Goal: Transaction & Acquisition: Book appointment/travel/reservation

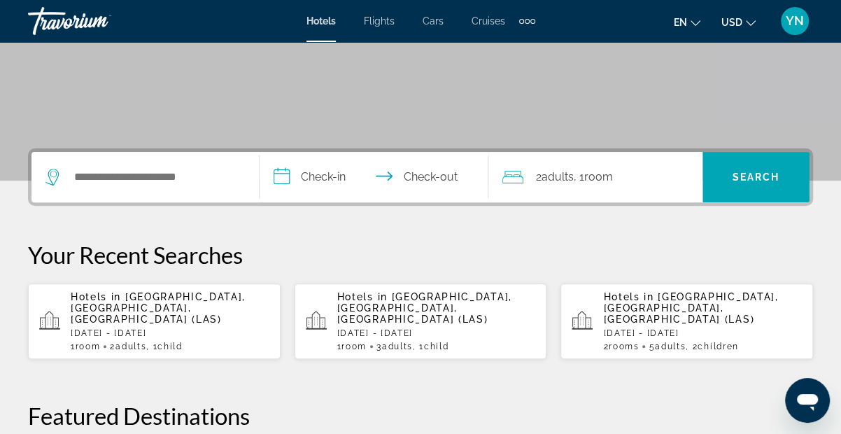
scroll to position [241, 0]
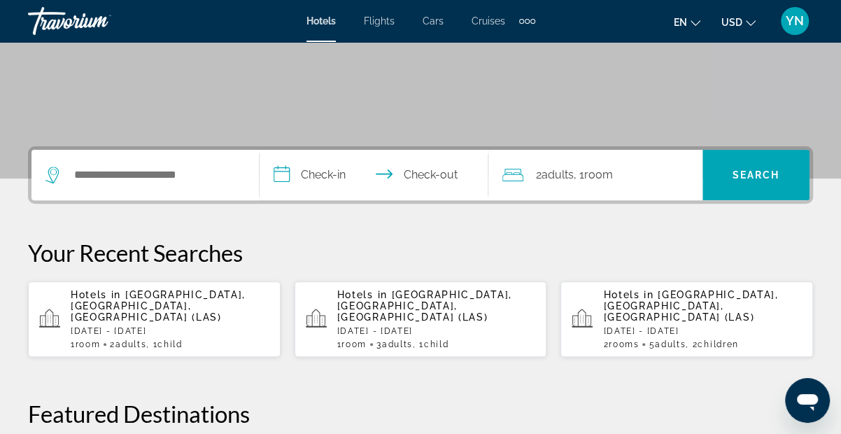
click at [116, 326] on p "[DATE] - [DATE]" at bounding box center [170, 331] width 199 height 10
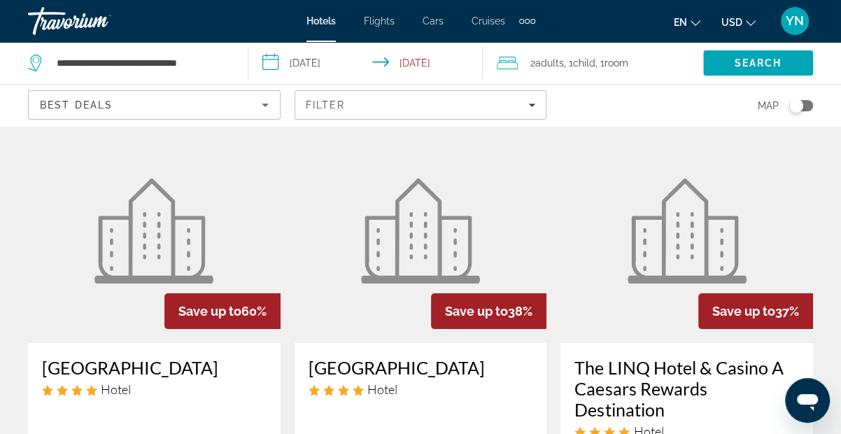
scroll to position [60, 0]
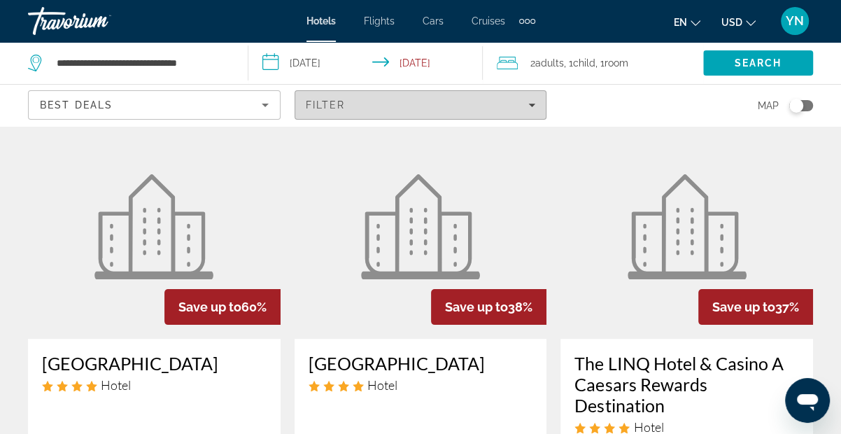
click at [421, 113] on span "Filters" at bounding box center [420, 105] width 251 height 34
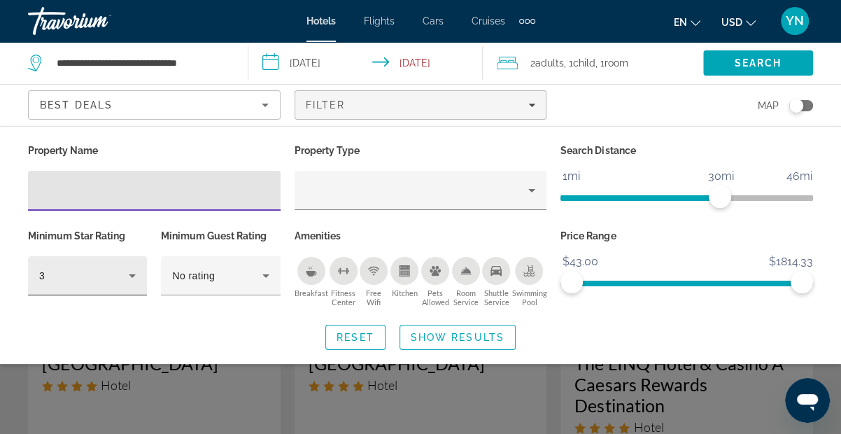
click at [138, 269] on icon "Hotel Filters" at bounding box center [132, 275] width 17 height 17
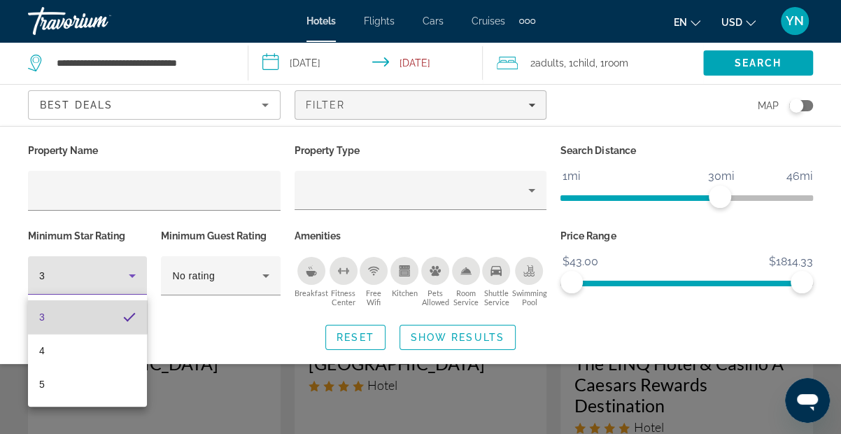
click at [70, 312] on mat-option "3" at bounding box center [87, 317] width 119 height 34
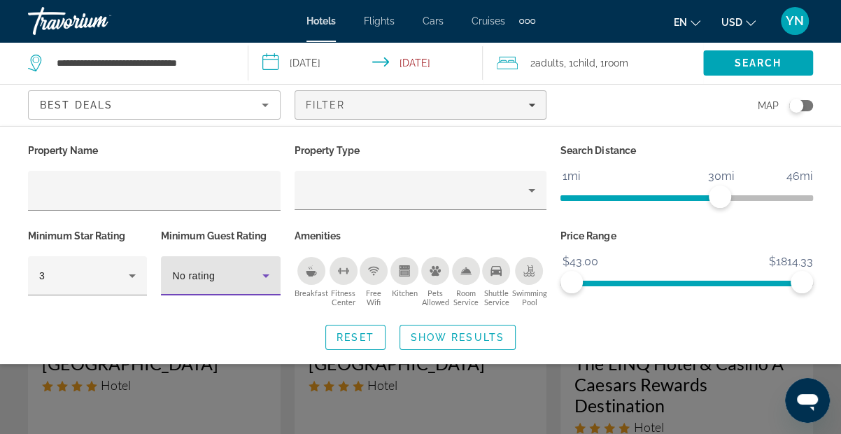
click at [227, 267] on div "No rating" at bounding box center [217, 275] width 90 height 17
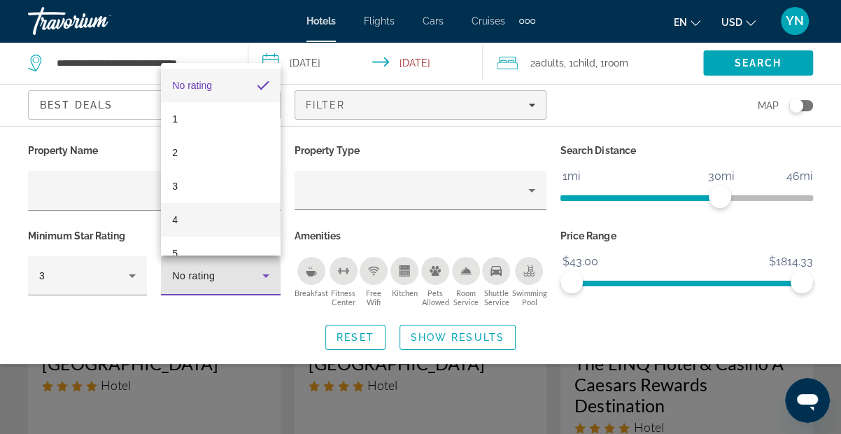
click at [226, 213] on mat-option "4" at bounding box center [220, 220] width 119 height 34
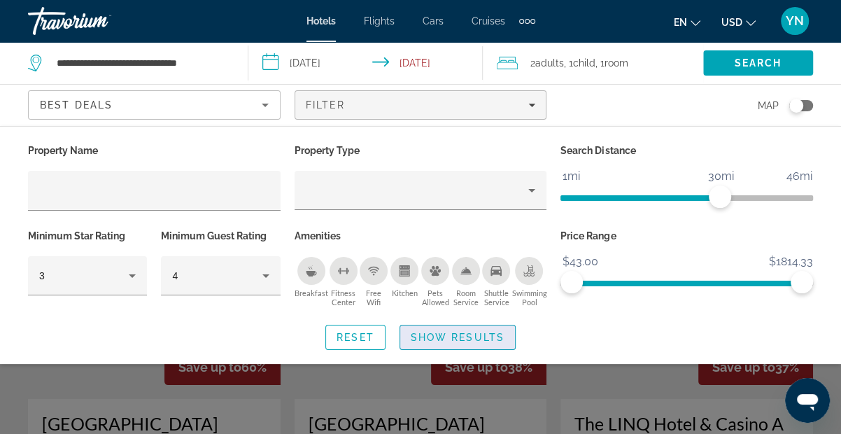
click at [461, 340] on span "Show Results" at bounding box center [458, 337] width 94 height 11
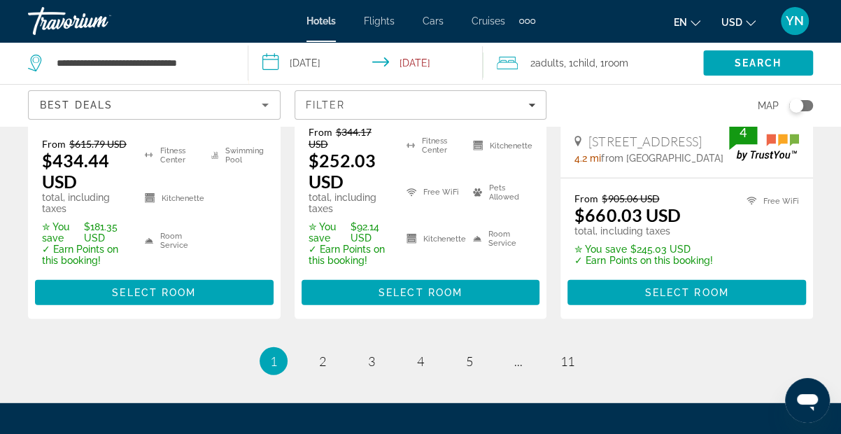
scroll to position [2237, 0]
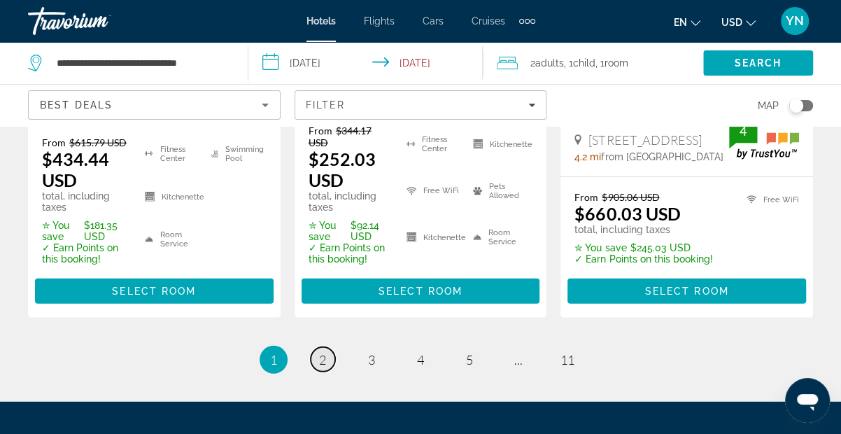
click at [317, 347] on link "page 2" at bounding box center [323, 359] width 24 height 24
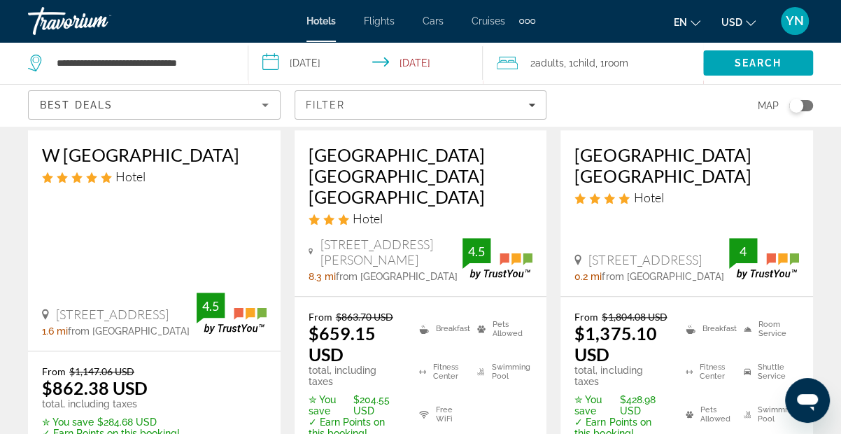
scroll to position [842, 0]
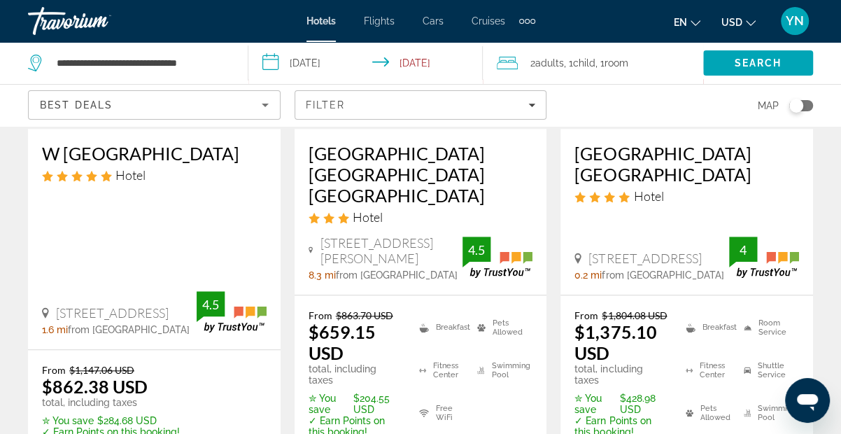
click at [620, 191] on icon "4 star Hotel" at bounding box center [623, 197] width 11 height 12
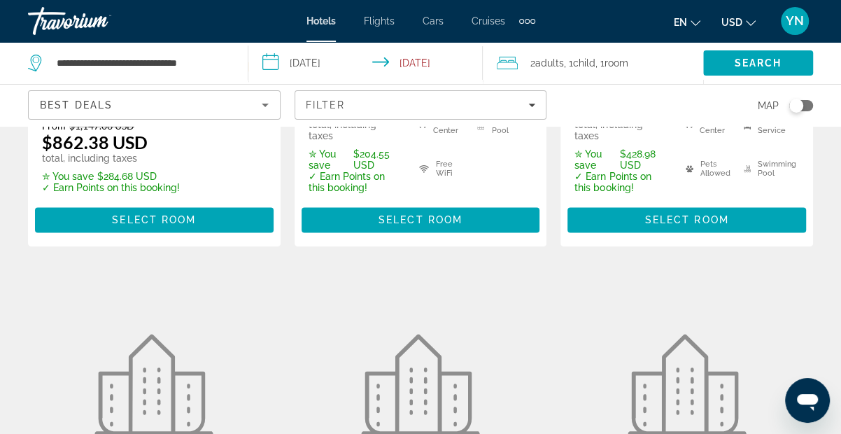
scroll to position [1083, 0]
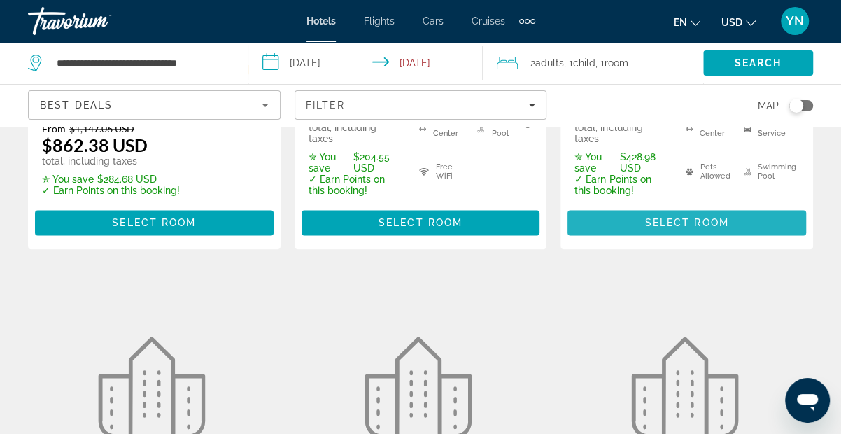
click at [650, 217] on span "Select Room" at bounding box center [687, 222] width 84 height 11
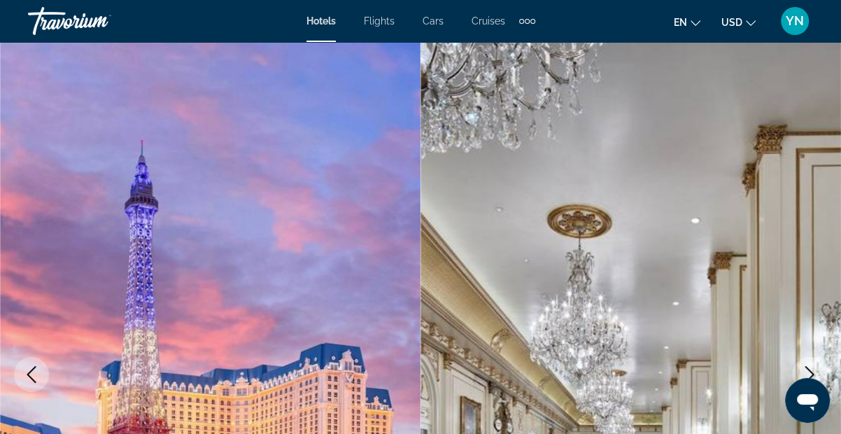
click at [33, 365] on button "Previous image" at bounding box center [31, 374] width 35 height 35
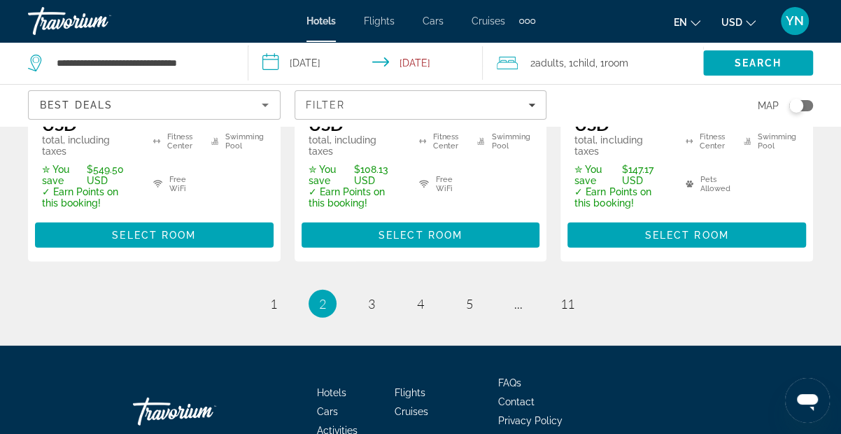
scroll to position [2256, 0]
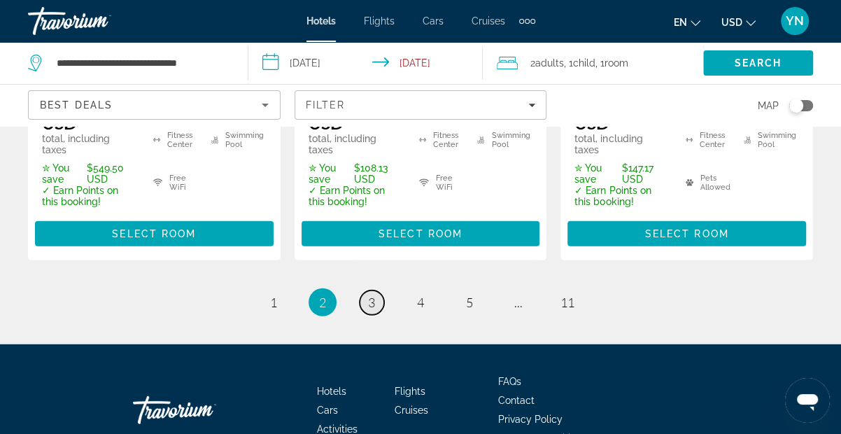
click at [375, 292] on link "page 3" at bounding box center [372, 302] width 24 height 24
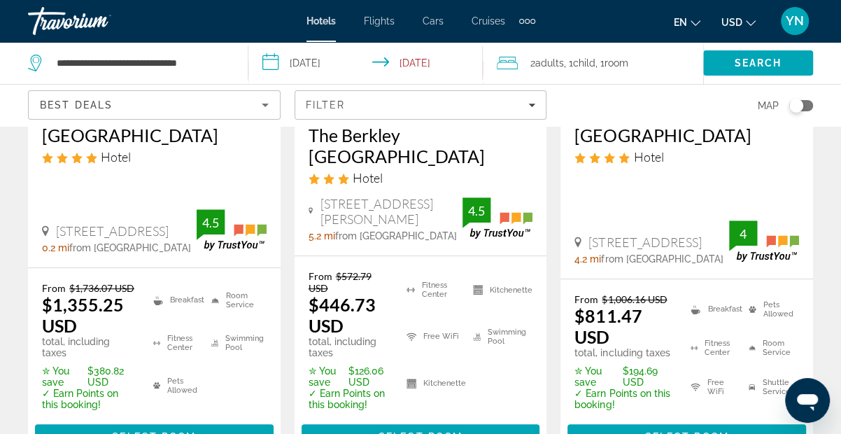
scroll to position [296, 0]
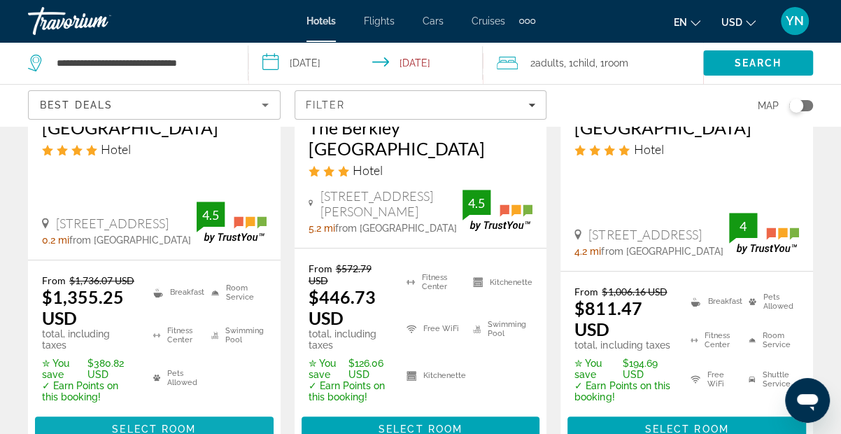
click at [185, 423] on span "Select Room" at bounding box center [154, 428] width 84 height 11
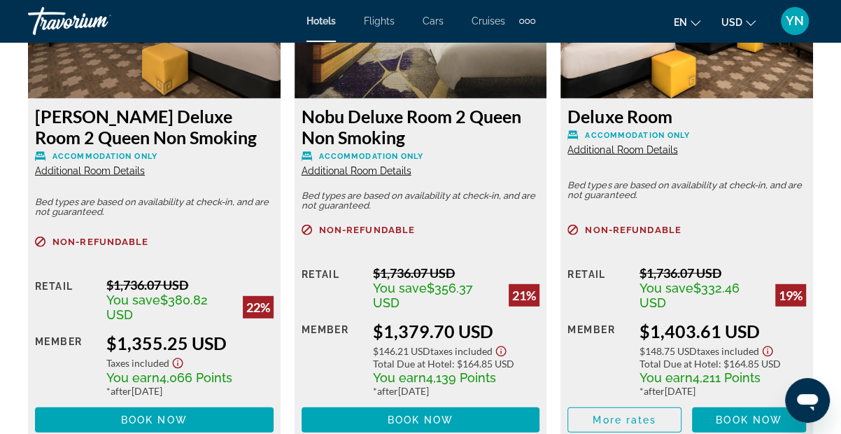
scroll to position [2292, 0]
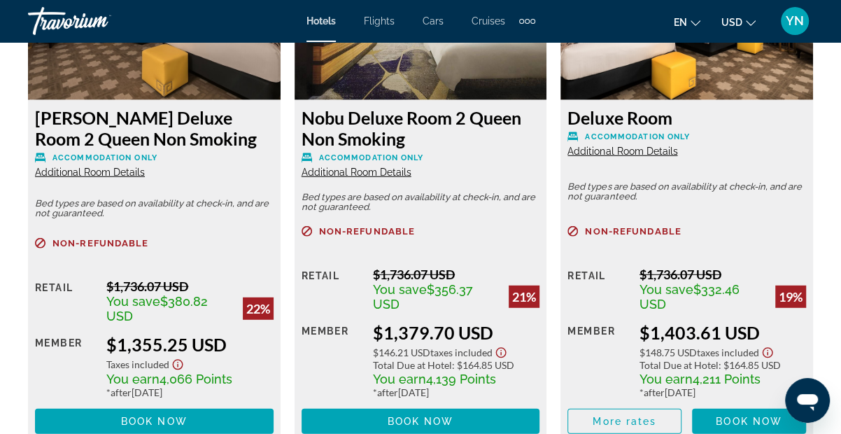
click at [654, 146] on span "Additional Room Details" at bounding box center [622, 151] width 110 height 11
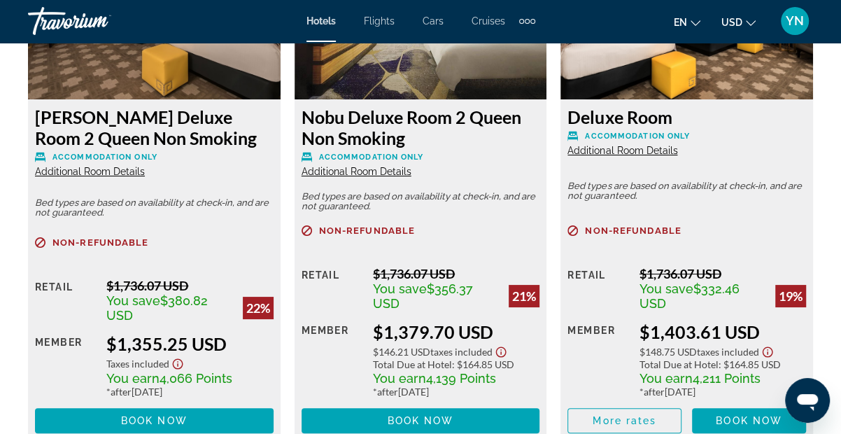
scroll to position [0, 0]
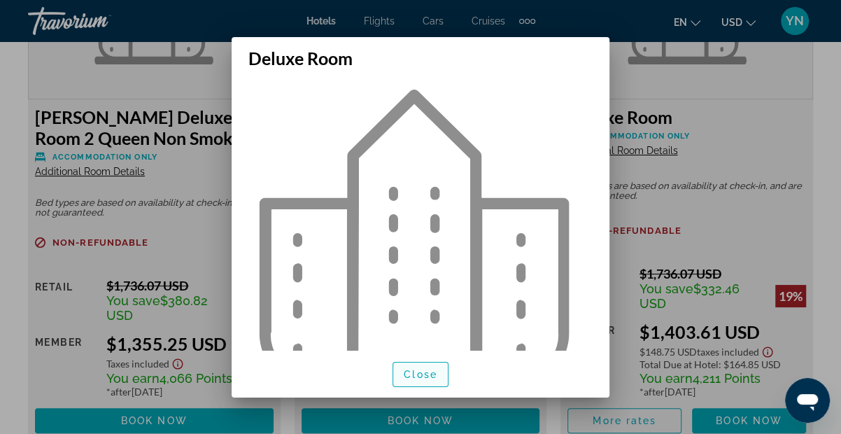
click at [423, 369] on span "Close" at bounding box center [421, 374] width 34 height 11
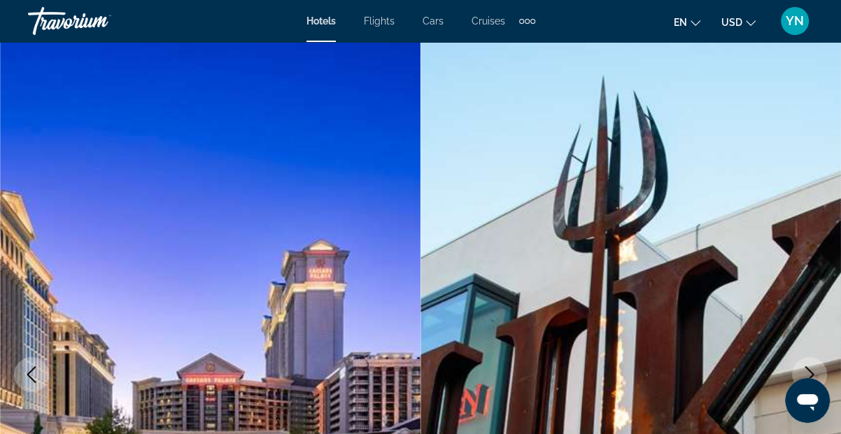
scroll to position [2291, 0]
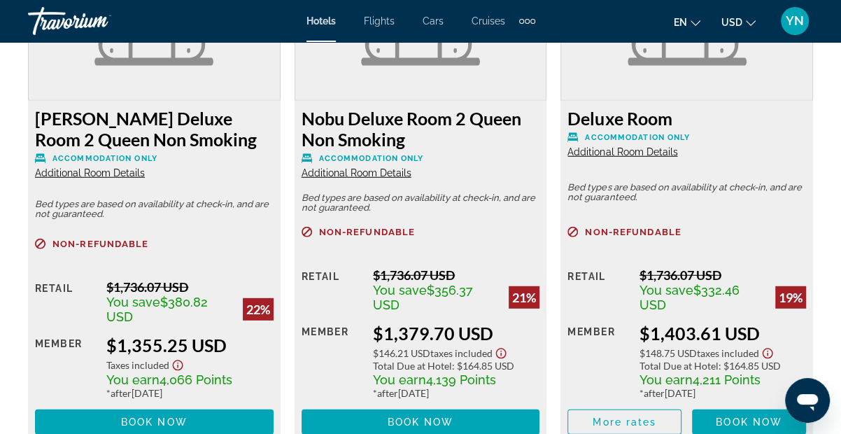
click at [605, 146] on span "Additional Room Details" at bounding box center [622, 151] width 110 height 11
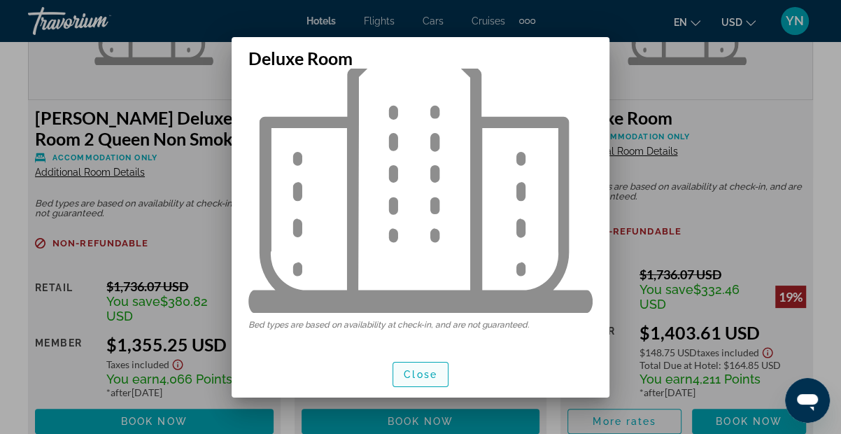
scroll to position [0, 0]
click at [424, 369] on span "Close" at bounding box center [421, 374] width 34 height 11
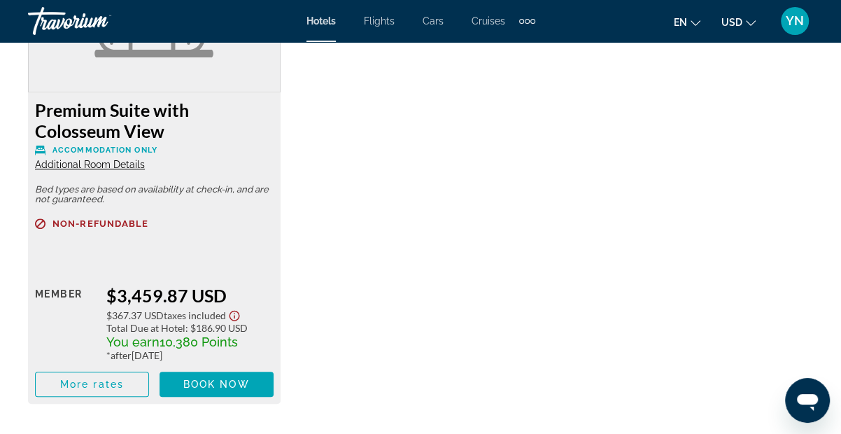
scroll to position [6921, 0]
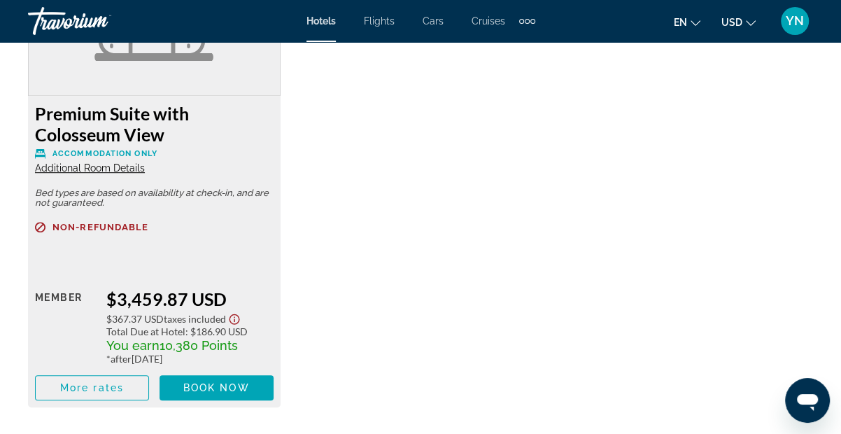
click at [127, 176] on div "Premium Suite with Colosseum View Accommodation Only Additional Room Details Be…" at bounding box center [154, 251] width 253 height 311
click at [127, 169] on span "Additional Room Details" at bounding box center [90, 167] width 110 height 11
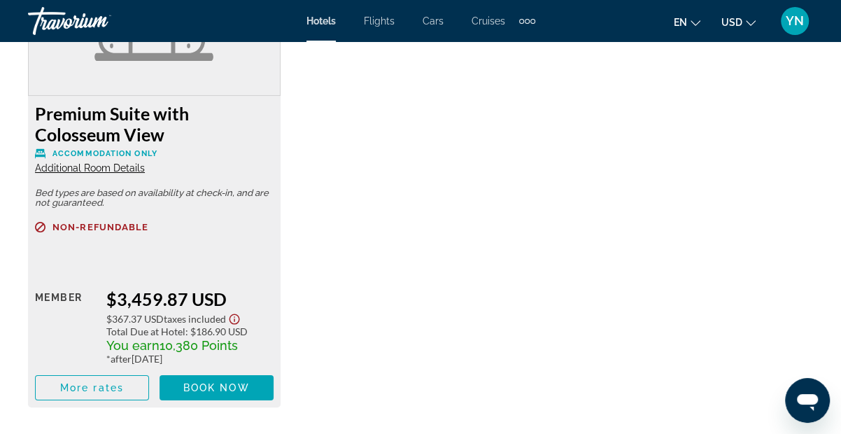
scroll to position [0, 0]
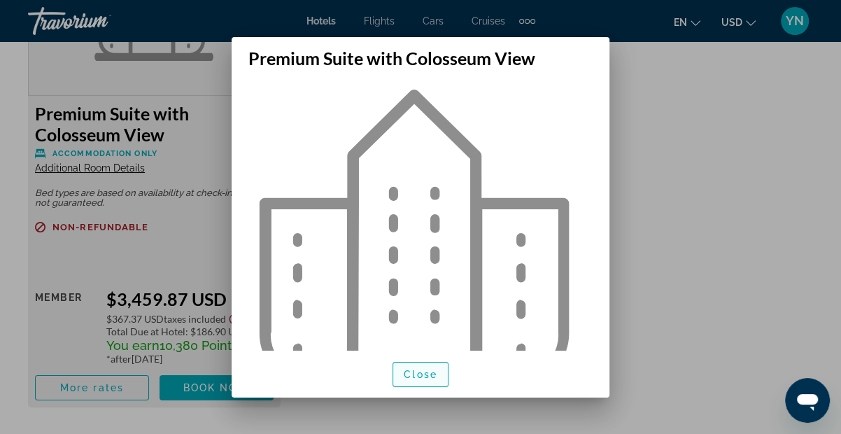
click at [419, 373] on span "Close" at bounding box center [421, 374] width 34 height 11
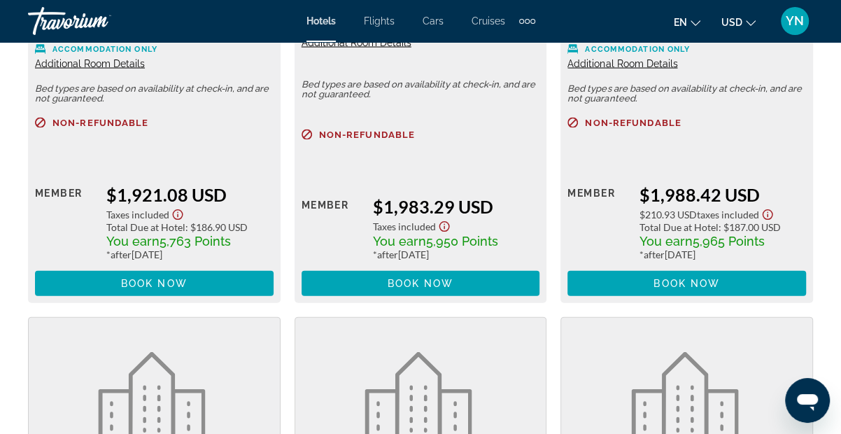
scroll to position [4809, 0]
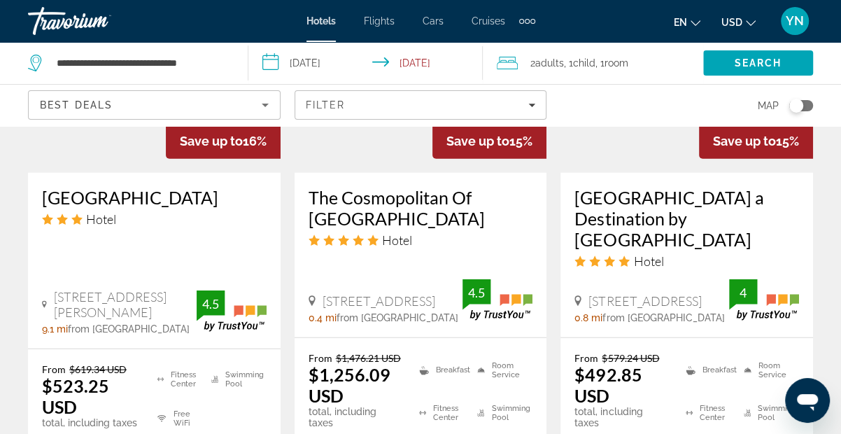
scroll to position [2018, 0]
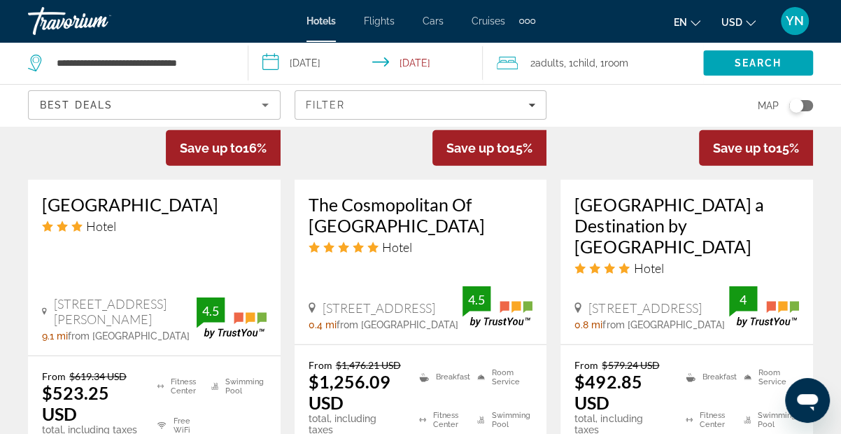
click at [370, 194] on h3 "The Cosmopolitan Of [GEOGRAPHIC_DATA]" at bounding box center [421, 215] width 225 height 42
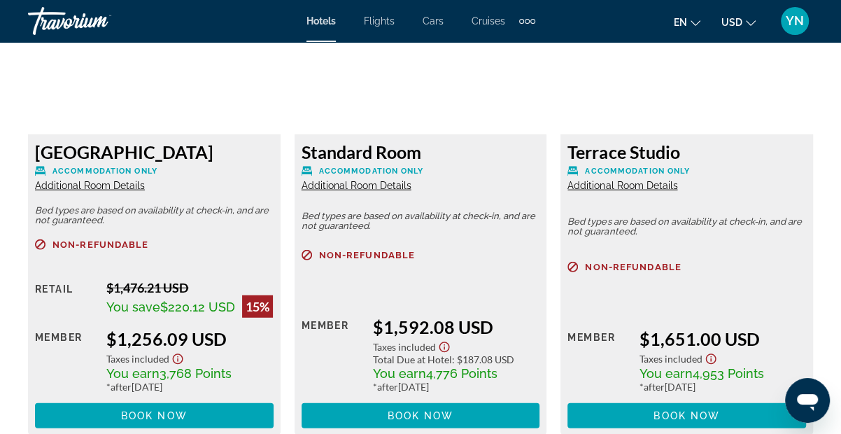
scroll to position [2204, 0]
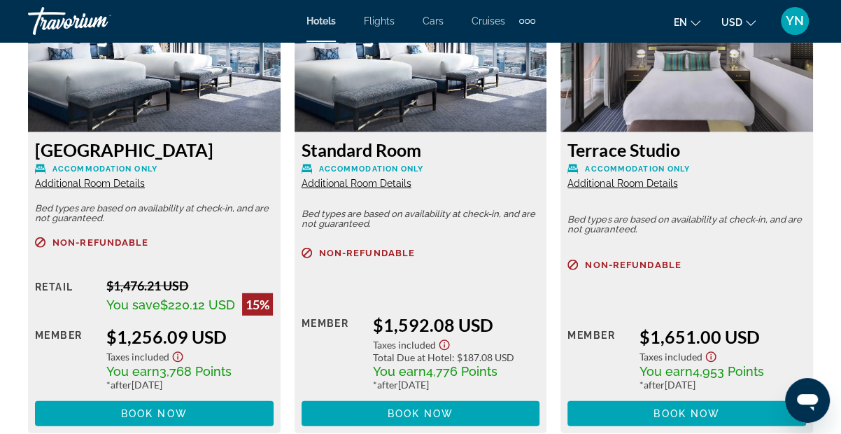
click at [127, 179] on span "Additional Room Details" at bounding box center [90, 183] width 110 height 11
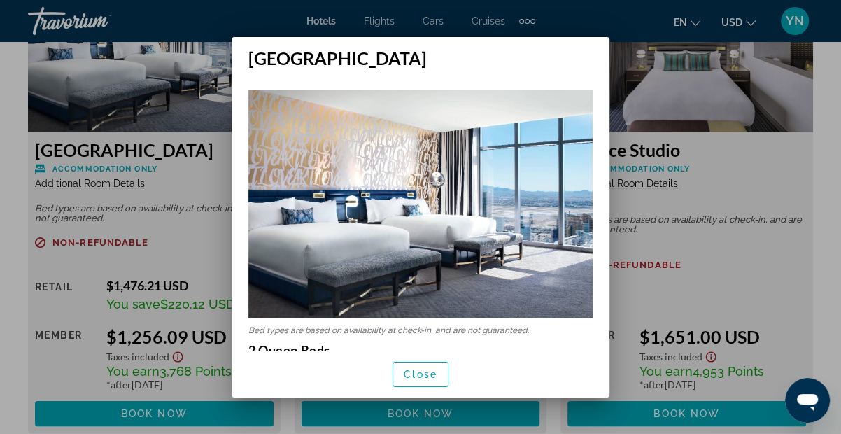
scroll to position [0, 0]
click at [424, 370] on span "Close" at bounding box center [421, 374] width 34 height 11
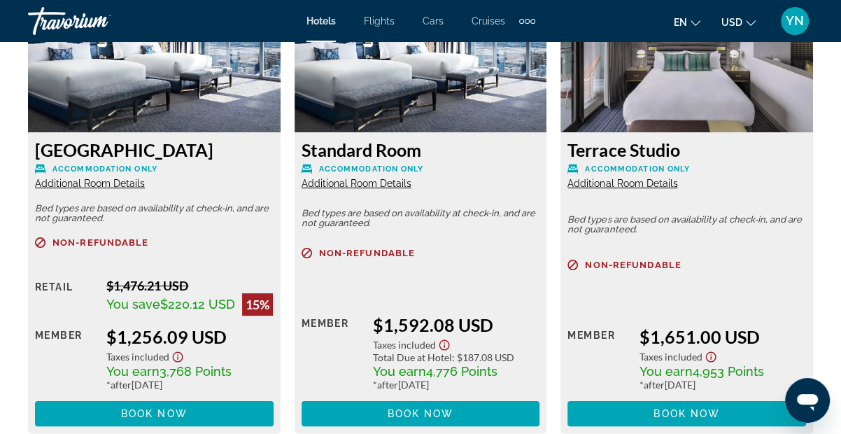
scroll to position [2203, 0]
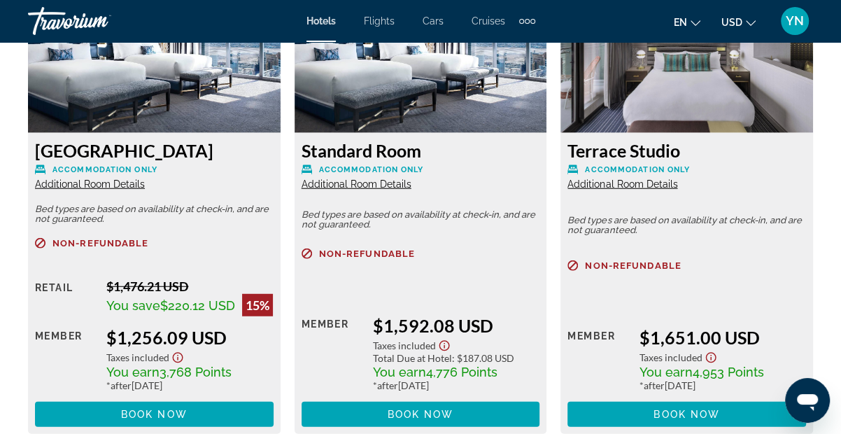
click at [642, 179] on span "Additional Room Details" at bounding box center [622, 183] width 110 height 11
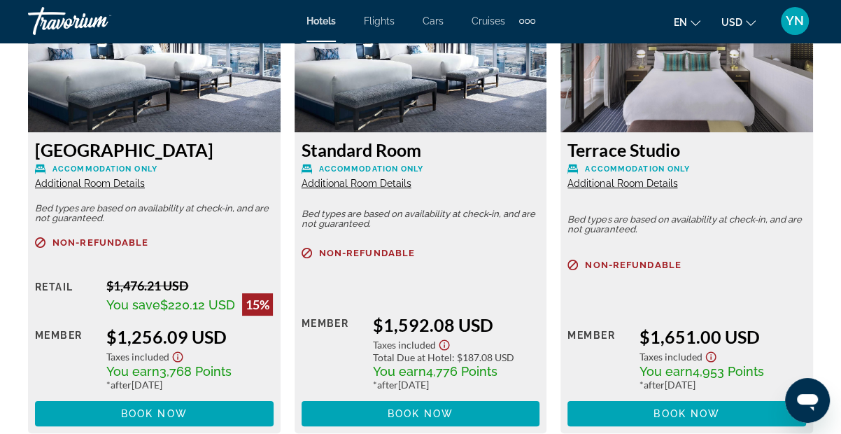
scroll to position [0, 0]
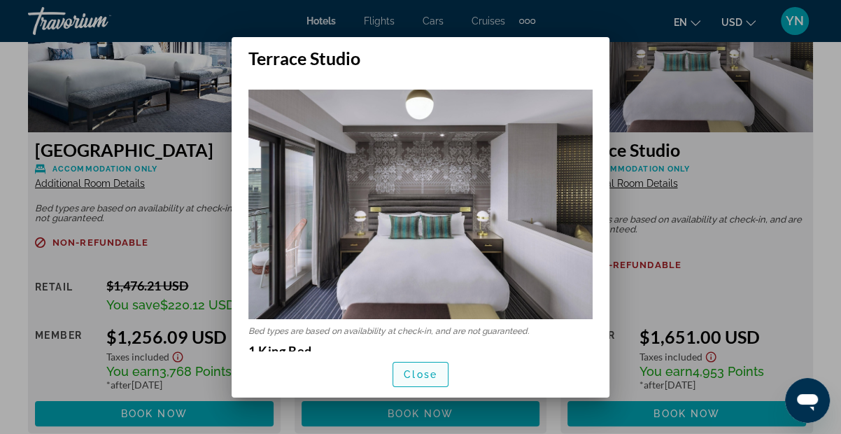
click at [411, 369] on span "Close" at bounding box center [421, 374] width 34 height 11
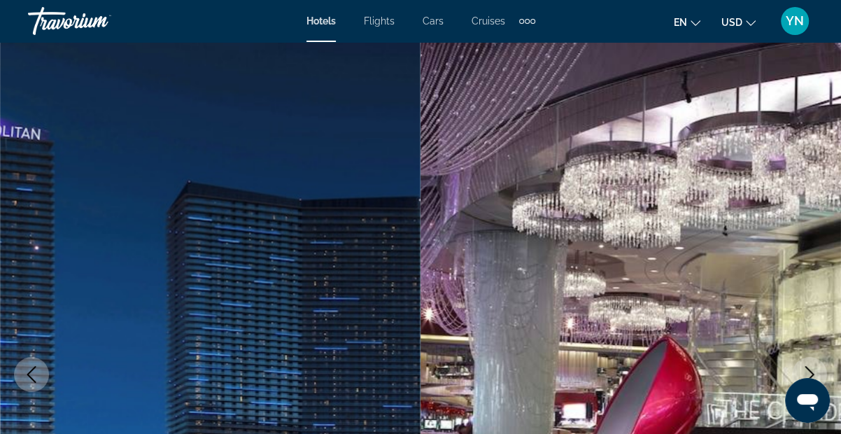
scroll to position [2202, 0]
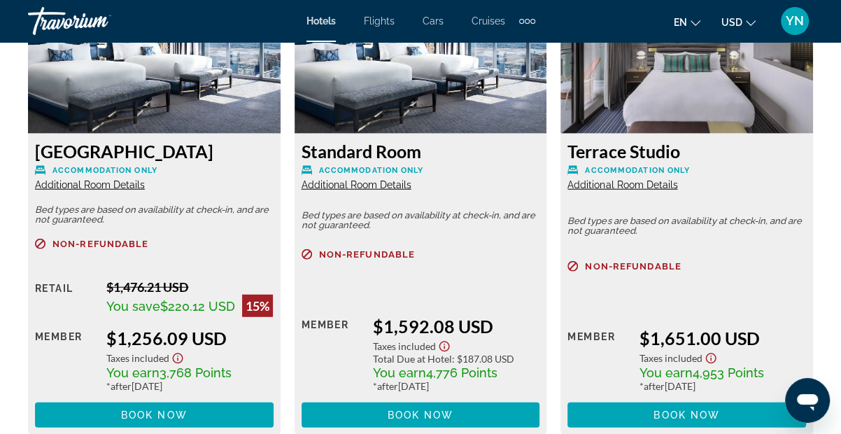
click at [396, 184] on span "Additional Room Details" at bounding box center [357, 184] width 110 height 11
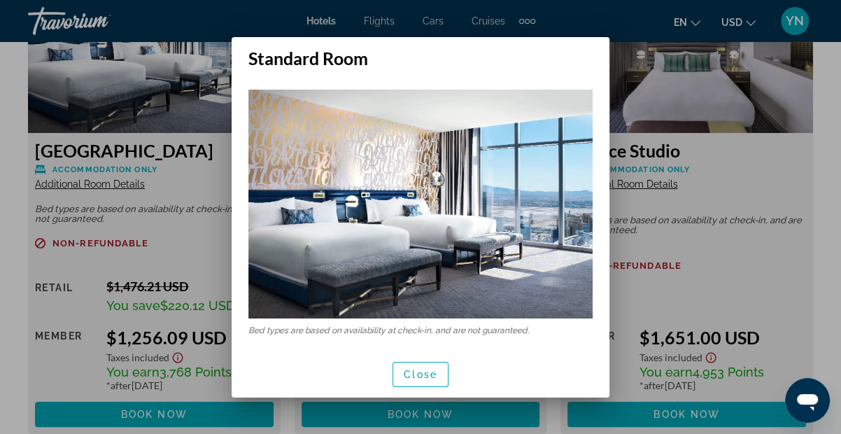
scroll to position [0, 0]
click at [422, 369] on span "Close" at bounding box center [421, 374] width 34 height 11
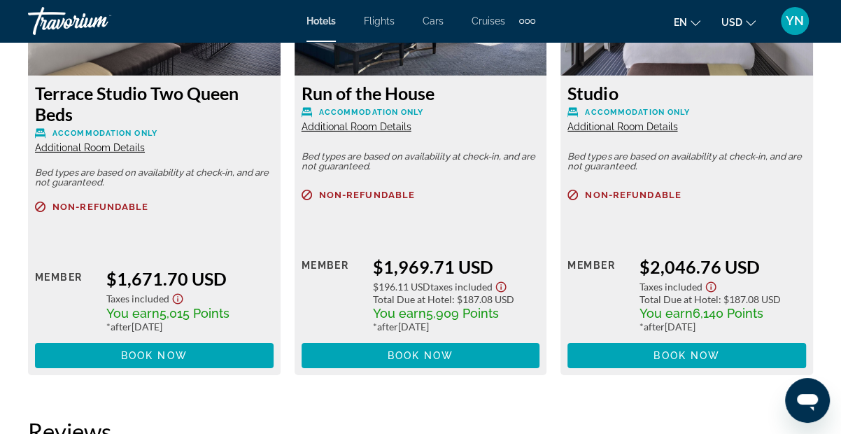
scroll to position [2750, 0]
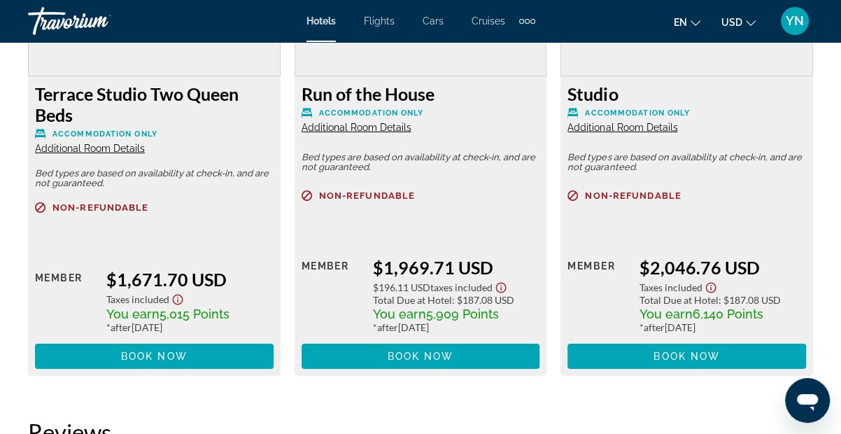
click at [364, 130] on span "Additional Room Details" at bounding box center [357, 127] width 110 height 11
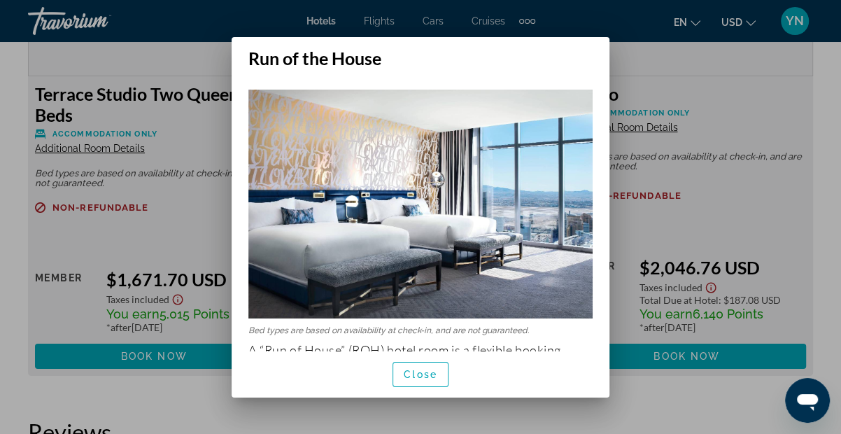
scroll to position [0, 0]
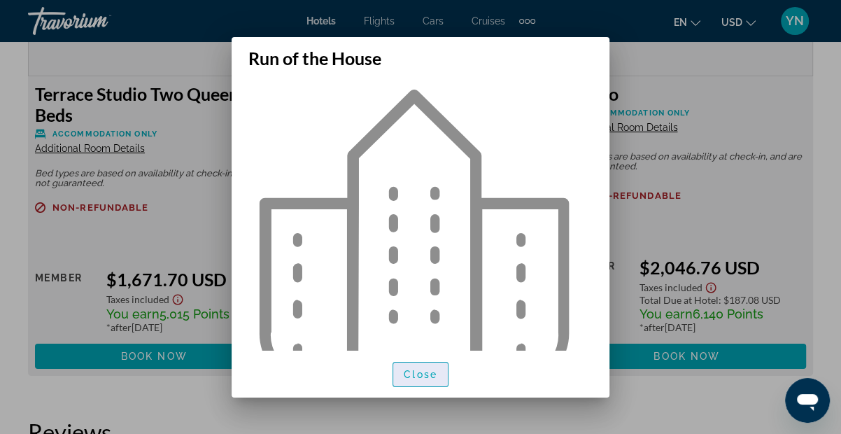
click at [424, 371] on span "Close" at bounding box center [421, 374] width 34 height 11
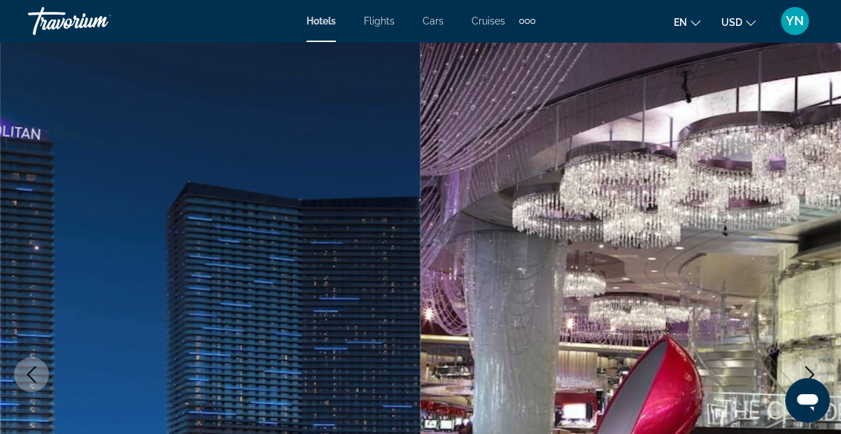
scroll to position [2749, 0]
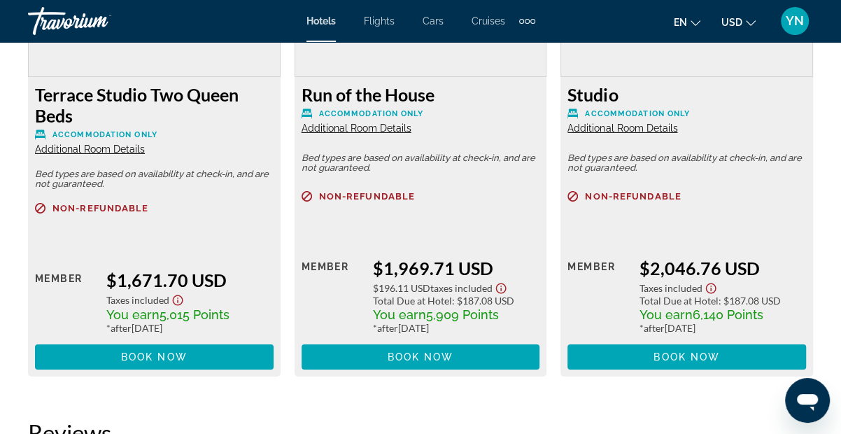
click at [148, 139] on span "Accommodation Only" at bounding box center [104, 134] width 105 height 9
click at [131, 155] on span "Additional Room Details" at bounding box center [90, 148] width 110 height 11
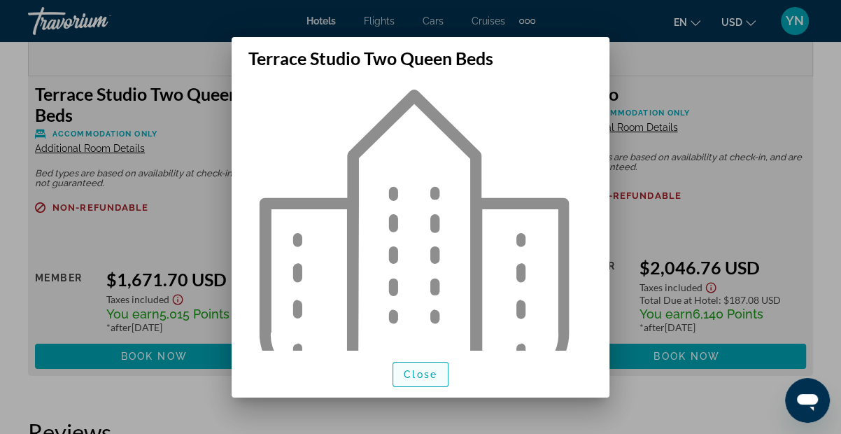
click at [407, 370] on span "Close" at bounding box center [421, 374] width 34 height 11
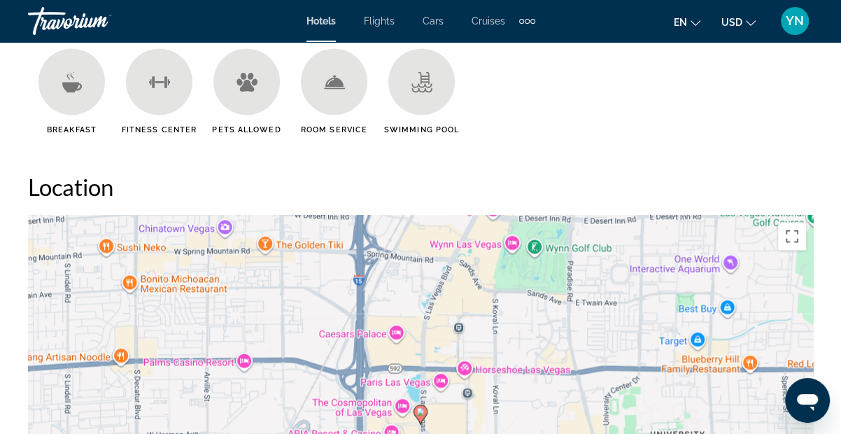
scroll to position [1112, 0]
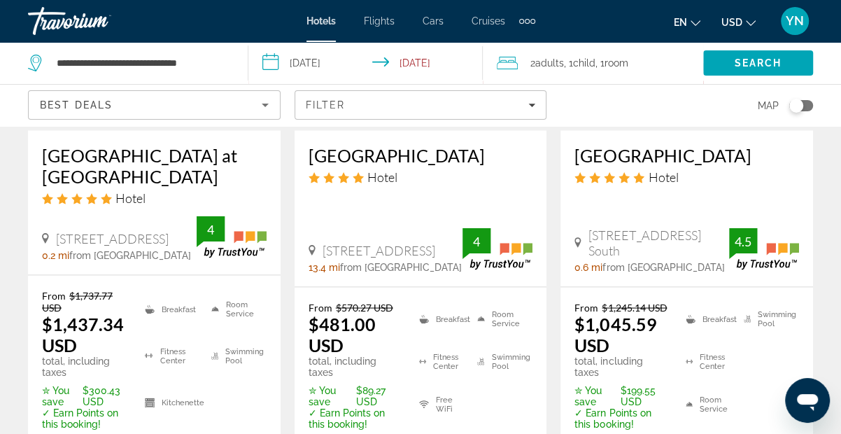
scroll to position [1478, 0]
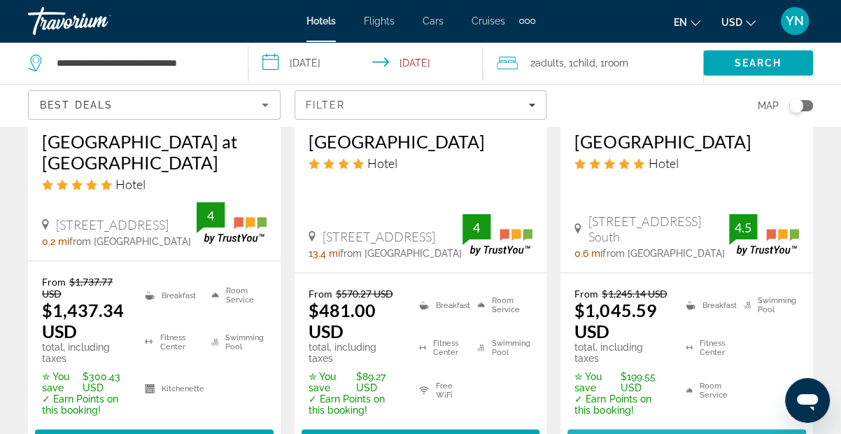
click at [684, 433] on span "Select Room" at bounding box center [687, 441] width 84 height 11
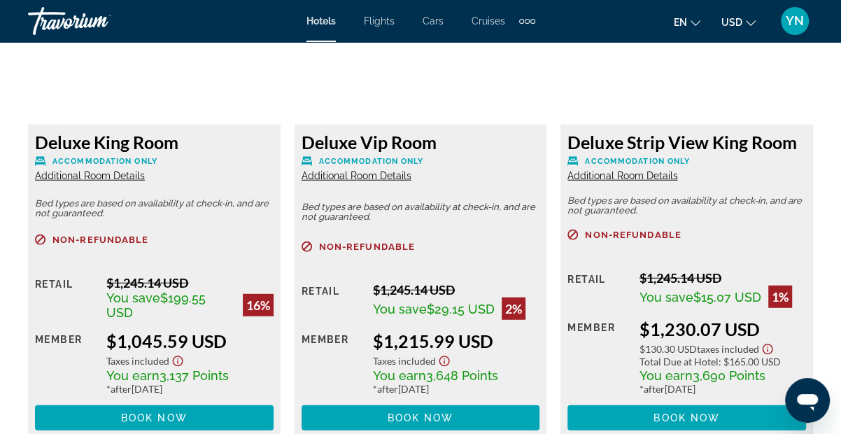
scroll to position [2262, 0]
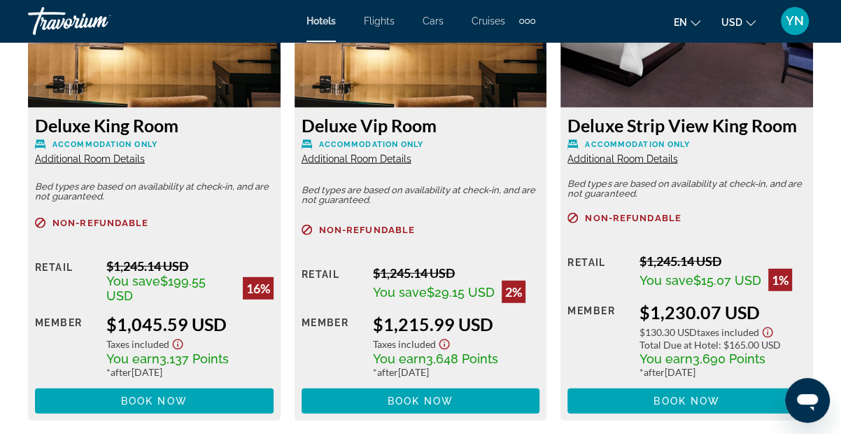
click at [124, 155] on span "Additional Room Details" at bounding box center [90, 158] width 110 height 11
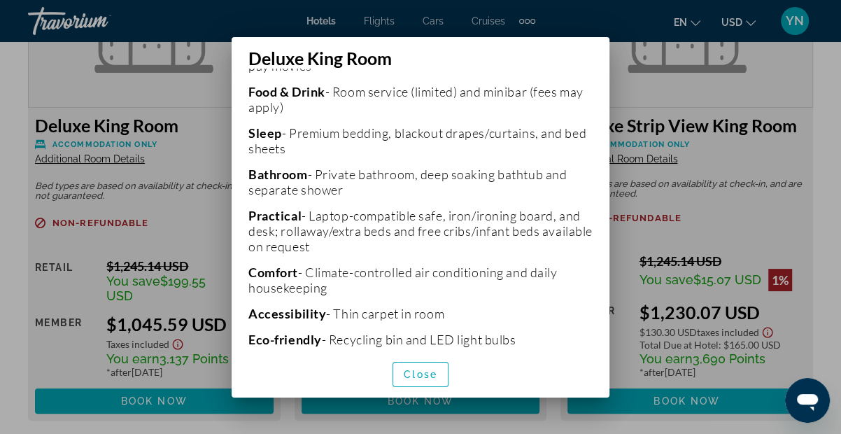
scroll to position [482, 0]
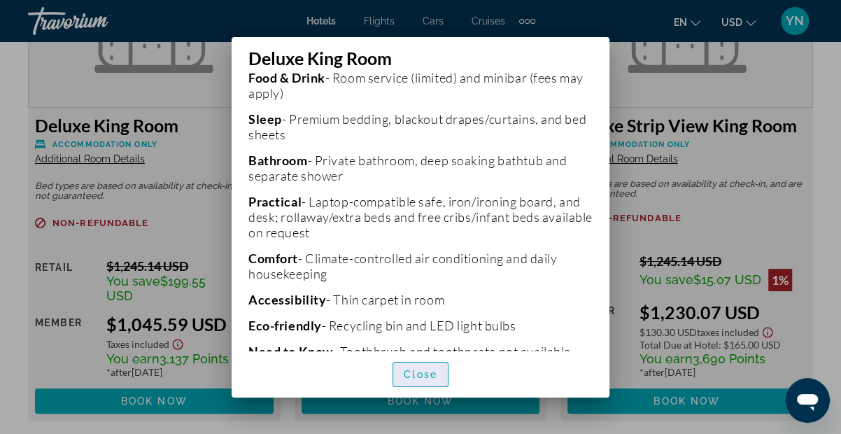
click at [425, 369] on span "Close" at bounding box center [421, 374] width 34 height 11
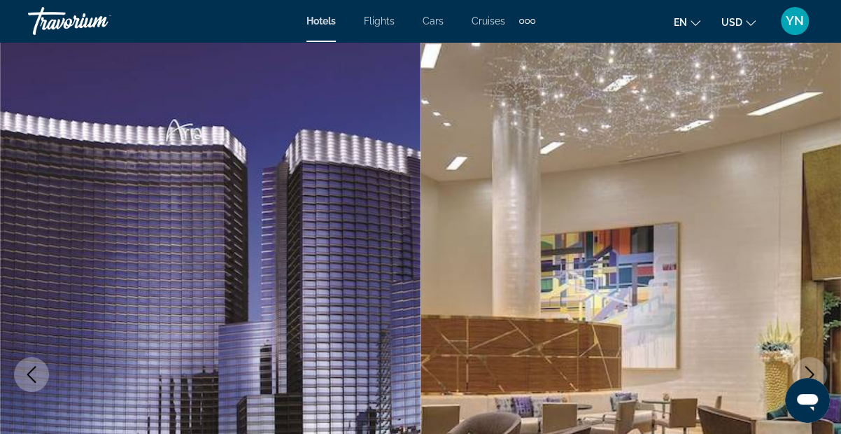
scroll to position [2261, 0]
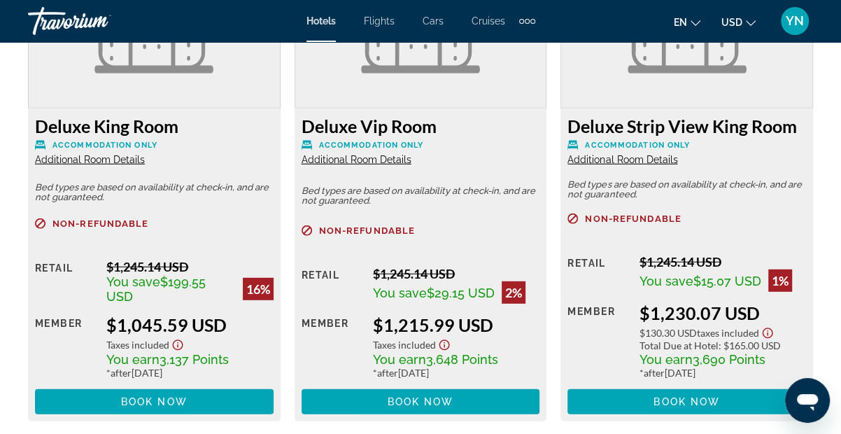
click at [389, 157] on span "Additional Room Details" at bounding box center [357, 159] width 110 height 11
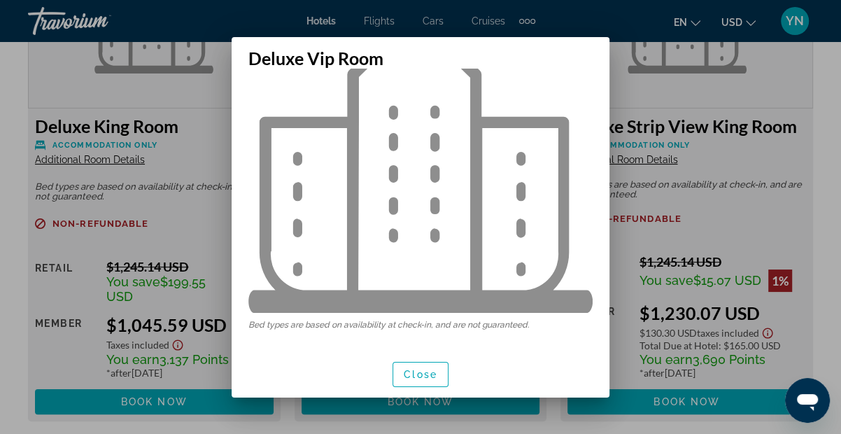
scroll to position [82, 0]
click at [389, 330] on div "Bed types are based on availability at check-in, and are not guaranteed." at bounding box center [421, 210] width 378 height 282
click at [389, 327] on p "Bed types are based on availability at check-in, and are not guaranteed." at bounding box center [420, 325] width 344 height 10
click at [363, 323] on p "Bed types are based on availability at check-in, and are not guaranteed." at bounding box center [420, 325] width 344 height 10
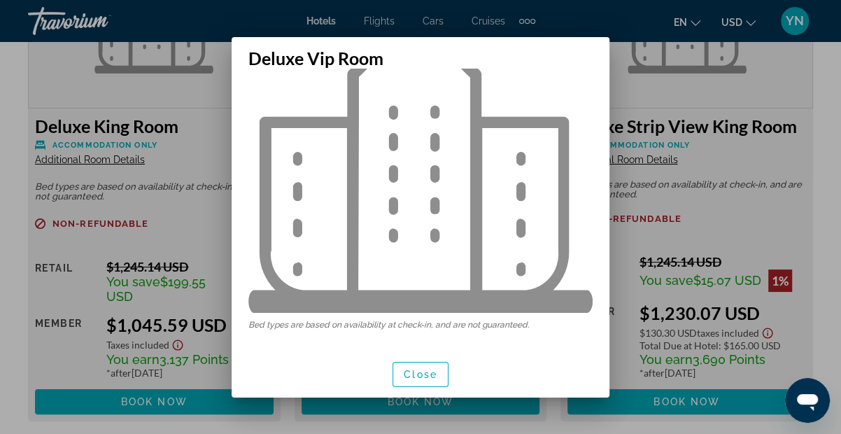
click at [464, 329] on div "Bed types are based on availability at check-in, and are not guaranteed." at bounding box center [421, 210] width 378 height 282
click at [415, 365] on span "button" at bounding box center [420, 375] width 55 height 34
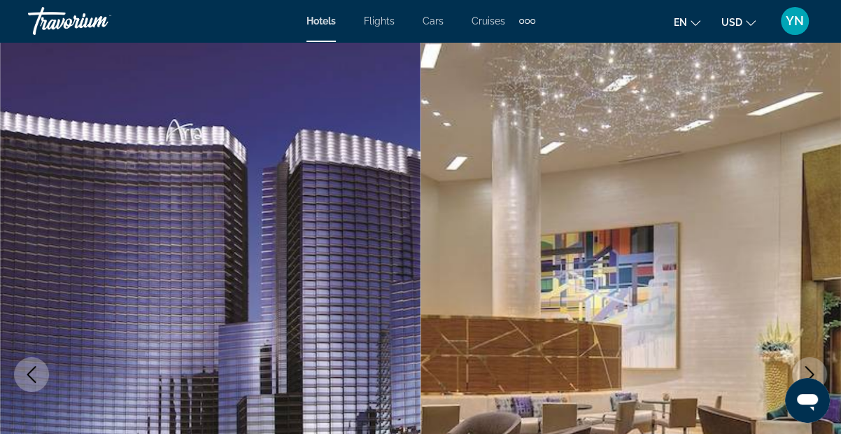
scroll to position [2261, 0]
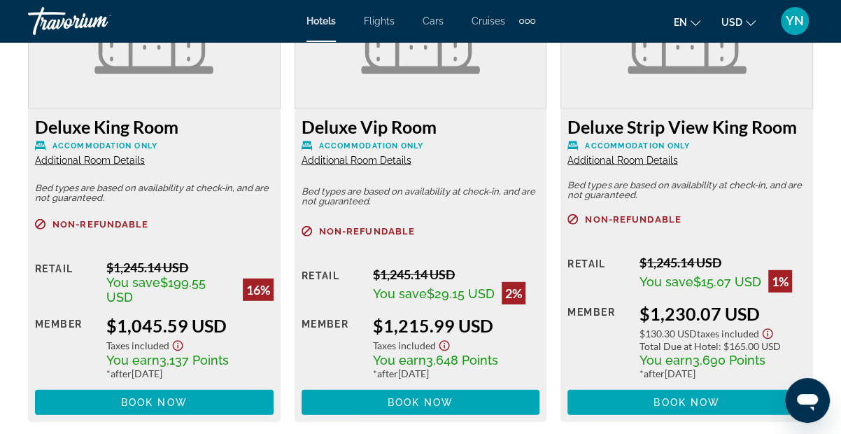
click at [142, 155] on span "Additional Room Details" at bounding box center [90, 160] width 110 height 11
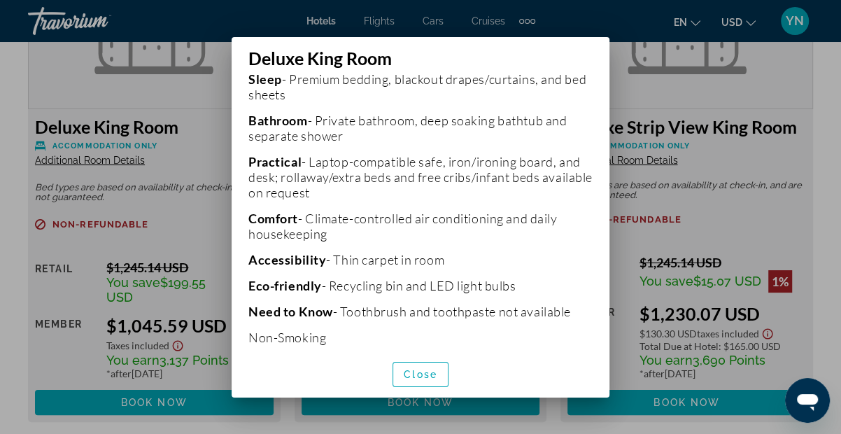
scroll to position [530, 0]
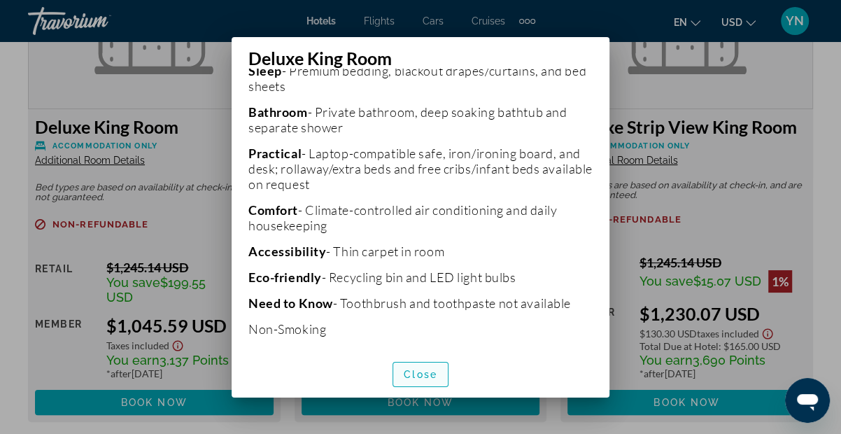
click at [428, 369] on span "Close" at bounding box center [421, 374] width 34 height 11
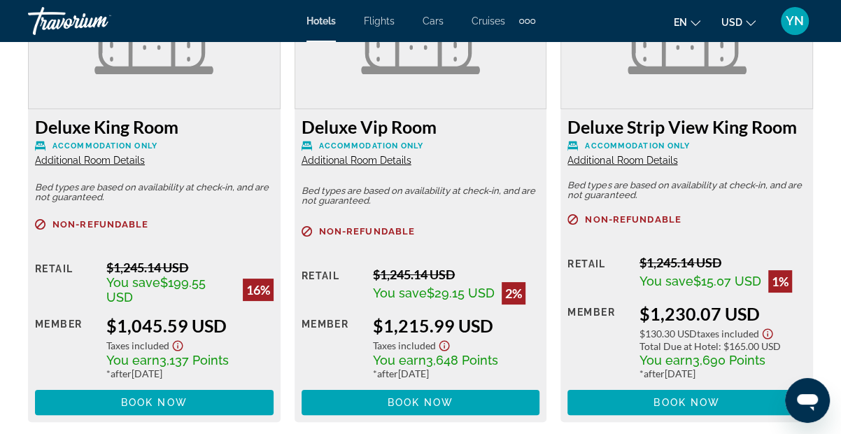
scroll to position [2260, 0]
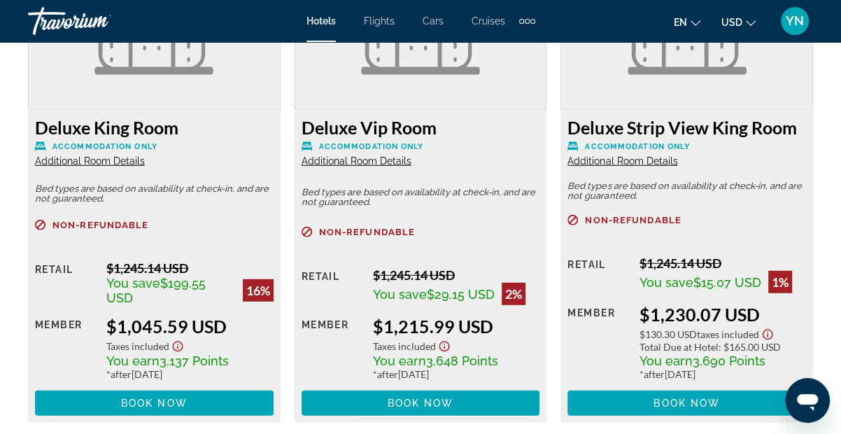
click at [379, 160] on span "Additional Room Details" at bounding box center [357, 160] width 110 height 11
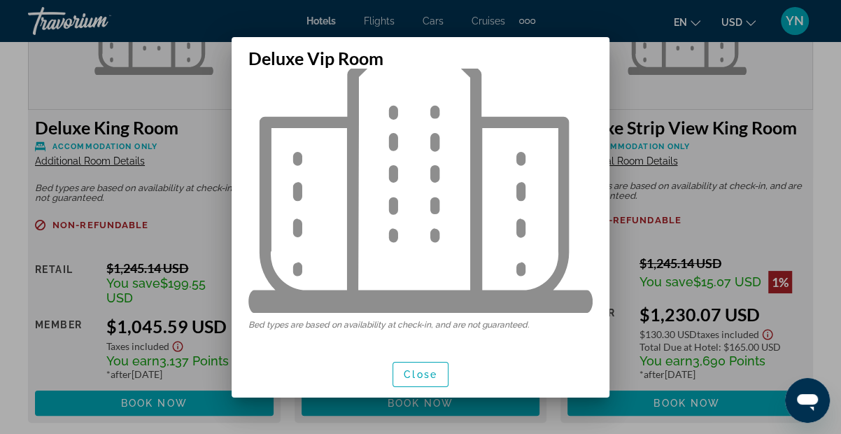
scroll to position [82, 0]
click at [430, 364] on span "button" at bounding box center [420, 375] width 55 height 34
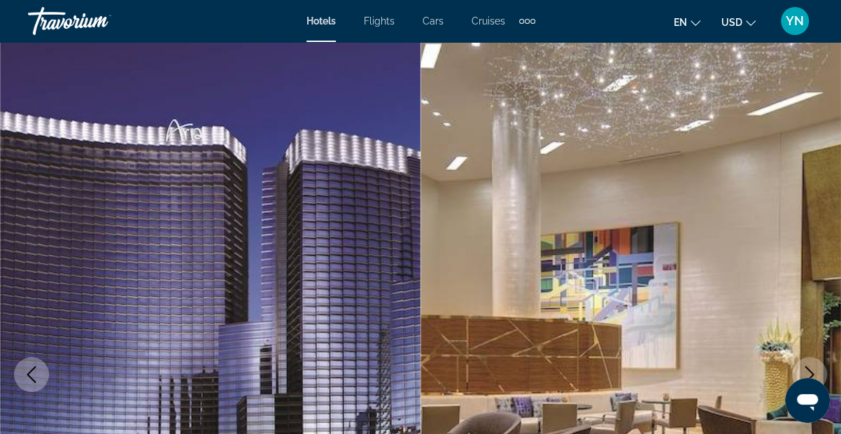
scroll to position [2259, 0]
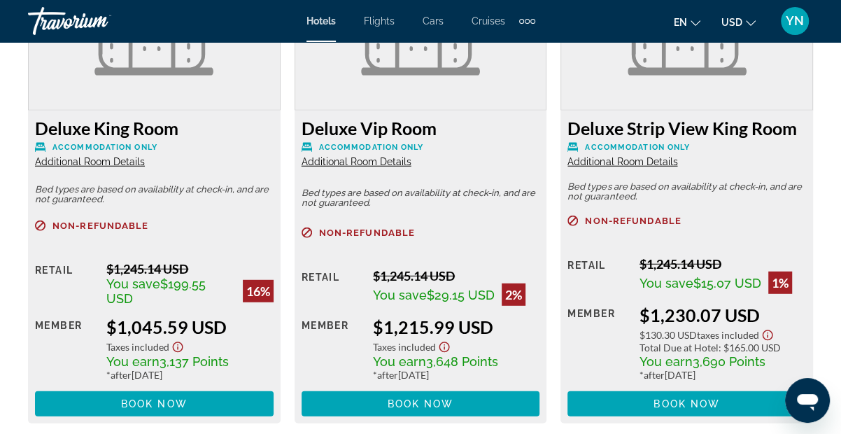
click at [658, 158] on span "Additional Room Details" at bounding box center [622, 161] width 110 height 11
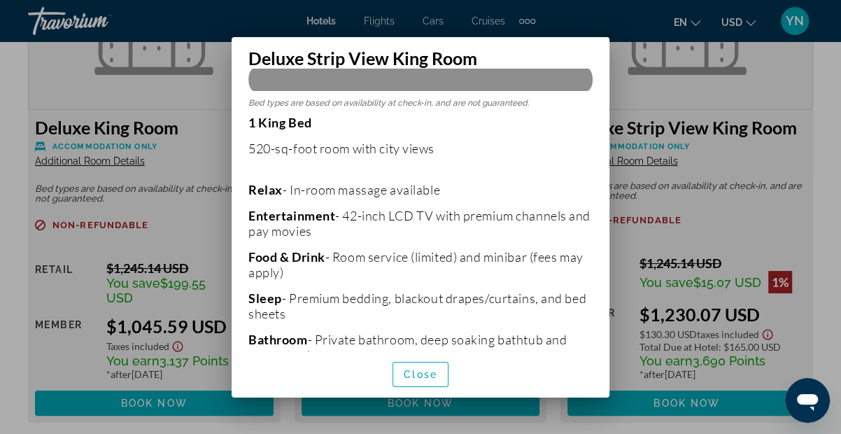
scroll to position [304, 0]
click at [437, 375] on span "button" at bounding box center [420, 375] width 55 height 34
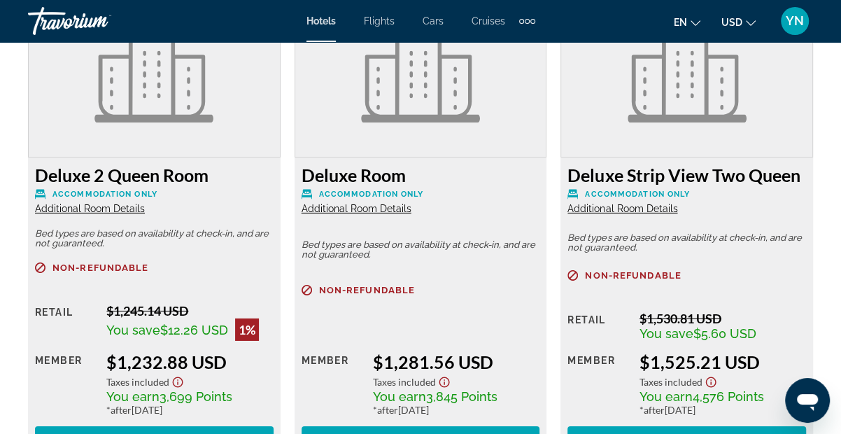
scroll to position [2715, 0]
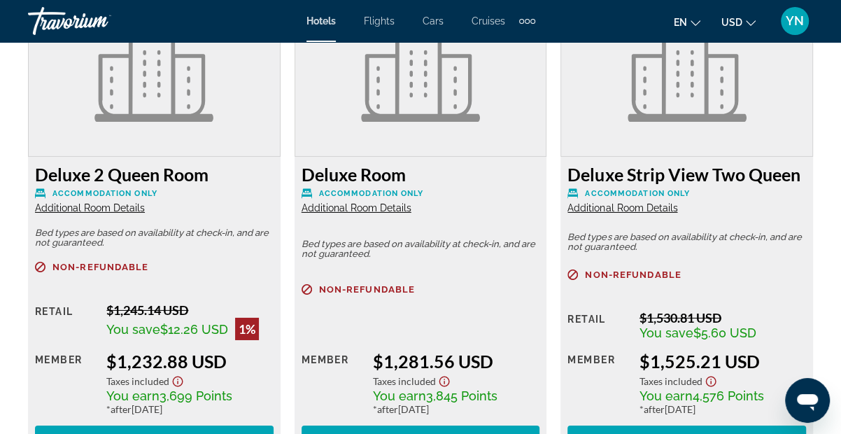
click at [115, 208] on span "Additional Room Details" at bounding box center [90, 207] width 110 height 11
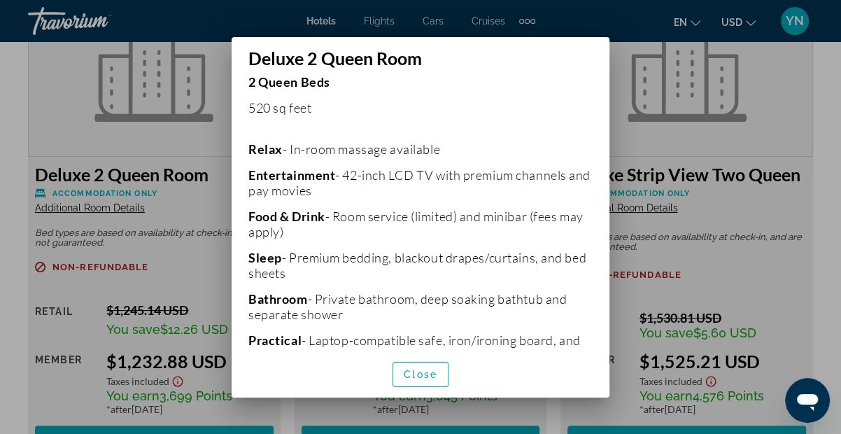
scroll to position [343, 0]
click at [417, 376] on span "Close" at bounding box center [421, 374] width 34 height 11
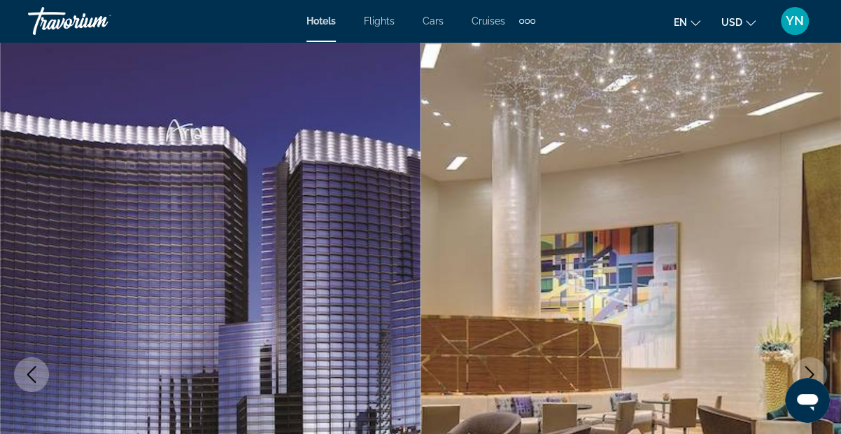
scroll to position [2715, 0]
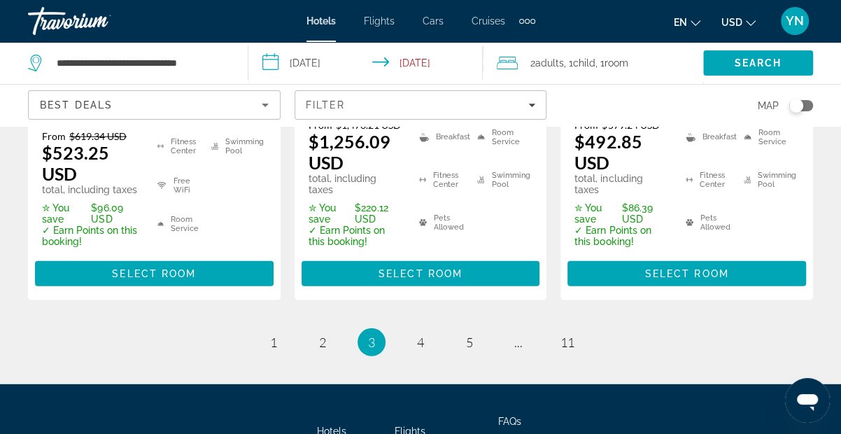
scroll to position [2263, 0]
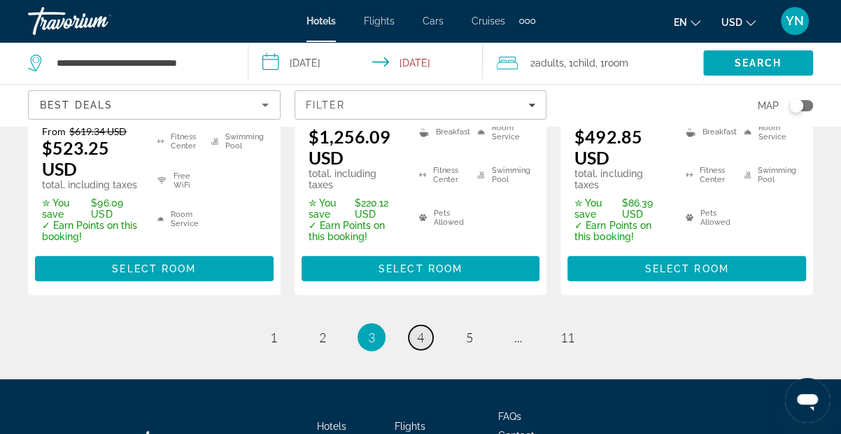
click at [424, 325] on link "page 4" at bounding box center [421, 337] width 24 height 24
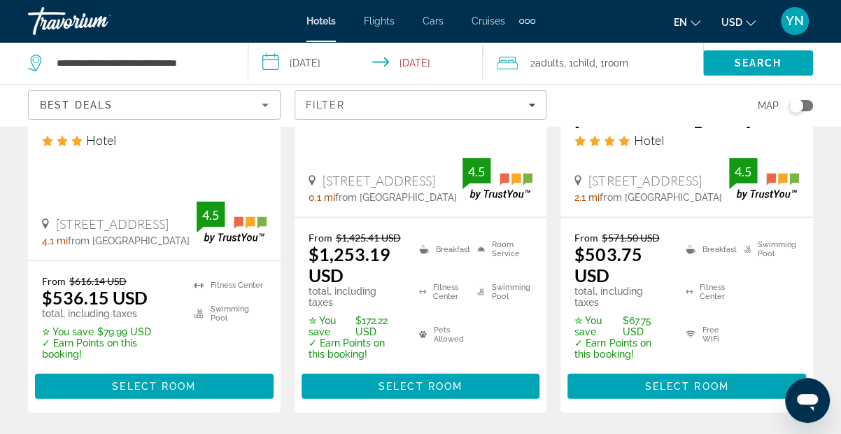
scroll to position [2067, 0]
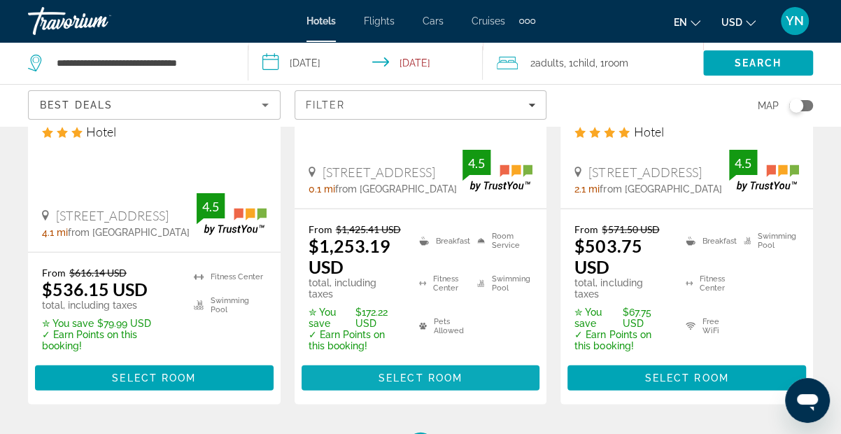
click at [411, 375] on span "Main content" at bounding box center [421, 378] width 239 height 34
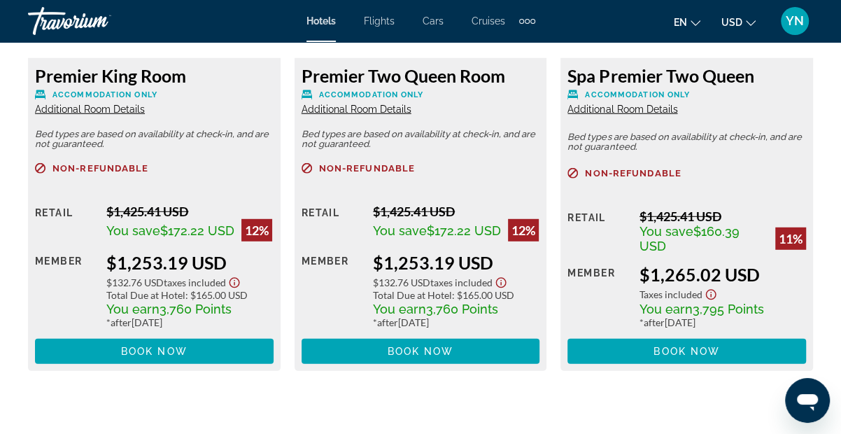
scroll to position [2340, 0]
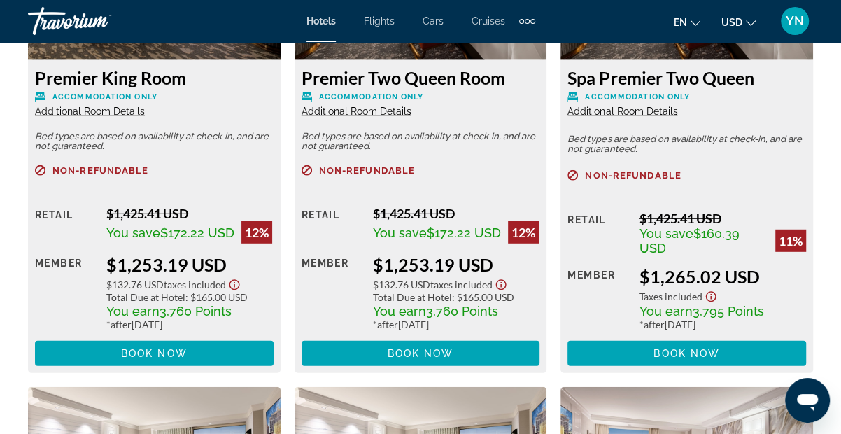
click at [376, 108] on span "Additional Room Details" at bounding box center [357, 111] width 110 height 11
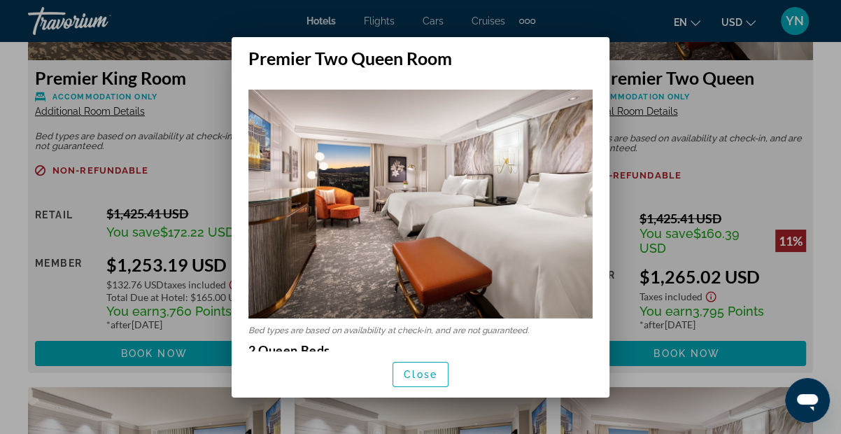
scroll to position [0, 0]
click at [444, 386] on span "button" at bounding box center [420, 375] width 55 height 34
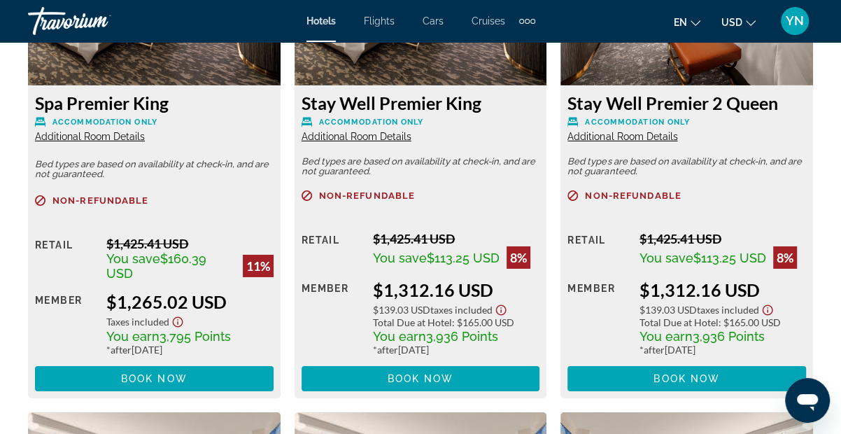
scroll to position [2813, 0]
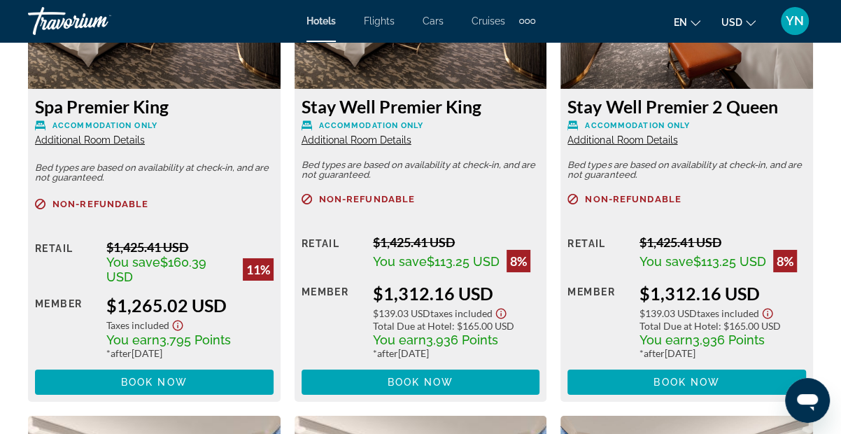
click at [648, 146] on span "Additional Room Details" at bounding box center [622, 139] width 110 height 11
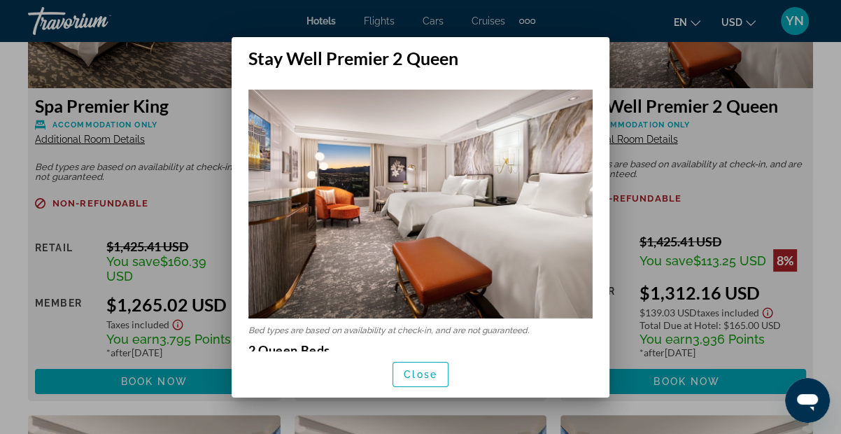
scroll to position [0, 0]
click at [420, 381] on span "button" at bounding box center [420, 375] width 55 height 34
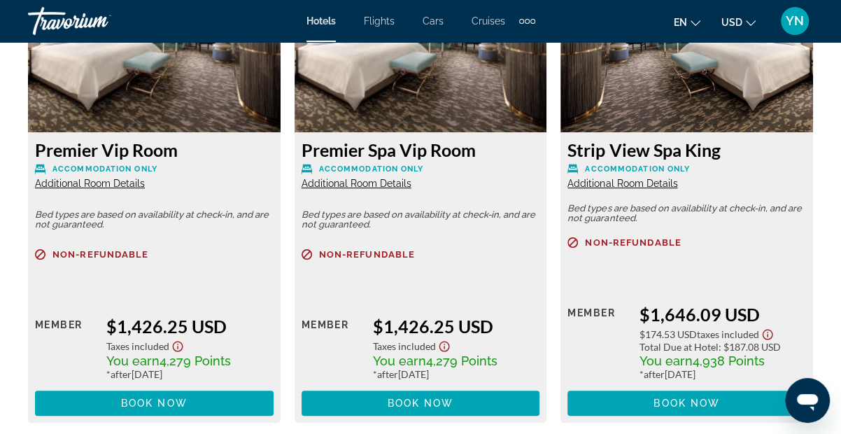
scroll to position [3273, 0]
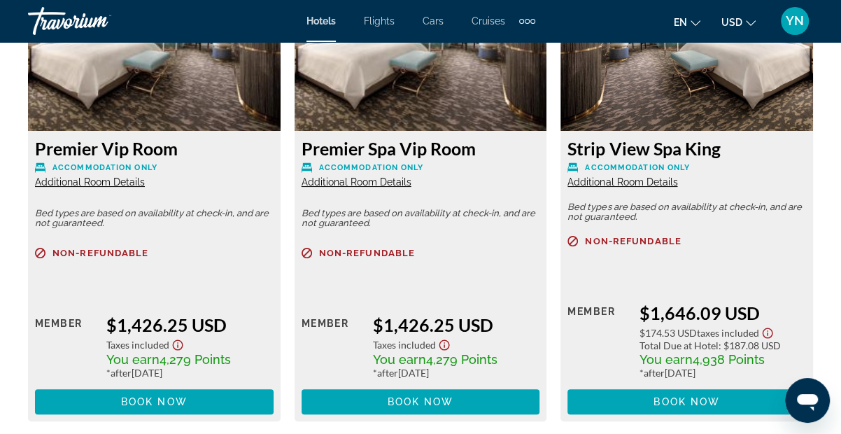
click at [365, 185] on span "Additional Room Details" at bounding box center [357, 181] width 110 height 11
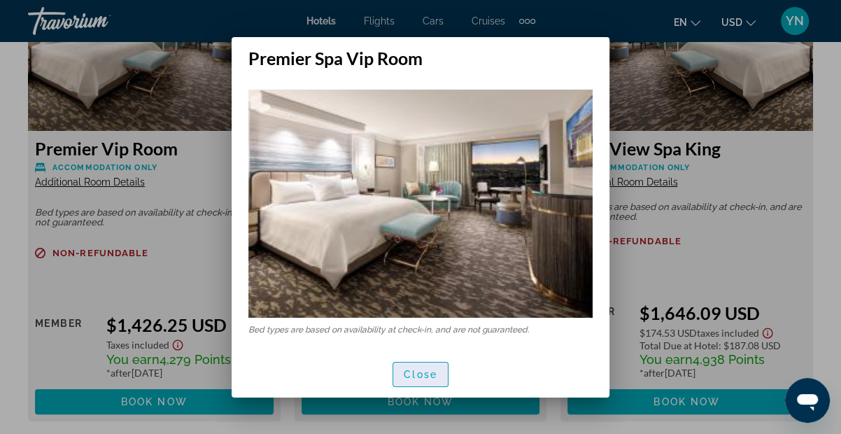
click at [398, 358] on span "button" at bounding box center [420, 375] width 55 height 34
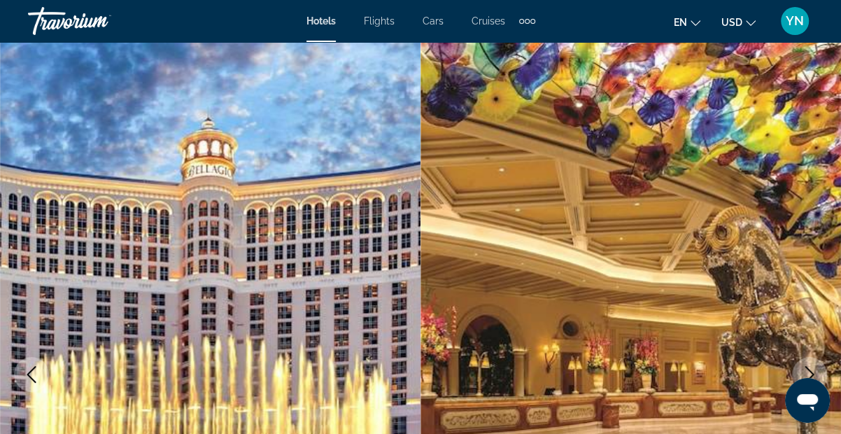
scroll to position [3272, 0]
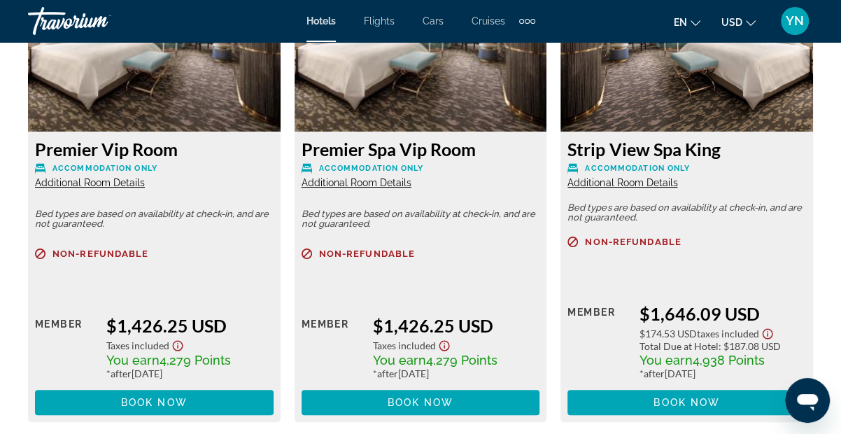
click at [115, 187] on span "Additional Room Details" at bounding box center [90, 182] width 110 height 11
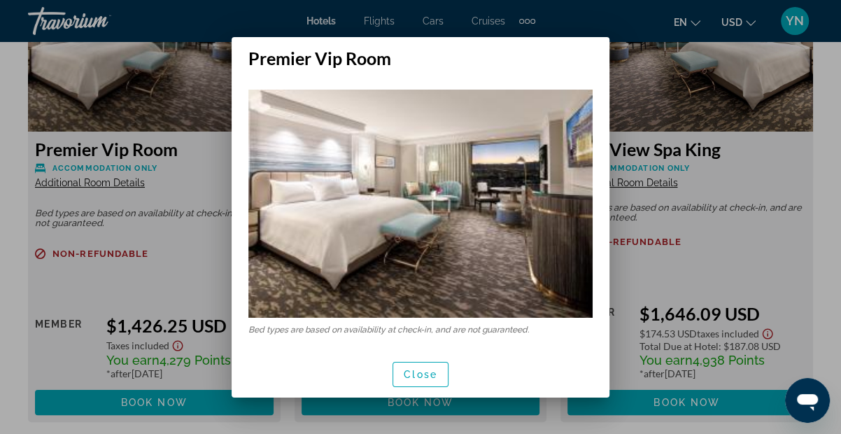
scroll to position [0, 0]
click at [403, 358] on span "button" at bounding box center [420, 375] width 55 height 34
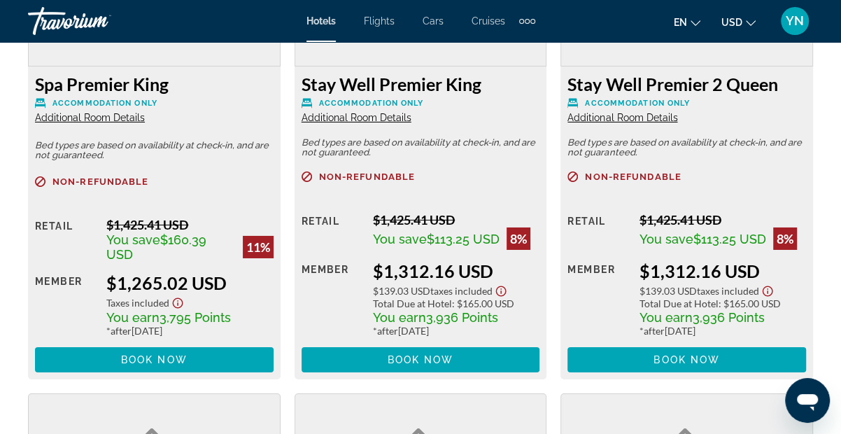
scroll to position [2831, 0]
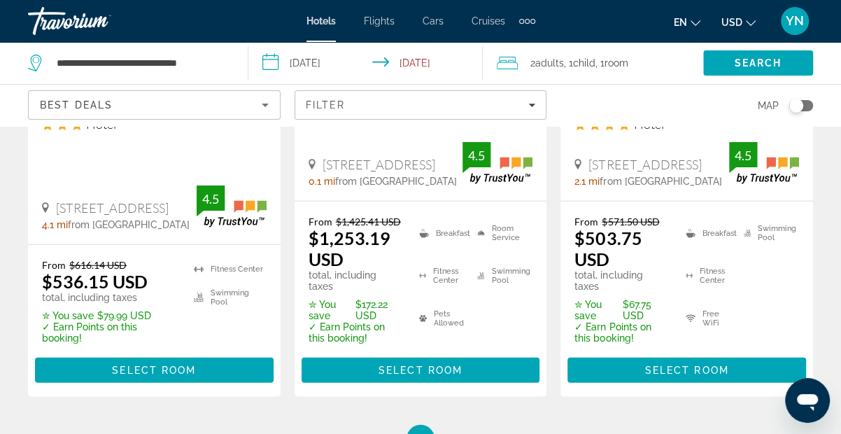
scroll to position [2086, 0]
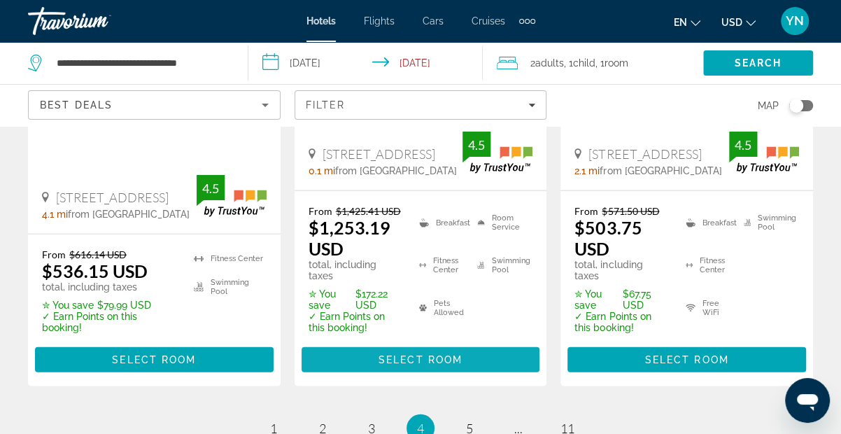
click at [452, 365] on span "Select Room" at bounding box center [420, 359] width 84 height 11
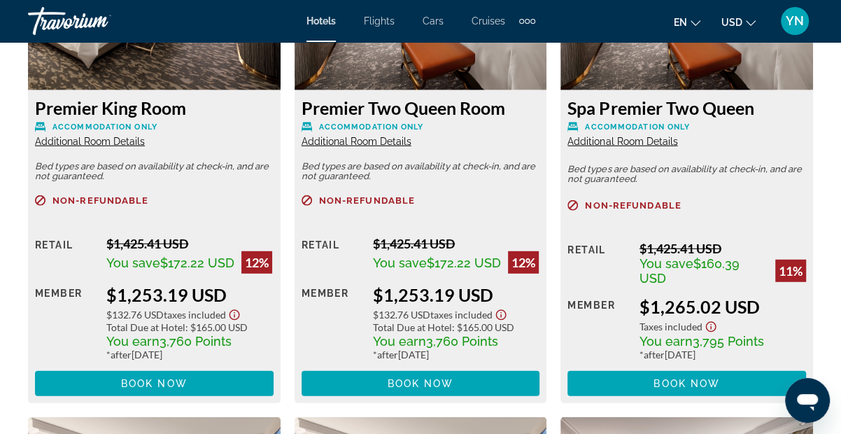
scroll to position [2312, 0]
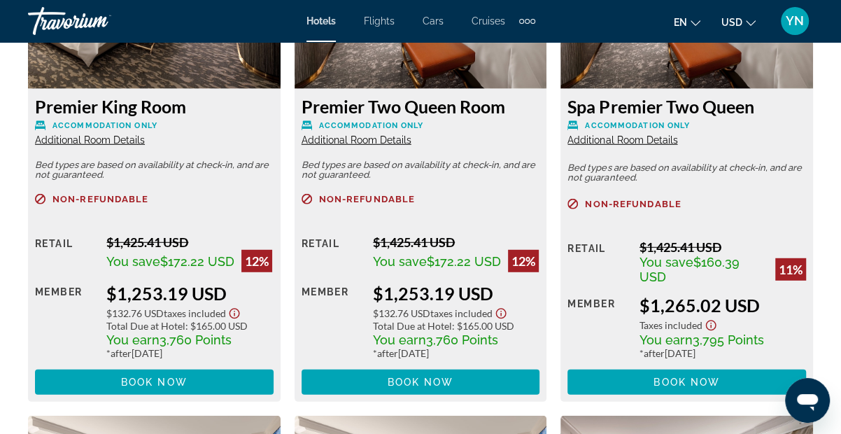
click at [371, 143] on span "Additional Room Details" at bounding box center [357, 139] width 110 height 11
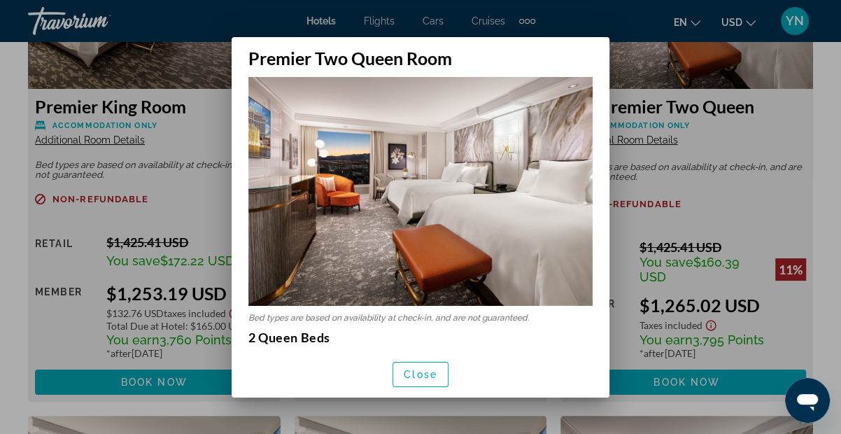
scroll to position [10, 0]
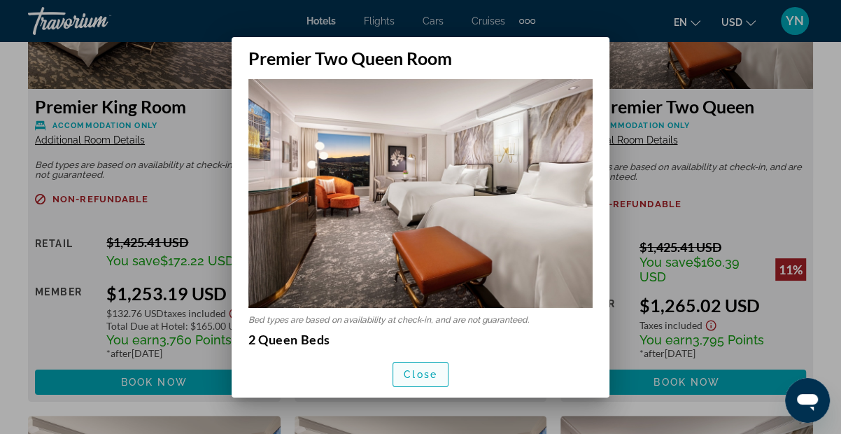
click at [423, 378] on span "Close" at bounding box center [421, 374] width 34 height 11
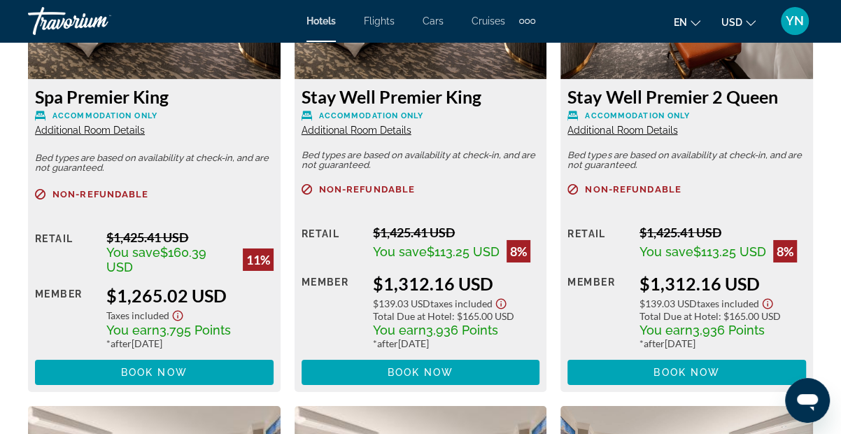
scroll to position [2815, 0]
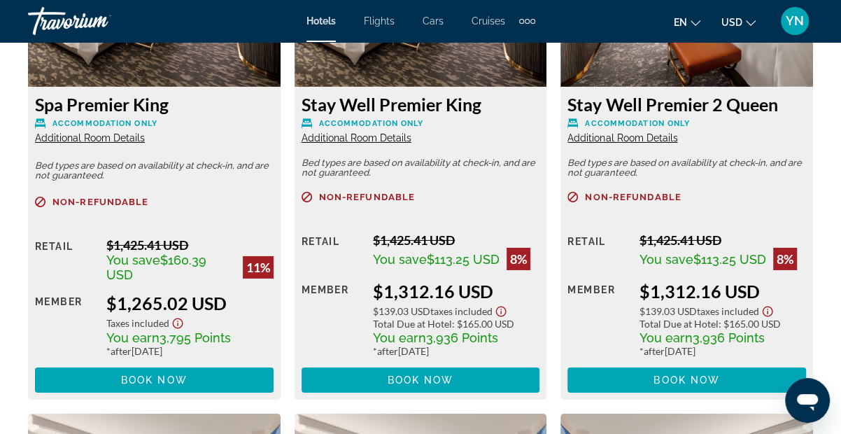
click at [648, 140] on span "Additional Room Details" at bounding box center [622, 137] width 110 height 11
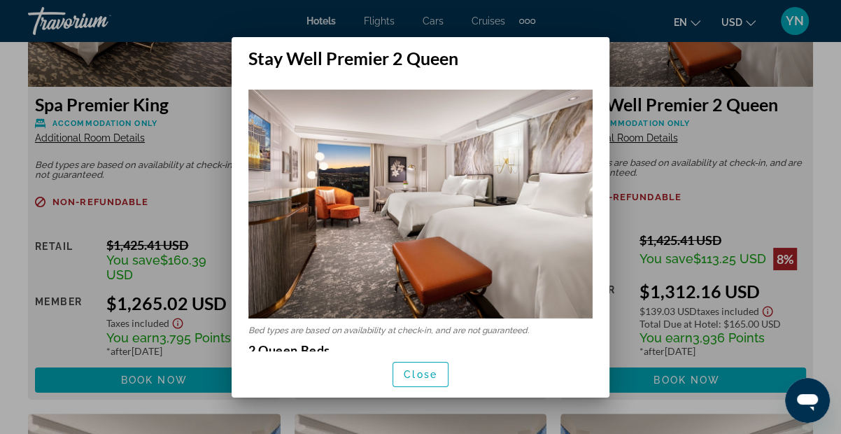
scroll to position [0, 0]
click at [423, 381] on span "button" at bounding box center [420, 375] width 55 height 34
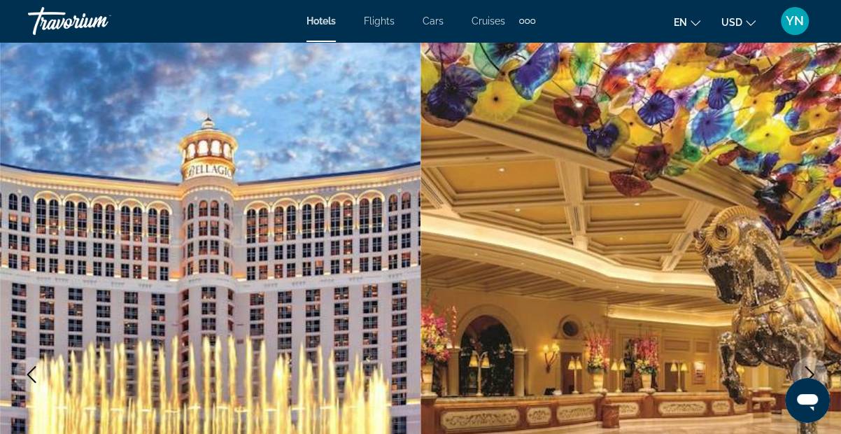
scroll to position [2815, 0]
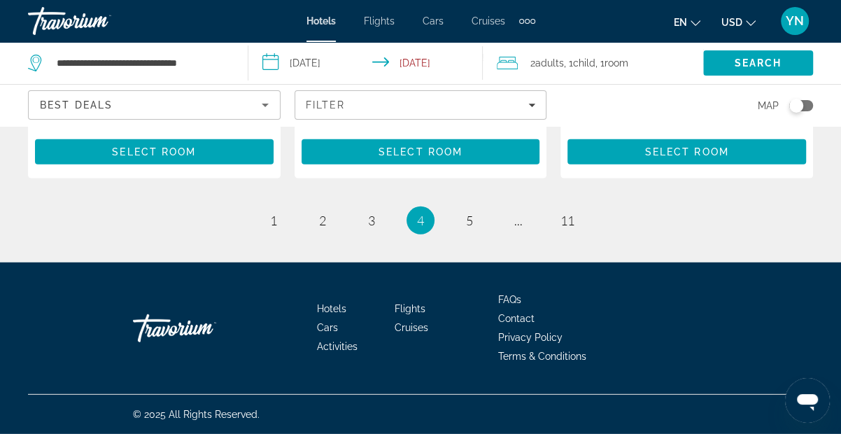
scroll to position [2300, 0]
click at [472, 228] on span "5" at bounding box center [469, 220] width 7 height 15
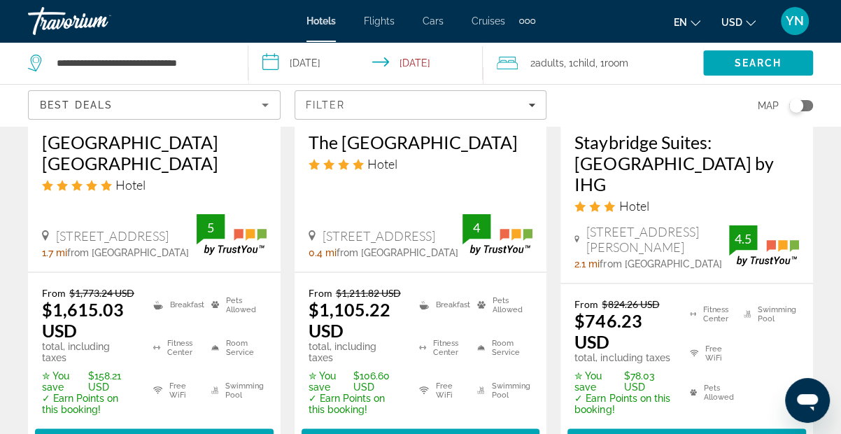
scroll to position [1491, 0]
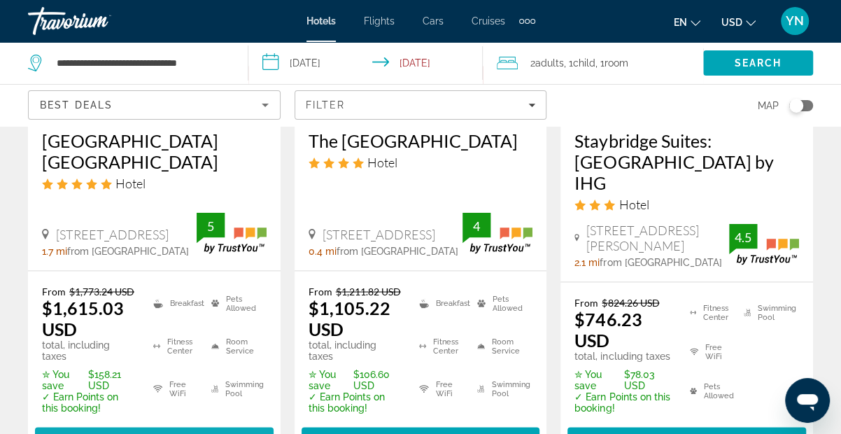
click at [136, 433] on span "Select Room" at bounding box center [154, 439] width 84 height 11
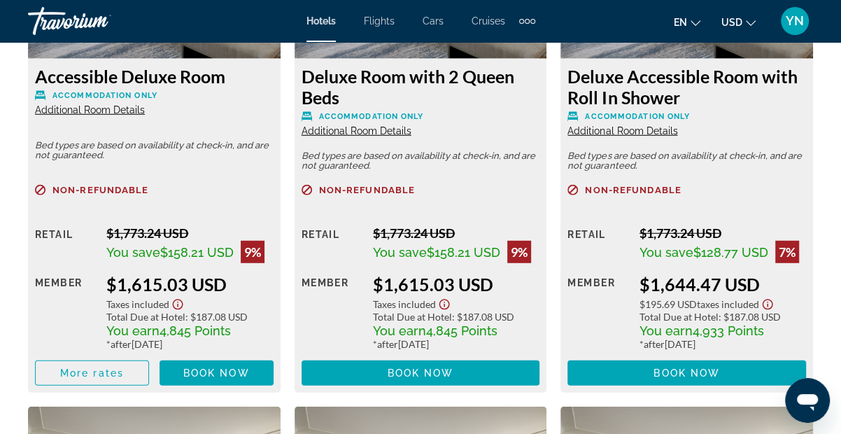
scroll to position [2341, 0]
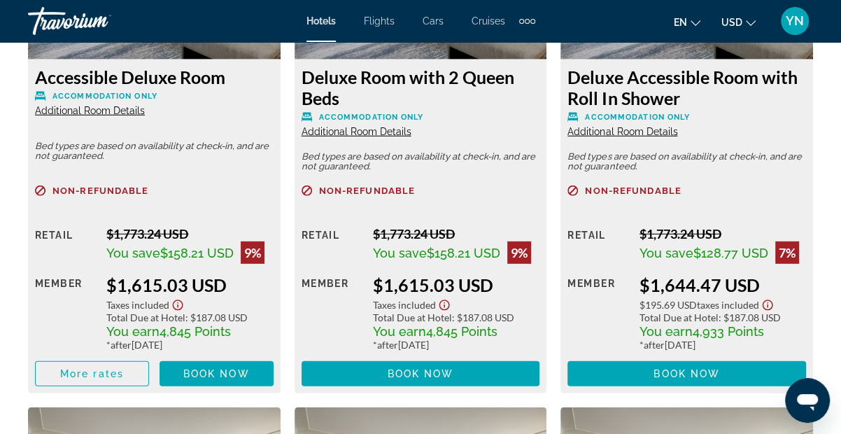
click at [388, 126] on span "Additional Room Details" at bounding box center [357, 131] width 110 height 11
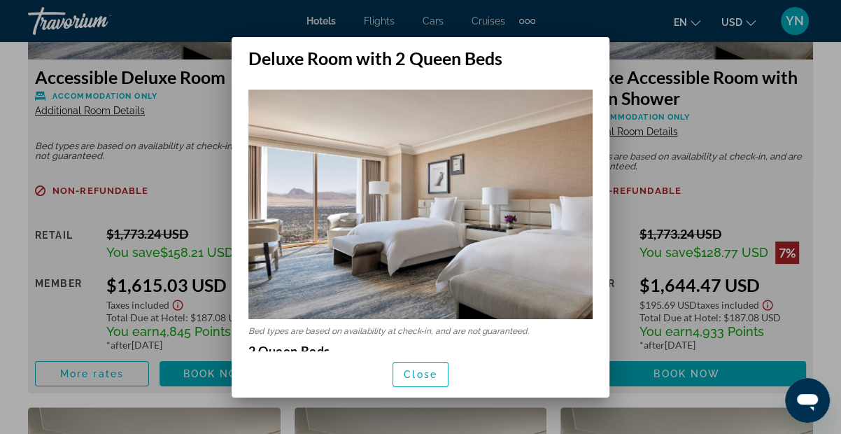
scroll to position [0, 0]
click at [415, 380] on span "button" at bounding box center [420, 375] width 55 height 34
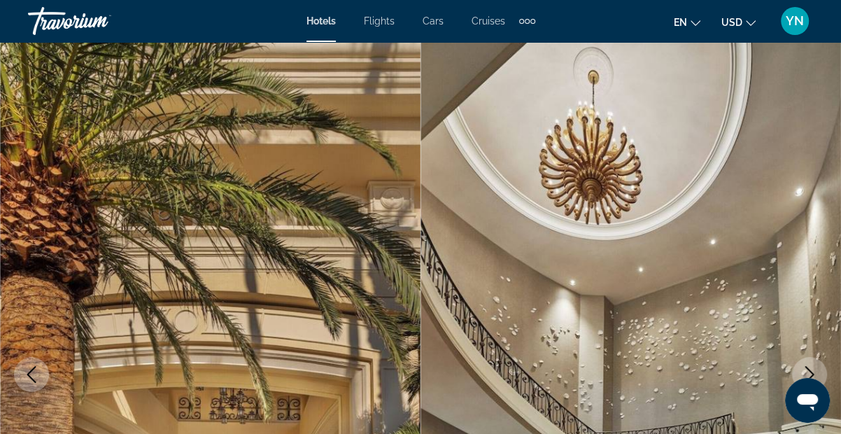
scroll to position [2340, 0]
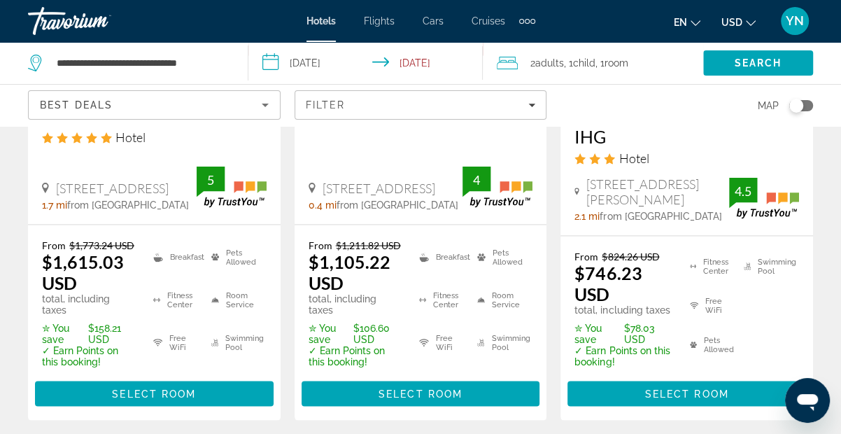
scroll to position [1538, 0]
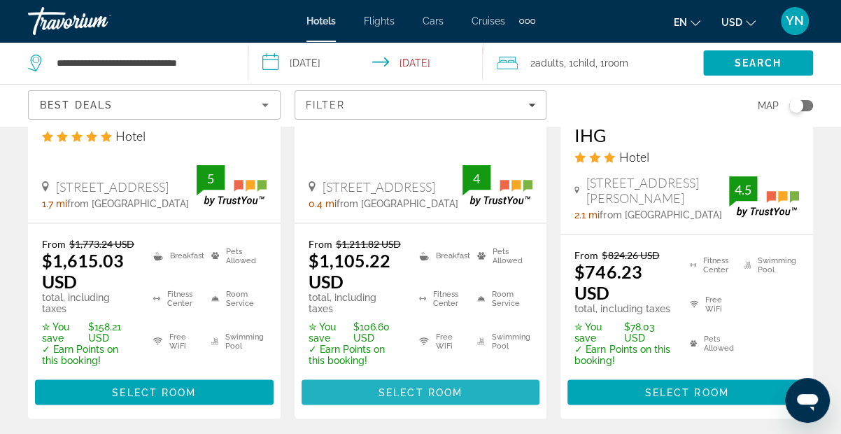
click at [415, 386] on span "Select Room" at bounding box center [420, 391] width 84 height 11
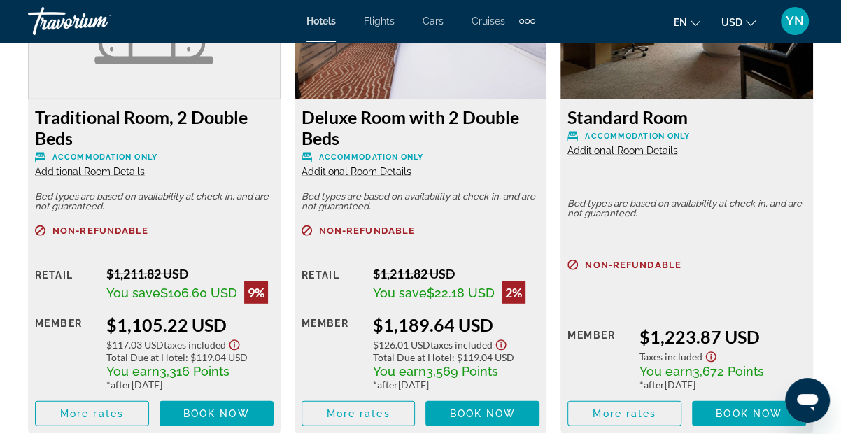
scroll to position [2302, 0]
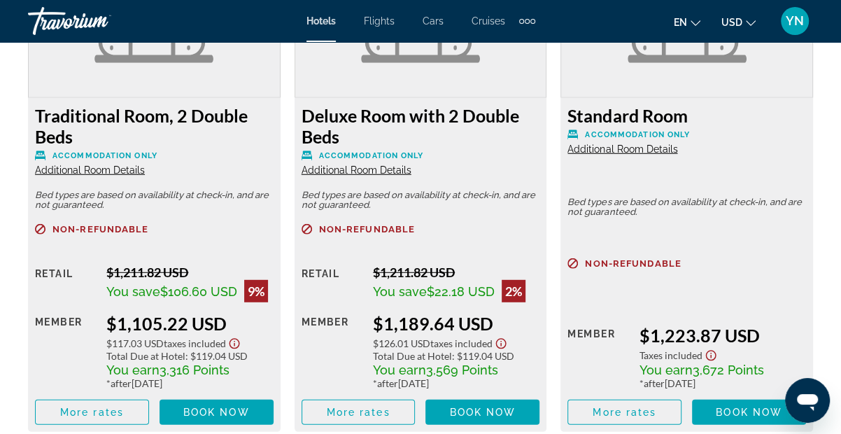
click at [357, 170] on span "Additional Room Details" at bounding box center [357, 169] width 110 height 11
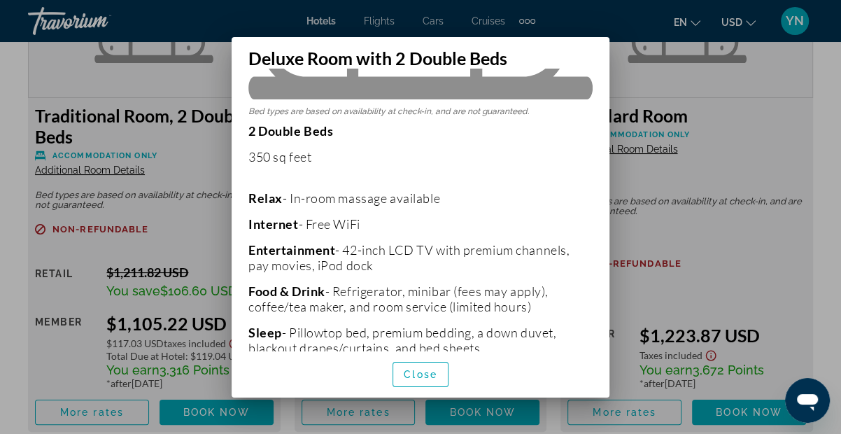
scroll to position [289, 0]
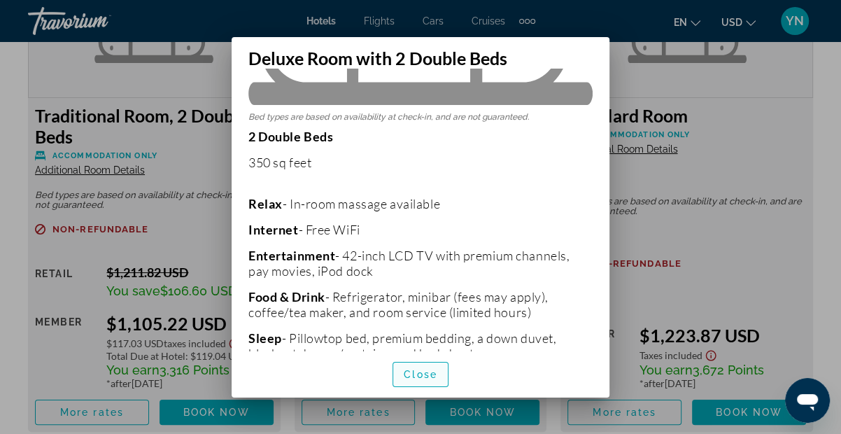
click at [426, 378] on span "Close" at bounding box center [421, 374] width 34 height 11
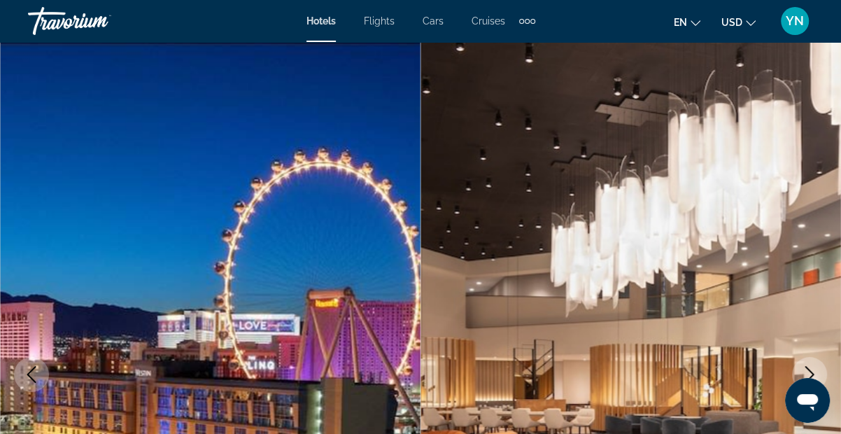
scroll to position [2302, 0]
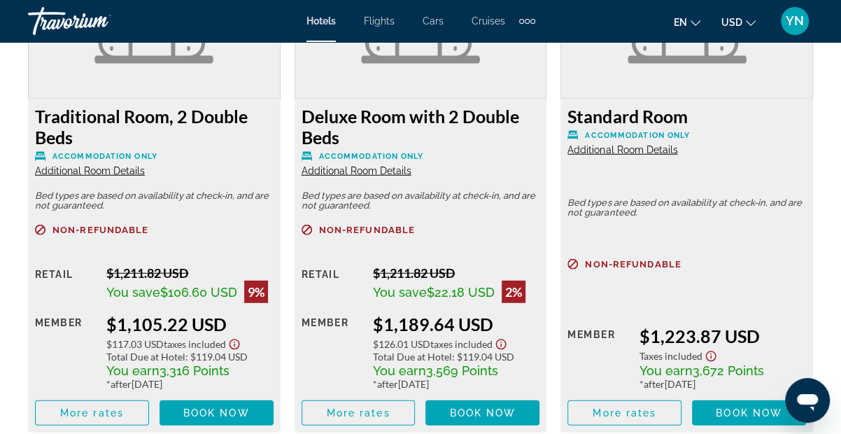
click at [132, 160] on div "Traditional Room, 2 Double Beds Accommodation Only Additional Room Details" at bounding box center [154, 141] width 239 height 71
click at [115, 166] on span "Additional Room Details" at bounding box center [90, 170] width 110 height 11
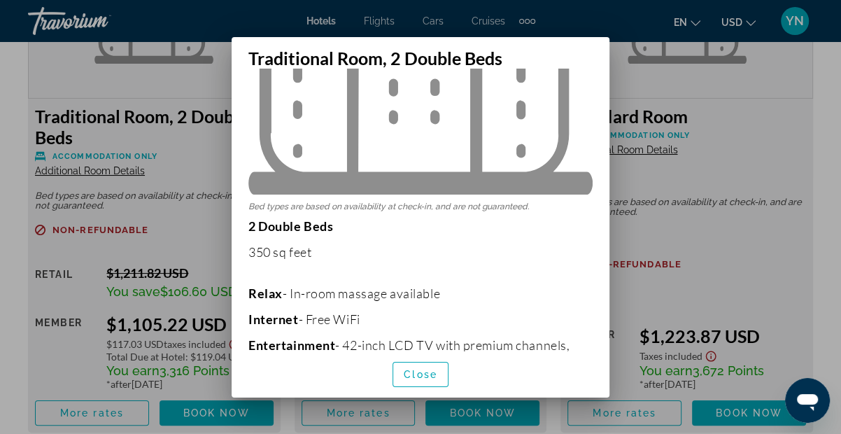
scroll to position [201, 0]
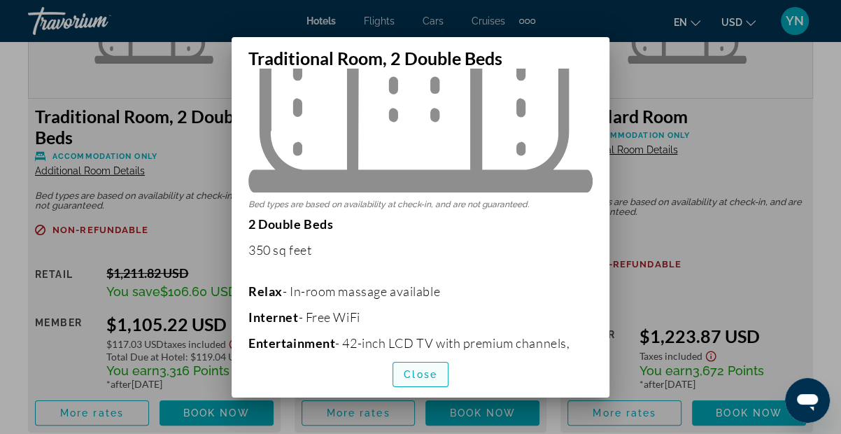
click at [417, 374] on span "Close" at bounding box center [421, 374] width 34 height 11
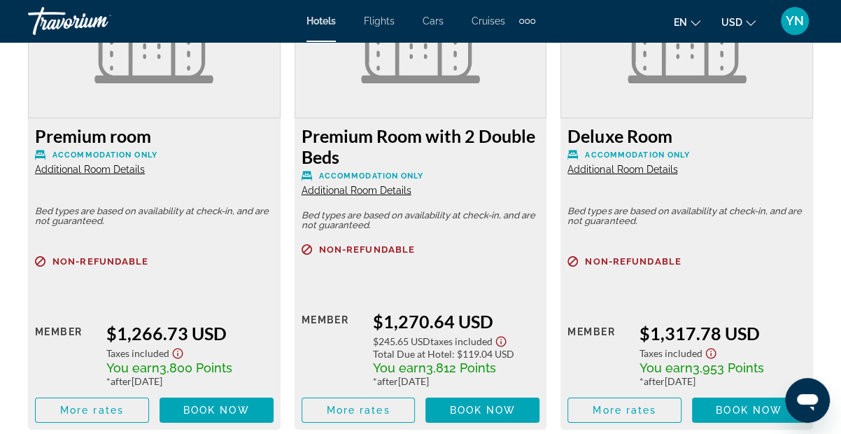
scroll to position [2805, 0]
click at [632, 167] on span "Additional Room Details" at bounding box center [622, 169] width 110 height 11
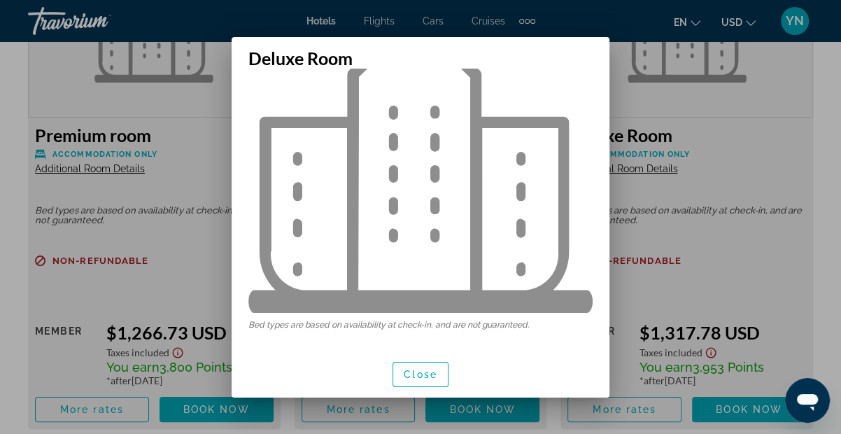
scroll to position [0, 0]
click at [413, 376] on span "Close" at bounding box center [421, 374] width 34 height 11
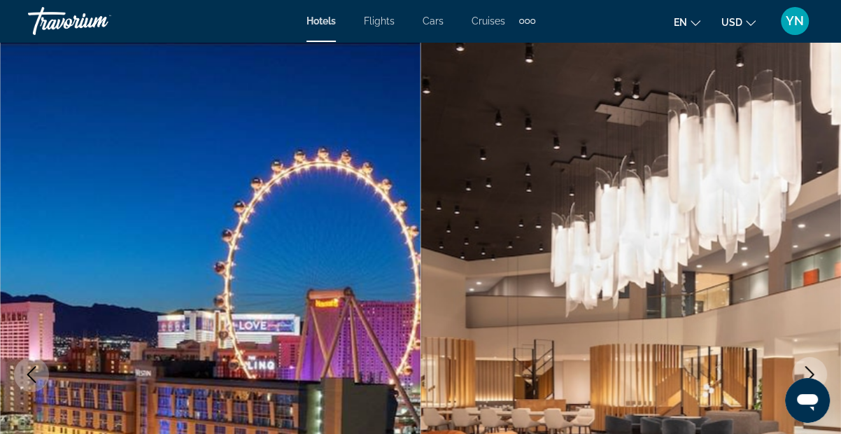
scroll to position [2804, 0]
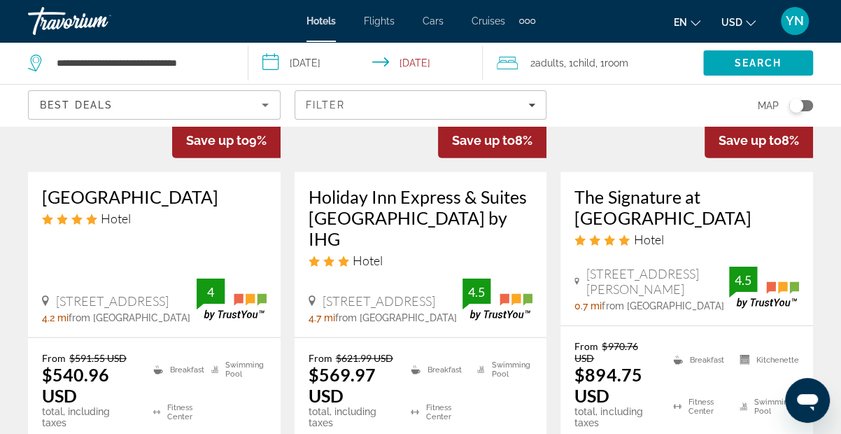
scroll to position [2035, 0]
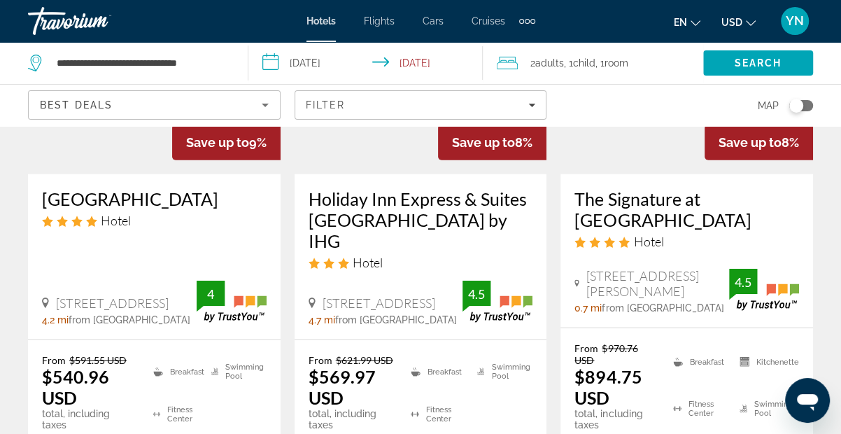
click at [620, 188] on h3 "The Signature at [GEOGRAPHIC_DATA]" at bounding box center [686, 209] width 225 height 42
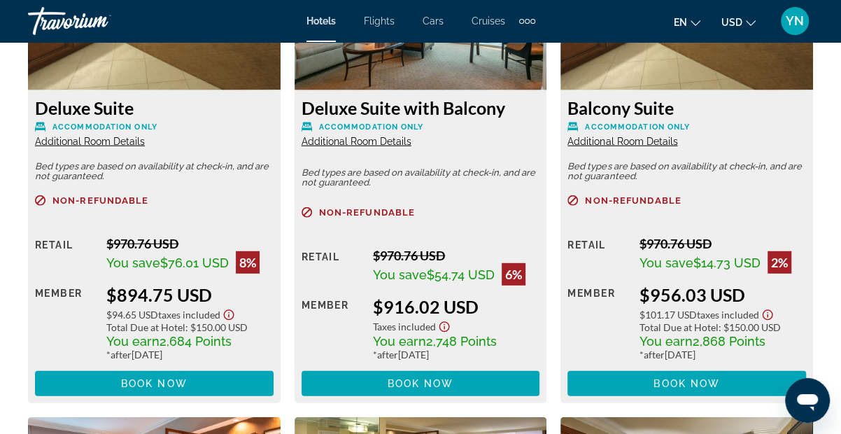
scroll to position [2269, 0]
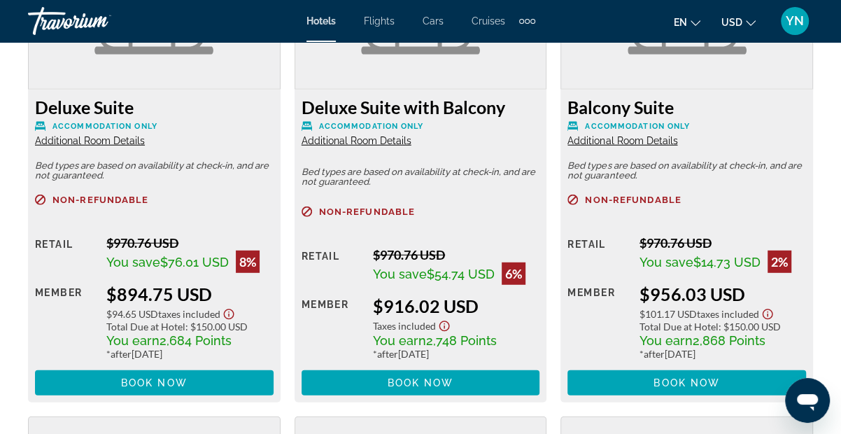
click at [378, 136] on span "Additional Room Details" at bounding box center [357, 140] width 110 height 11
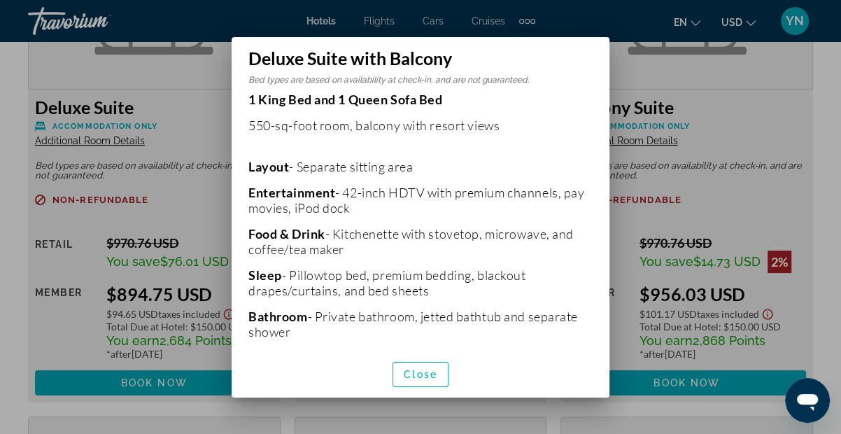
scroll to position [324, 0]
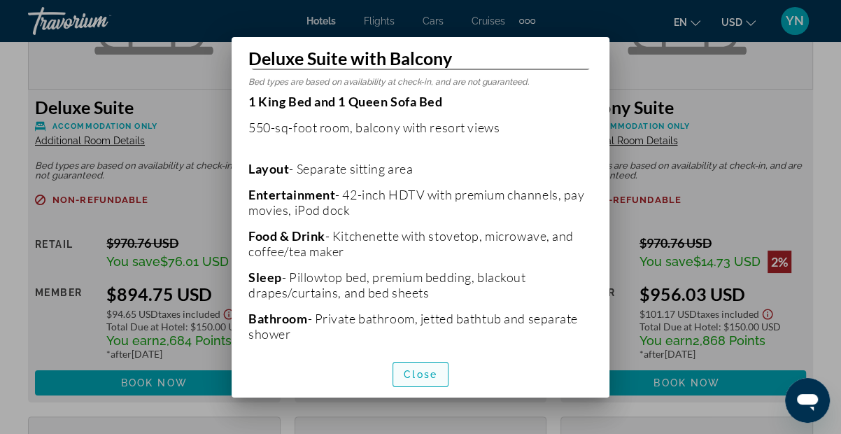
click at [425, 380] on span "button" at bounding box center [420, 375] width 55 height 34
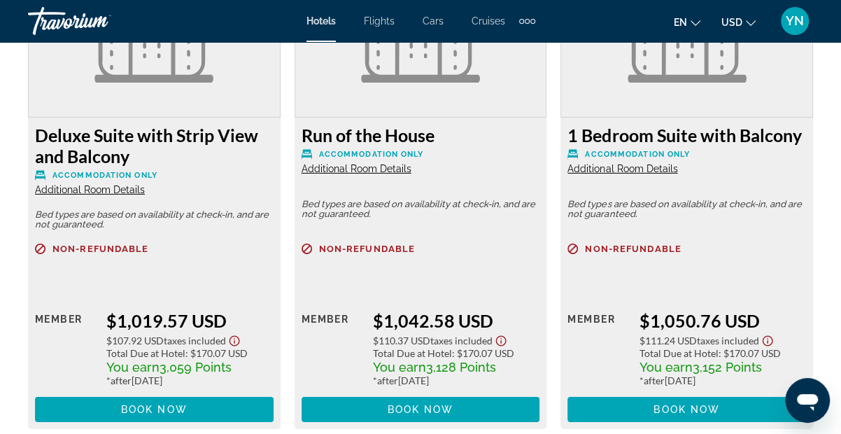
scroll to position [2731, 0]
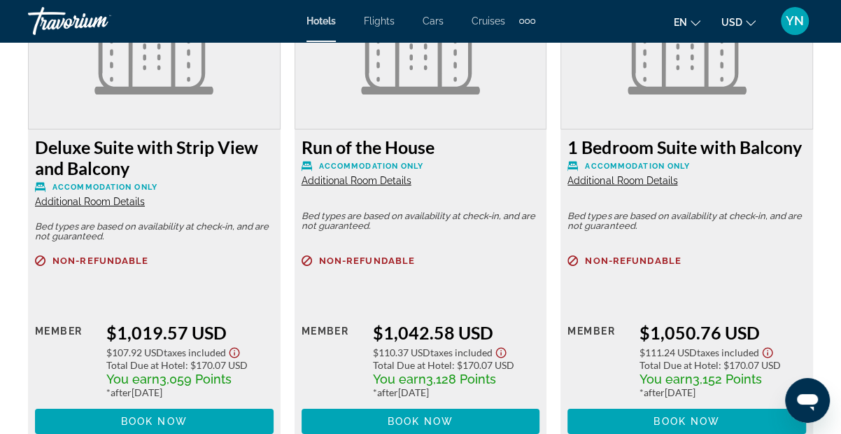
click at [408, 180] on span "Additional Room Details" at bounding box center [357, 180] width 110 height 11
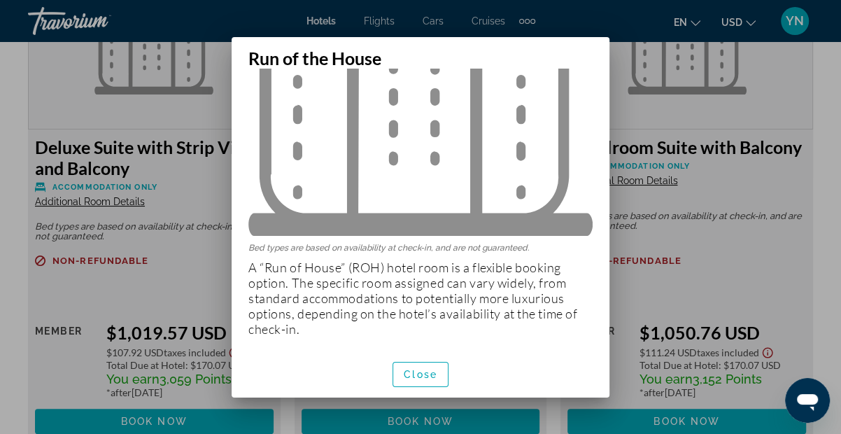
scroll to position [158, 0]
click at [419, 376] on span "Close" at bounding box center [421, 374] width 34 height 11
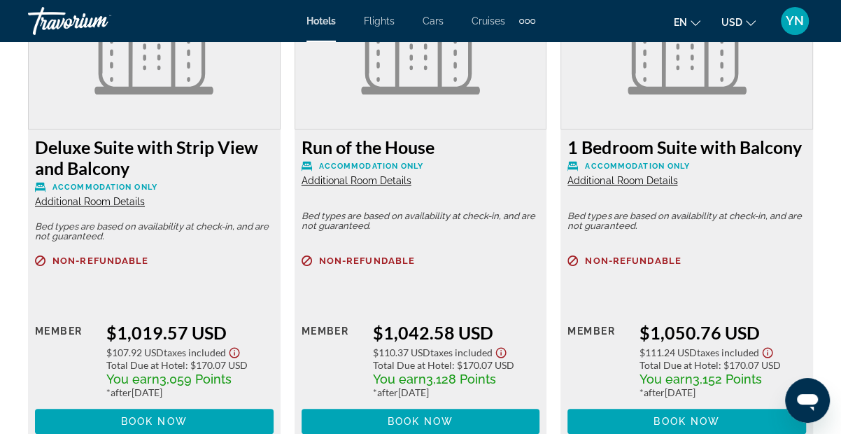
scroll to position [2730, 0]
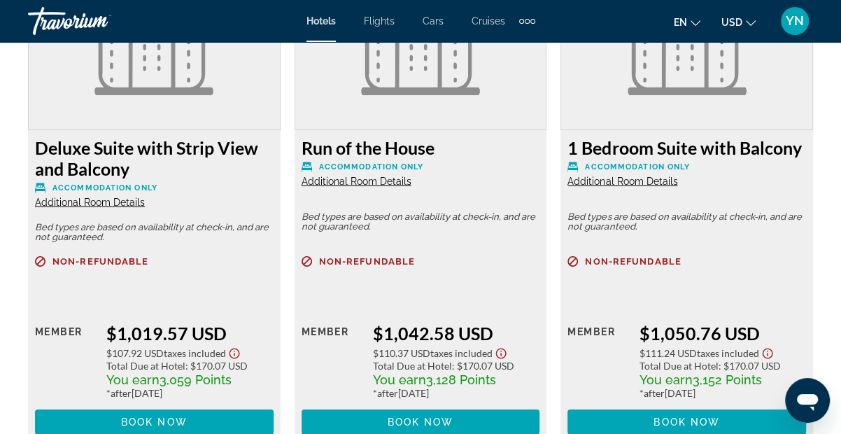
click at [133, 197] on span "Additional Room Details" at bounding box center [90, 202] width 110 height 11
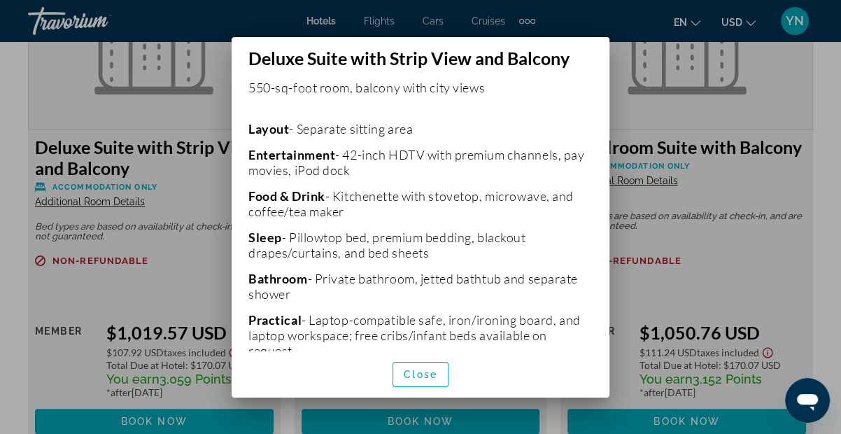
scroll to position [388, 0]
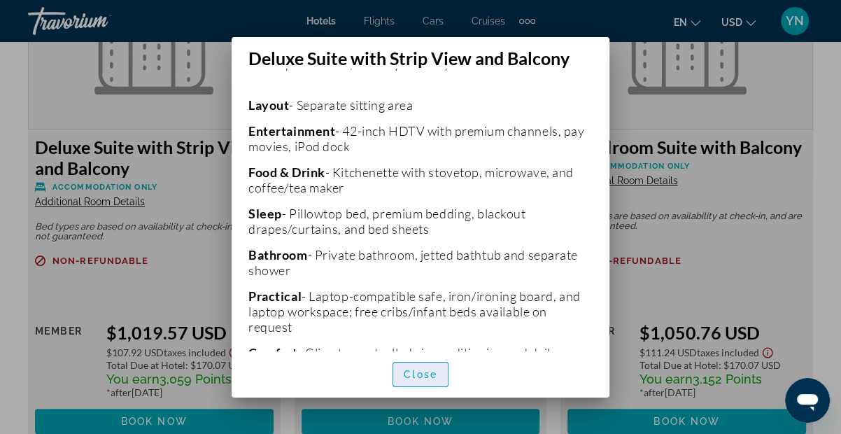
click at [423, 378] on span "Close" at bounding box center [421, 374] width 34 height 11
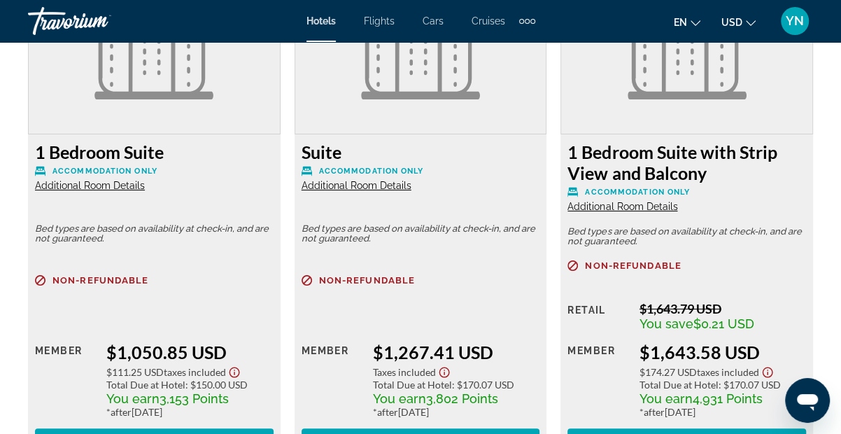
scroll to position [3226, 0]
click at [355, 181] on span "Additional Room Details" at bounding box center [357, 185] width 110 height 11
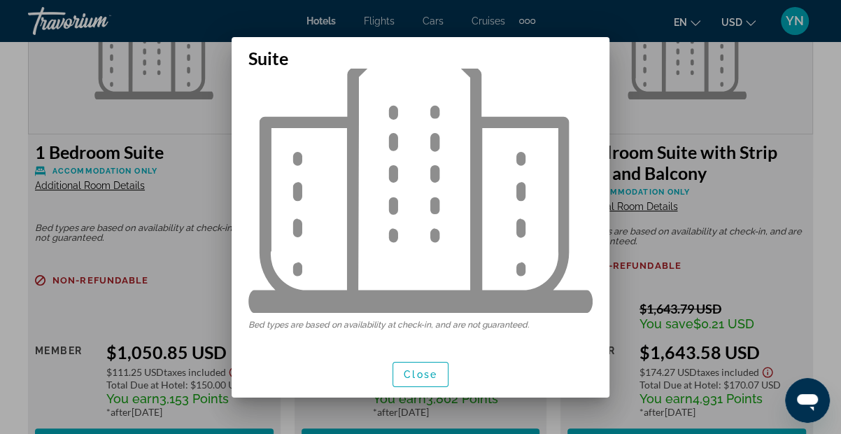
scroll to position [82, 0]
click at [434, 381] on span "button" at bounding box center [420, 375] width 55 height 34
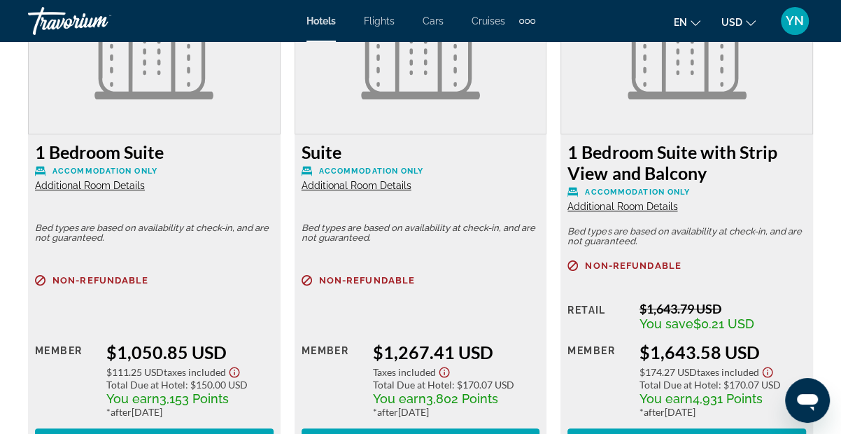
scroll to position [3225, 0]
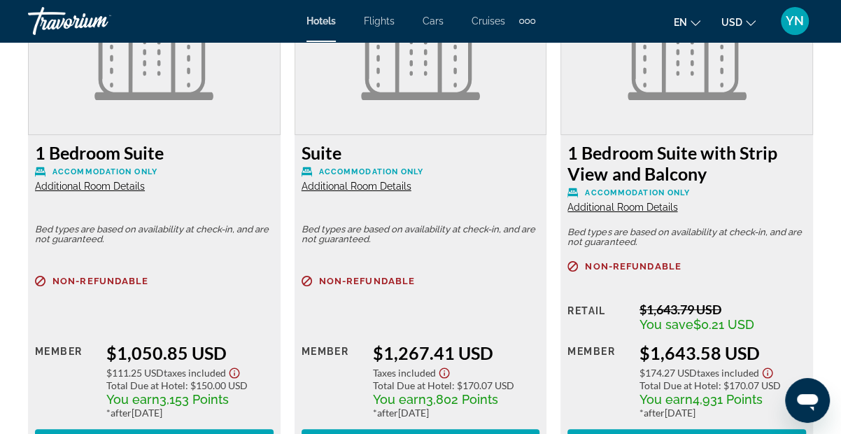
click at [634, 201] on span "Additional Room Details" at bounding box center [622, 206] width 110 height 11
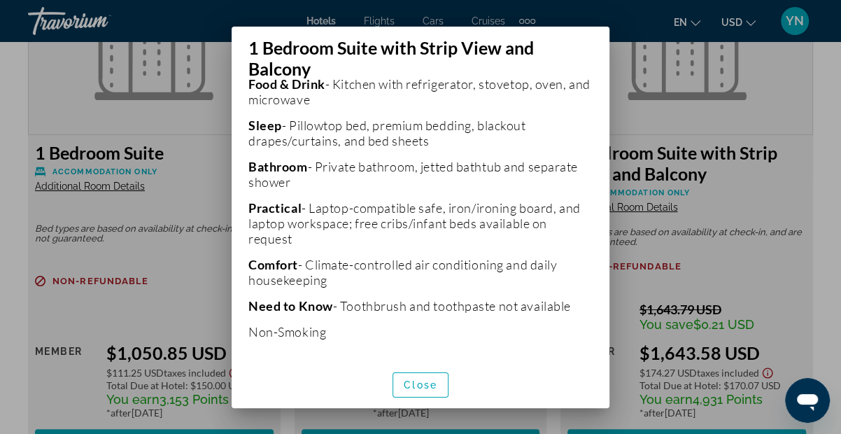
scroll to position [486, 0]
click at [411, 381] on span "Close" at bounding box center [421, 384] width 34 height 11
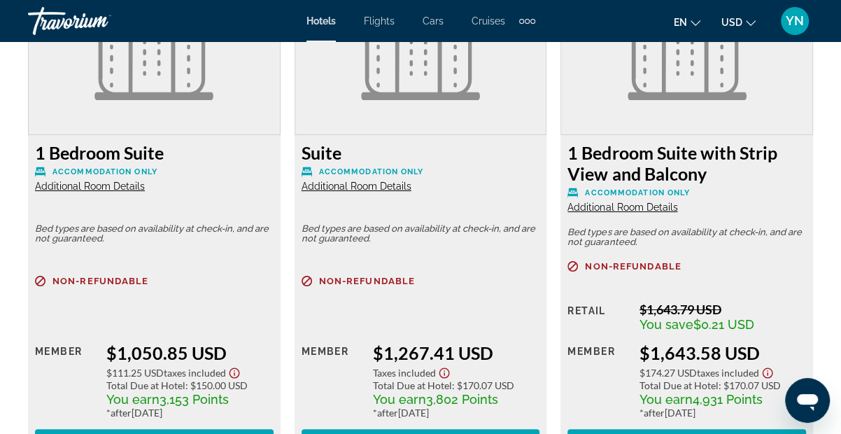
scroll to position [3225, 0]
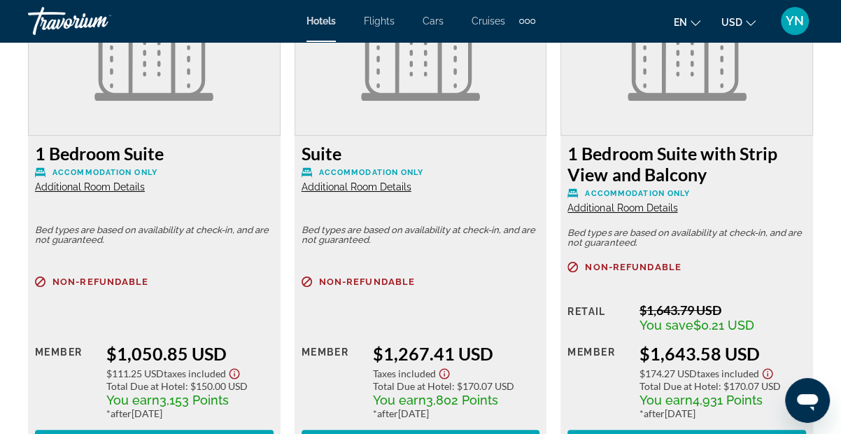
click at [130, 181] on span "Additional Room Details" at bounding box center [90, 186] width 110 height 11
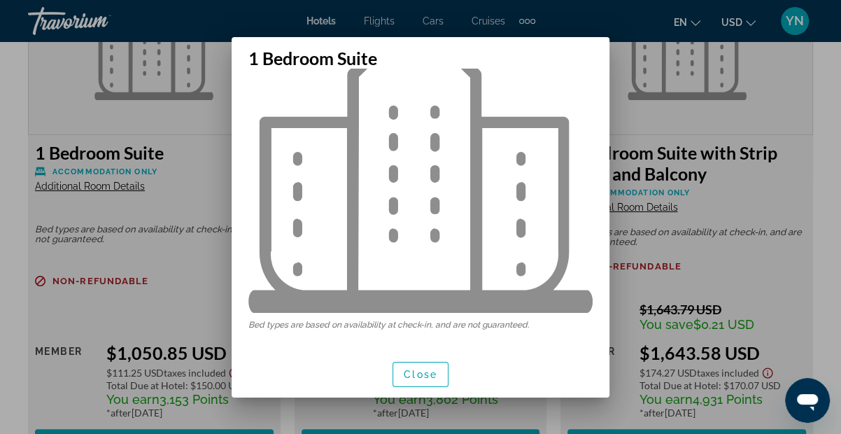
scroll to position [82, 0]
click at [432, 385] on span "button" at bounding box center [420, 375] width 55 height 34
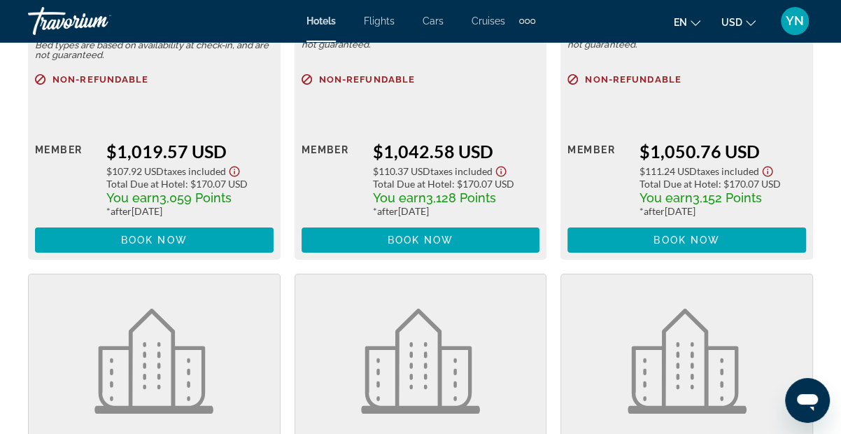
scroll to position [2564, 0]
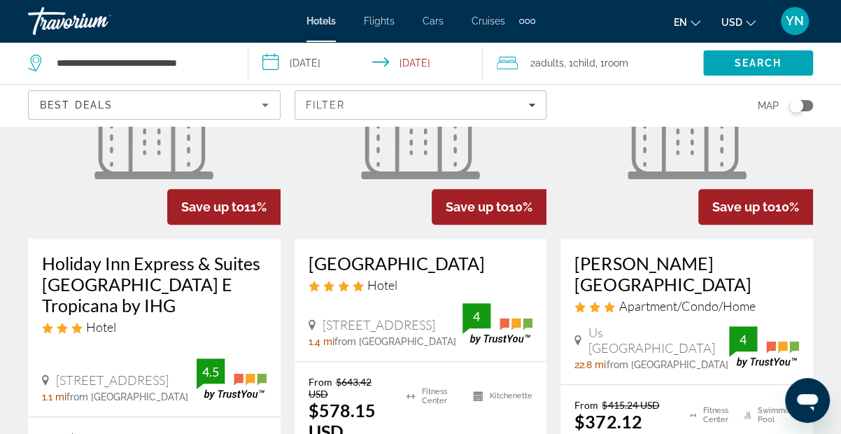
scroll to position [793, 0]
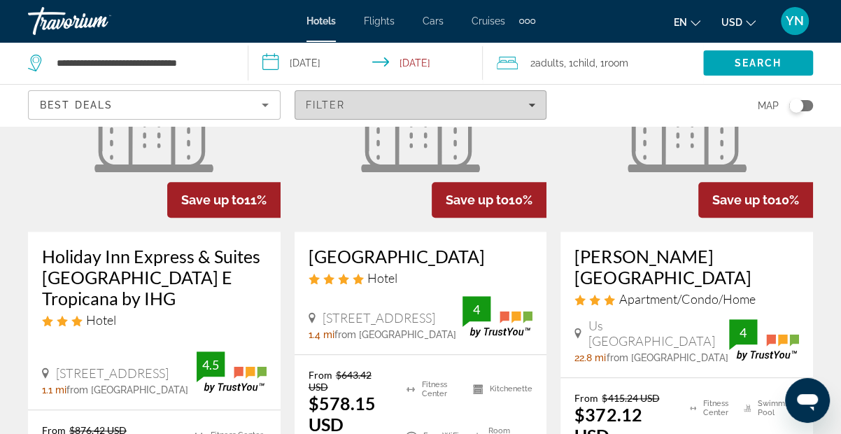
click at [531, 104] on icon "Filters" at bounding box center [532, 105] width 7 height 3
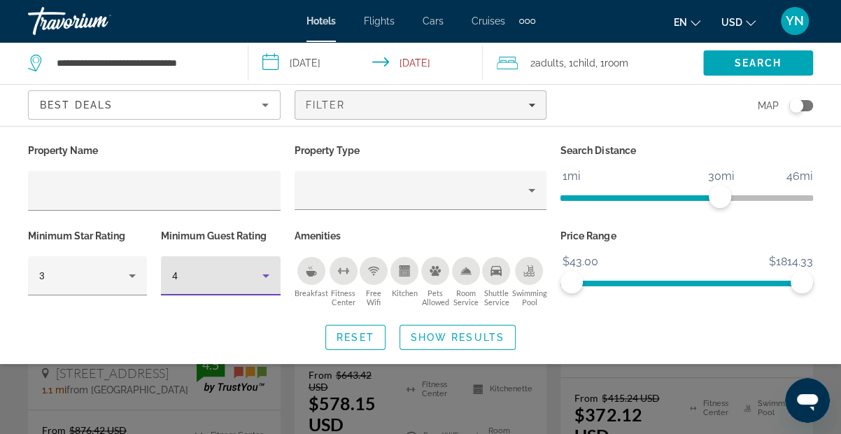
click at [266, 275] on icon "Hotel Filters" at bounding box center [265, 275] width 7 height 3
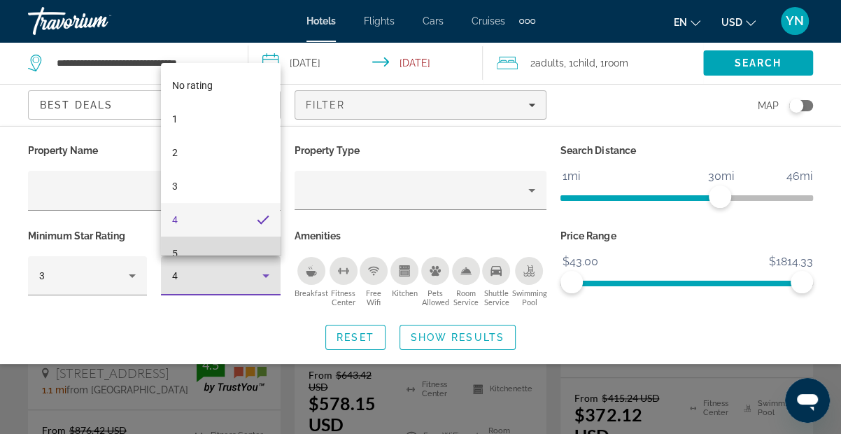
click at [208, 250] on mat-option "5" at bounding box center [220, 253] width 119 height 34
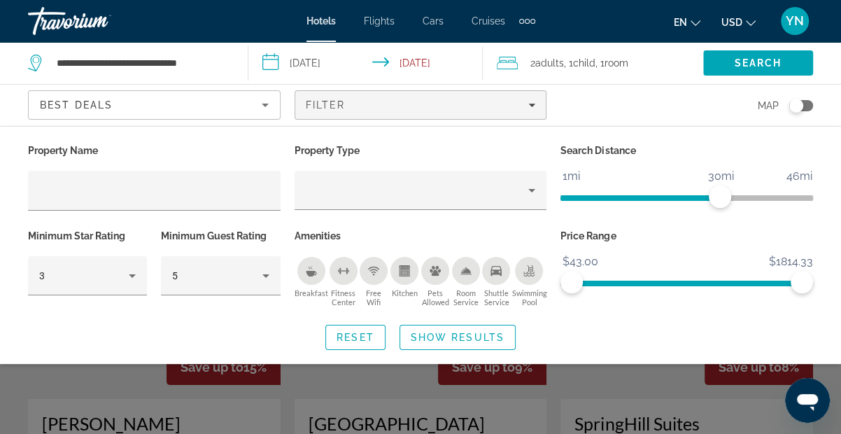
click at [558, 395] on div "Search widget" at bounding box center [420, 322] width 841 height 224
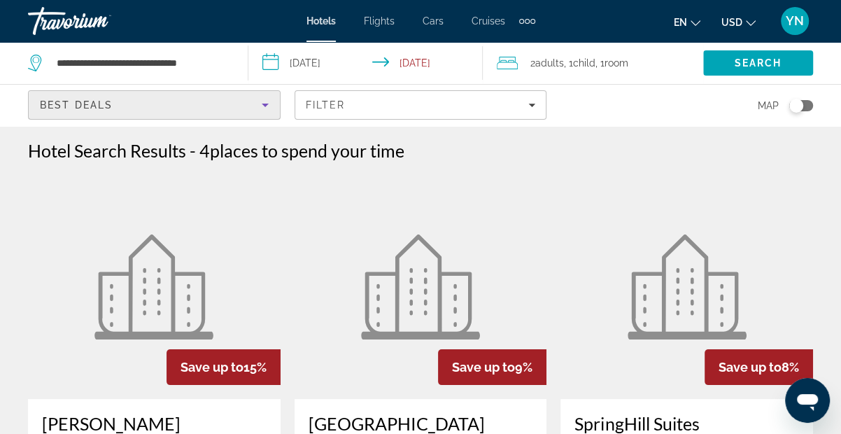
click at [259, 106] on icon "Sort by" at bounding box center [265, 105] width 17 height 17
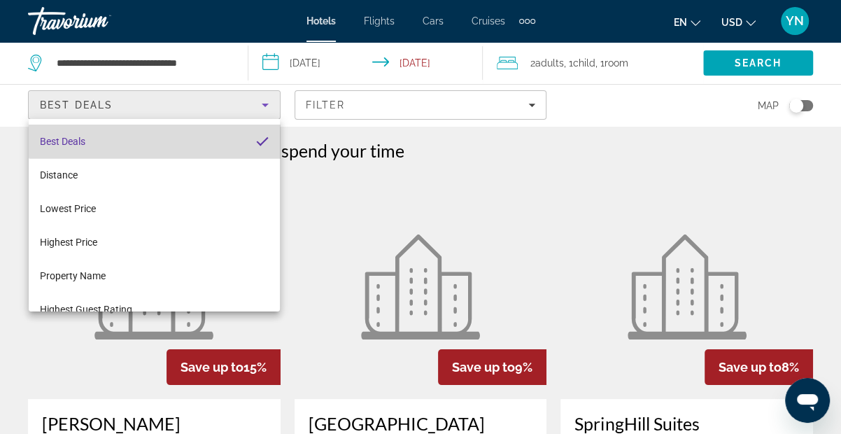
click at [186, 125] on mat-option "Best Deals" at bounding box center [154, 142] width 251 height 34
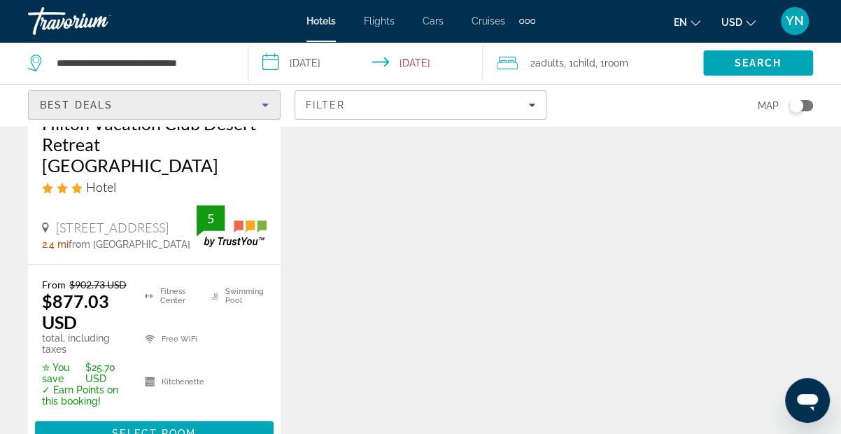
scroll to position [894, 0]
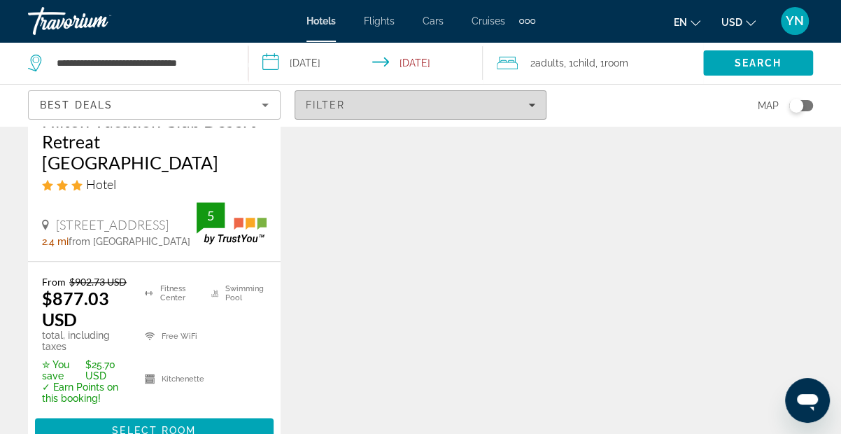
click at [527, 97] on span "Filters" at bounding box center [420, 105] width 251 height 34
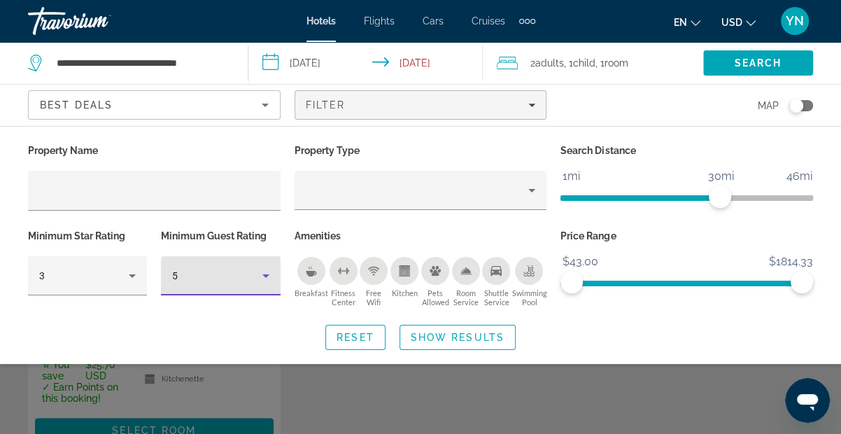
click at [267, 281] on icon "Hotel Filters" at bounding box center [265, 275] width 17 height 17
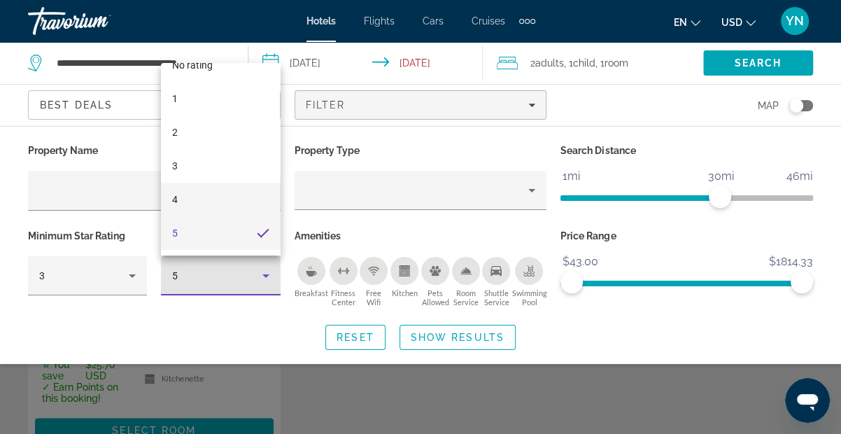
scroll to position [21, 0]
click at [229, 208] on mat-option "4" at bounding box center [220, 200] width 119 height 34
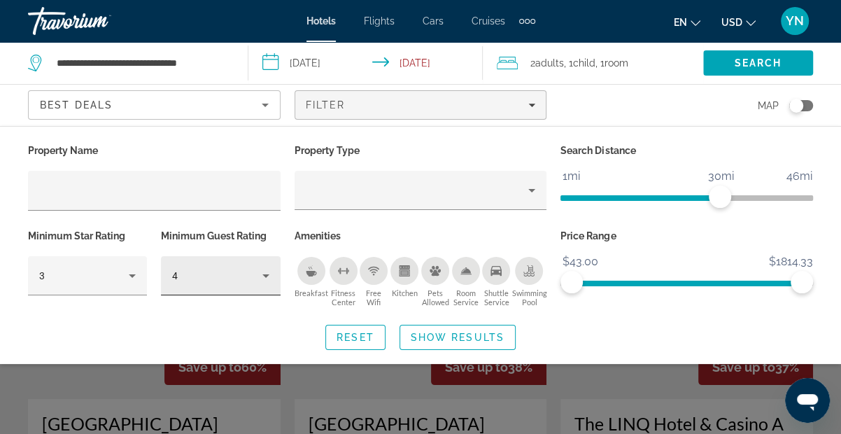
click at [276, 278] on div "4" at bounding box center [220, 275] width 119 height 39
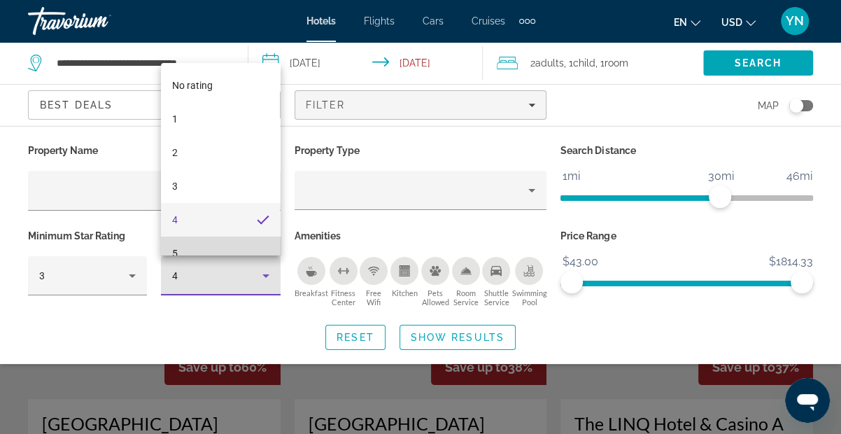
click at [223, 250] on mat-option "5" at bounding box center [220, 253] width 119 height 34
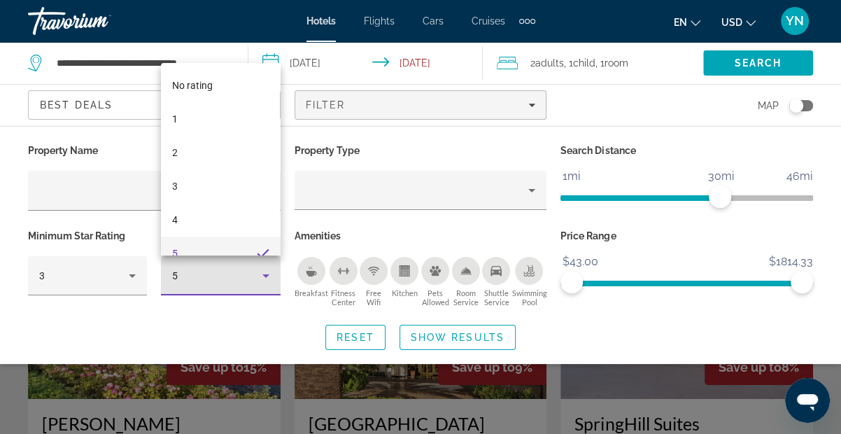
scroll to position [15, 0]
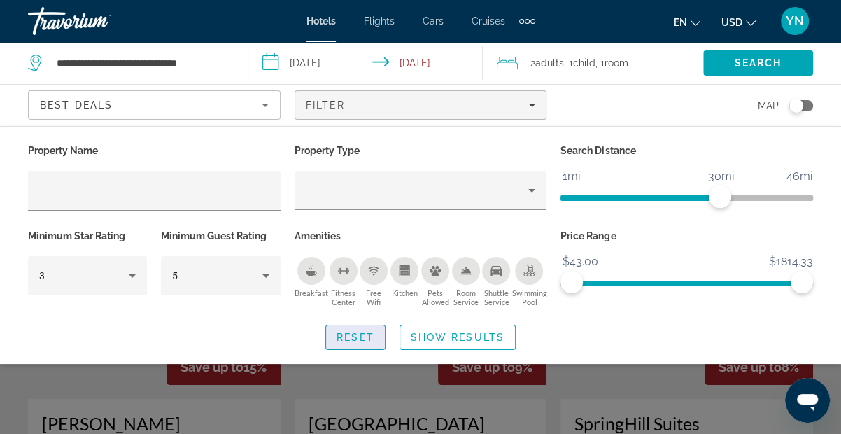
click at [363, 342] on span "Search widget" at bounding box center [355, 337] width 59 height 34
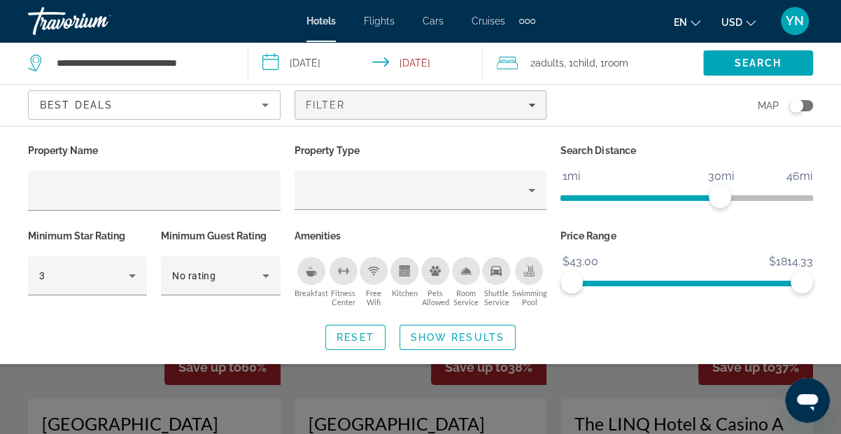
click at [387, 385] on div "Search widget" at bounding box center [420, 322] width 841 height 224
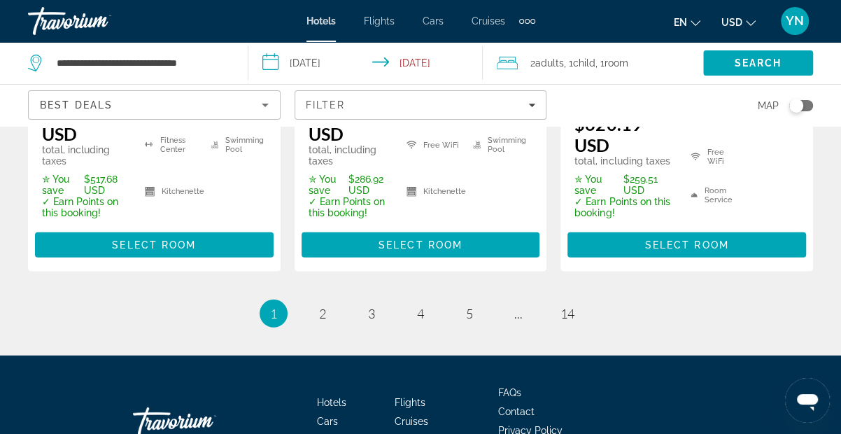
scroll to position [2316, 0]
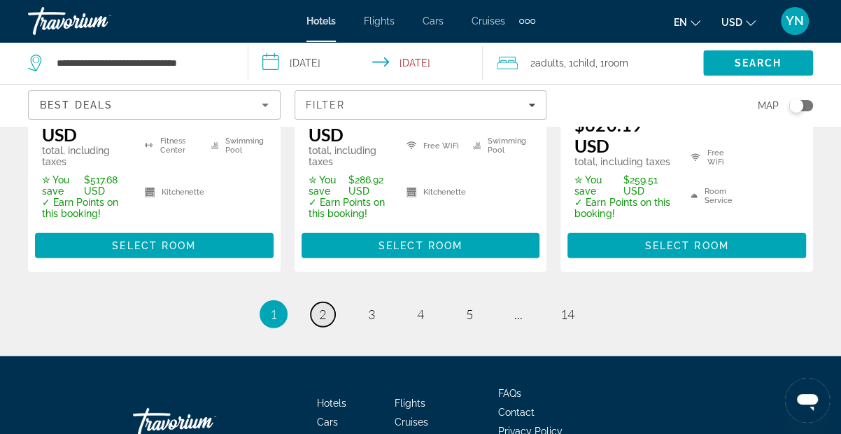
click at [322, 306] on span "2" at bounding box center [322, 313] width 7 height 15
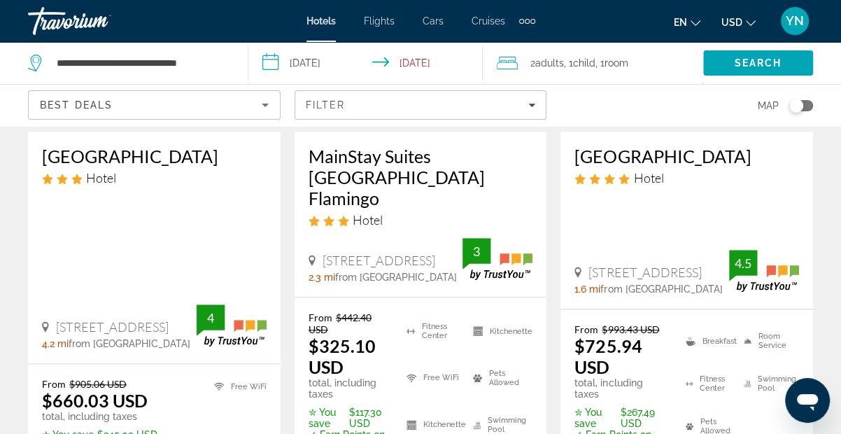
scroll to position [861, 0]
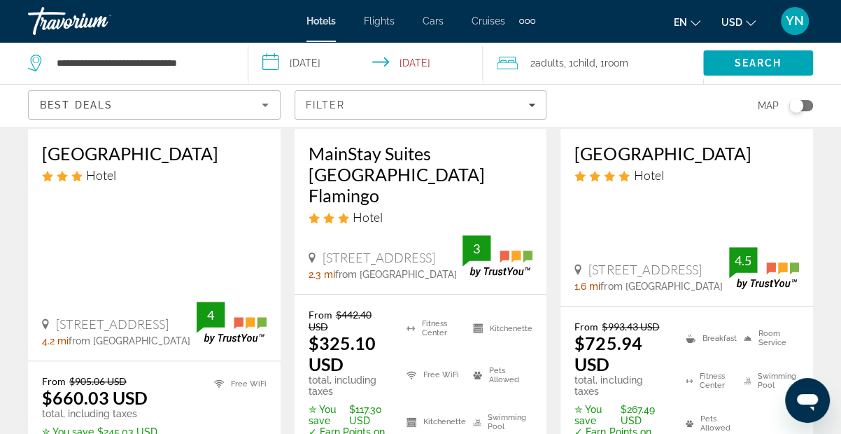
click at [656, 146] on h3 "[GEOGRAPHIC_DATA]" at bounding box center [686, 153] width 225 height 21
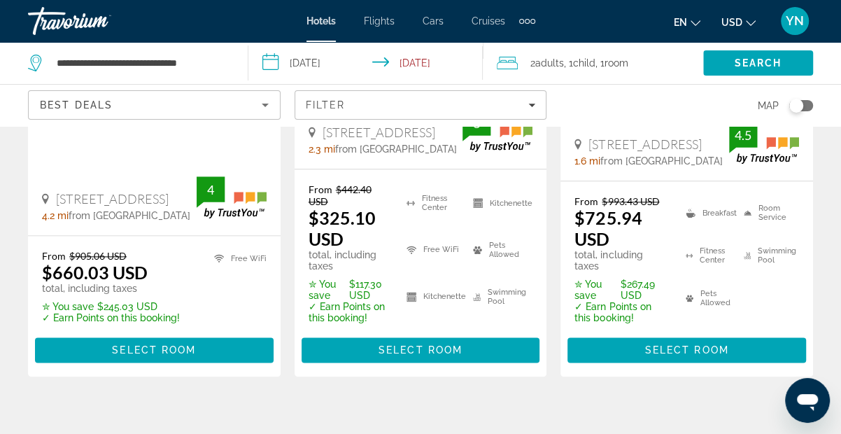
scroll to position [989, 0]
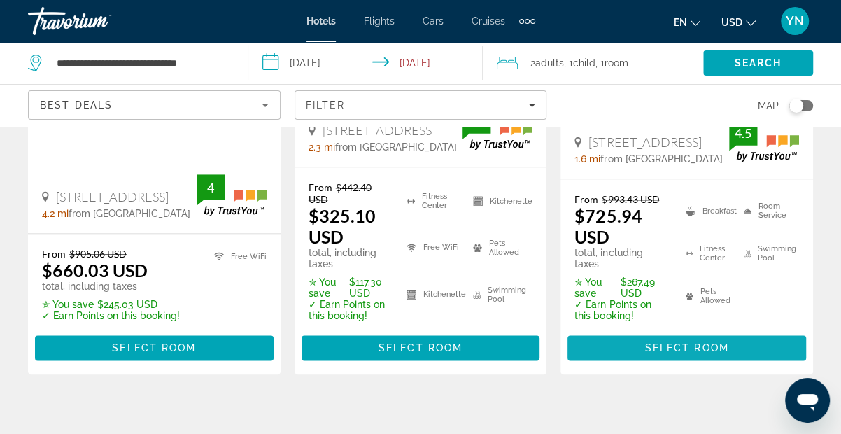
click at [669, 342] on span "Select Room" at bounding box center [687, 347] width 84 height 11
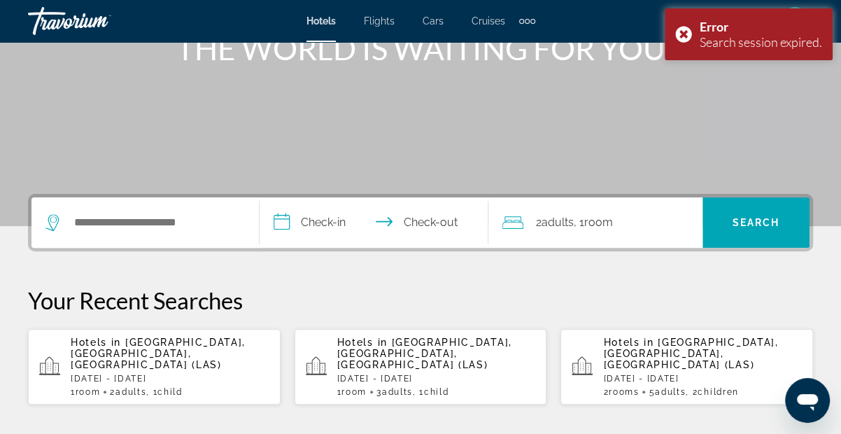
scroll to position [194, 0]
click at [313, 220] on input "**********" at bounding box center [377, 224] width 234 height 55
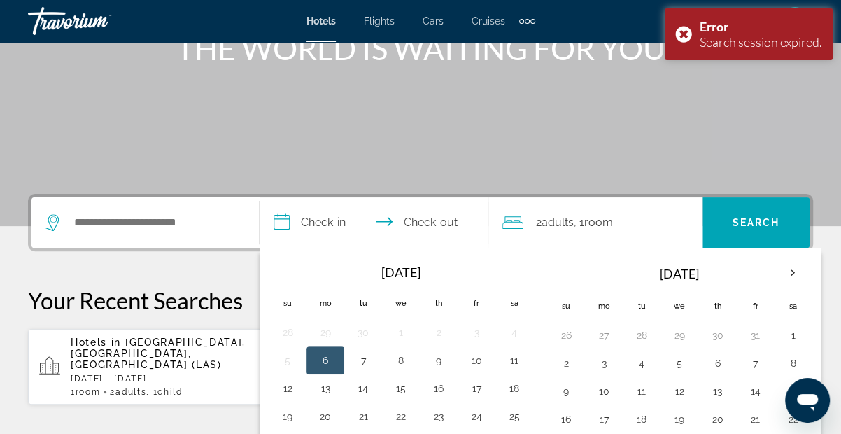
scroll to position [341, 0]
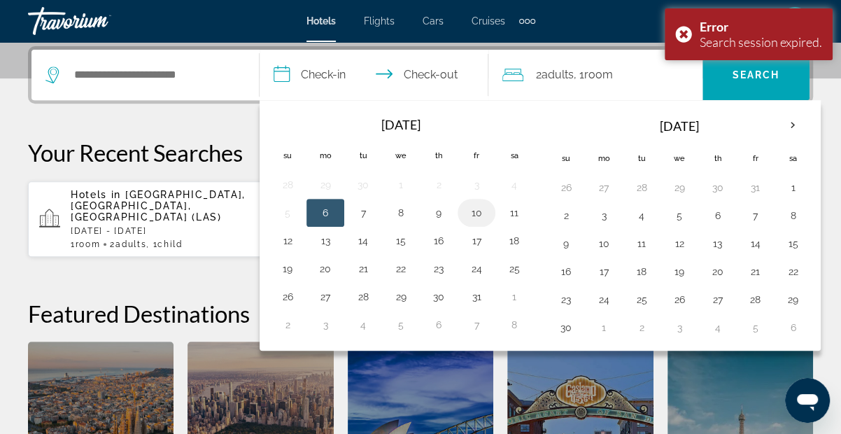
click at [467, 213] on button "10" at bounding box center [476, 213] width 22 height 20
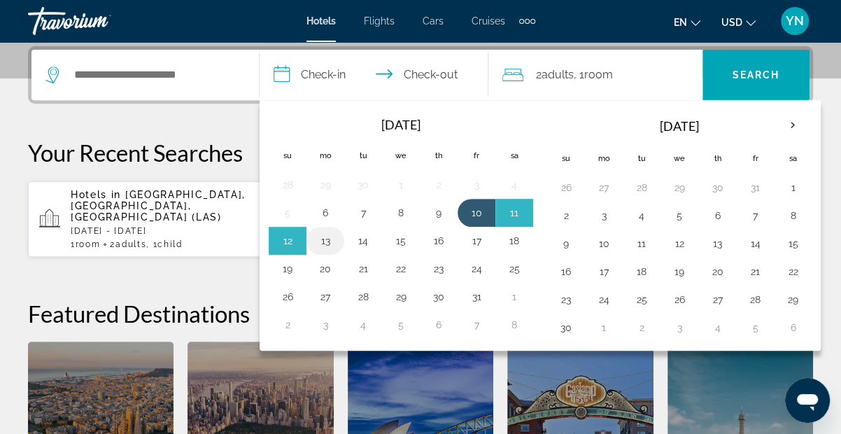
click at [322, 239] on button "13" at bounding box center [325, 241] width 22 height 20
type input "**********"
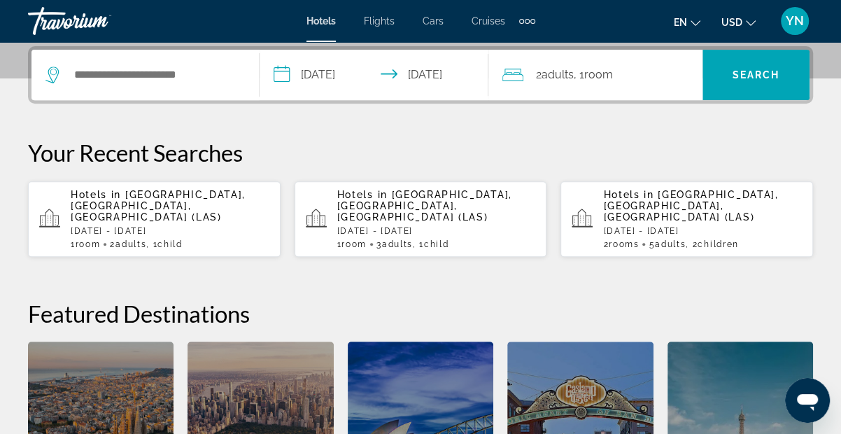
click at [348, 74] on input "**********" at bounding box center [377, 77] width 234 height 55
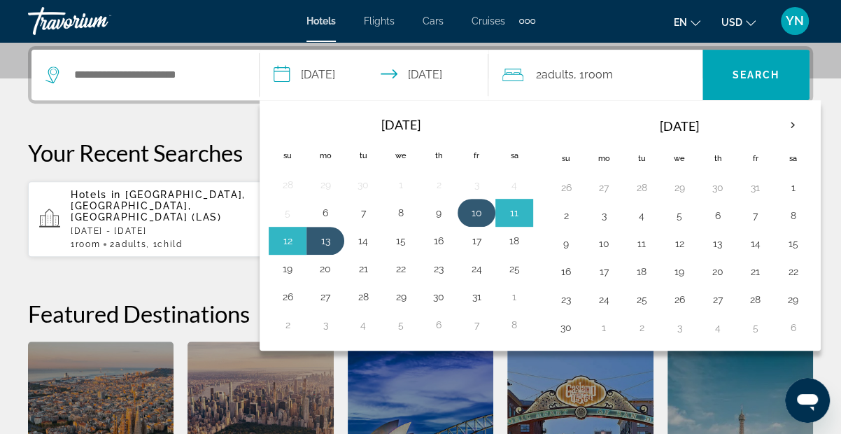
click at [485, 206] on button "10" at bounding box center [476, 213] width 22 height 20
click at [337, 236] on td "13" at bounding box center [325, 241] width 38 height 28
click at [327, 237] on button "13" at bounding box center [325, 241] width 22 height 20
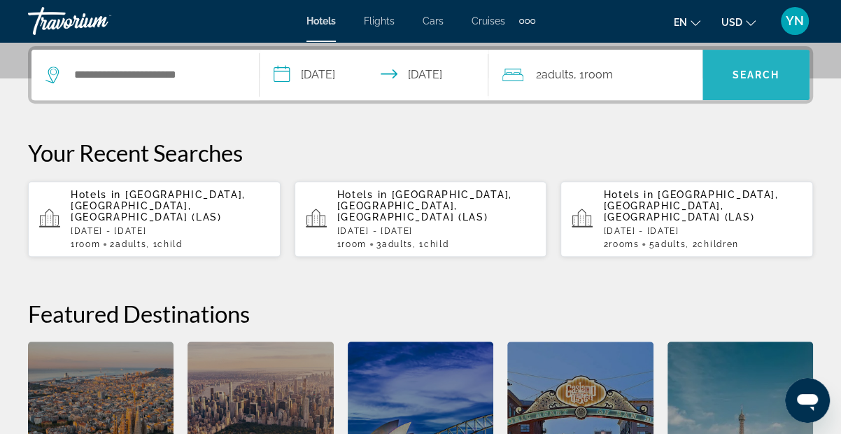
click at [742, 76] on span "Search" at bounding box center [757, 74] width 48 height 11
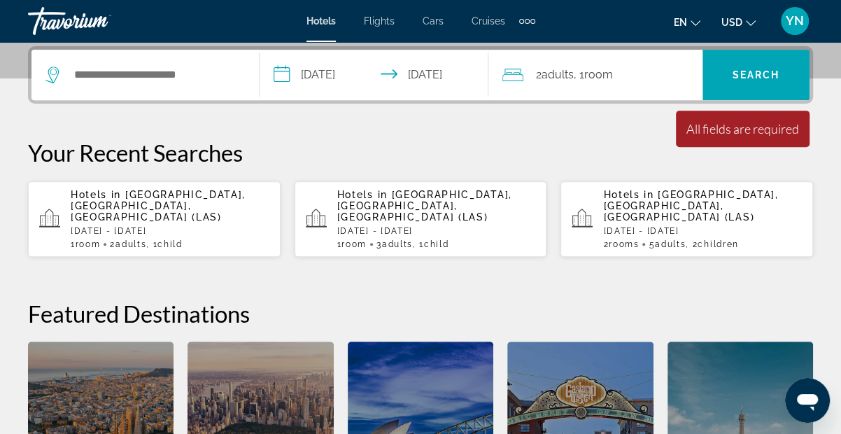
scroll to position [344, 0]
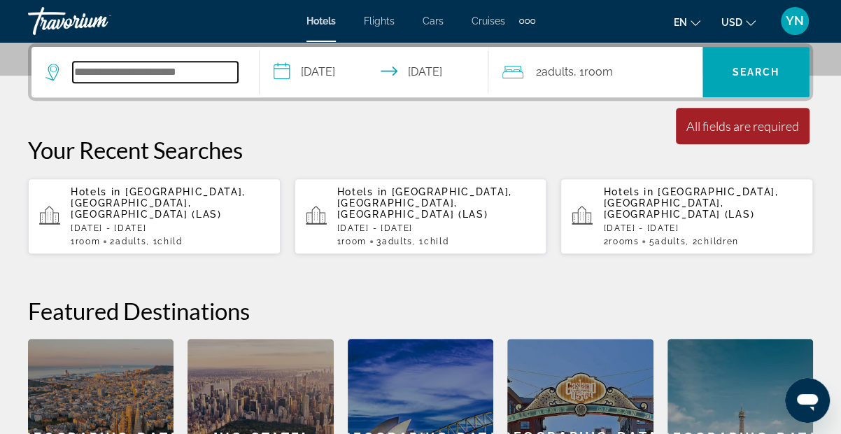
click at [160, 62] on input "Search hotel destination" at bounding box center [155, 72] width 165 height 21
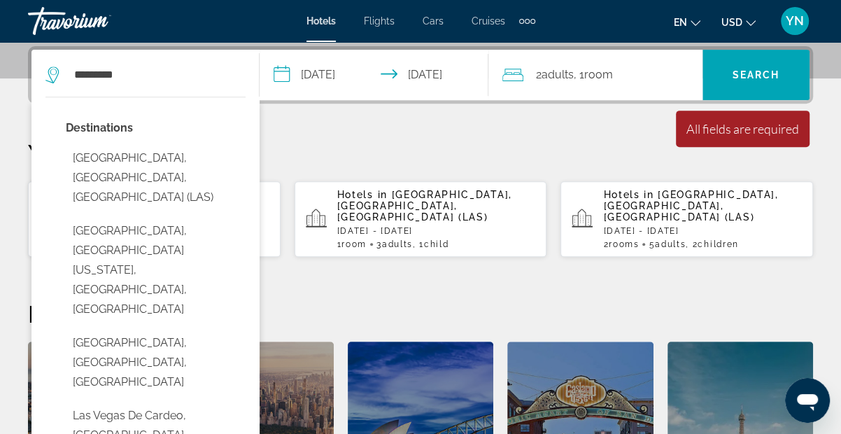
drag, startPoint x: 160, startPoint y: 62, endPoint x: 189, endPoint y: 158, distance: 100.7
click at [189, 158] on button "[GEOGRAPHIC_DATA], [GEOGRAPHIC_DATA], [GEOGRAPHIC_DATA] (LAS)" at bounding box center [156, 178] width 180 height 66
type input "**********"
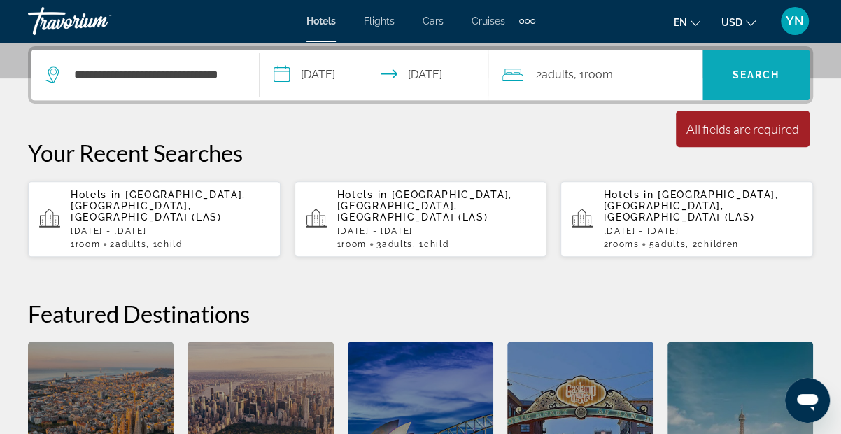
click at [756, 81] on span "Search" at bounding box center [755, 75] width 107 height 34
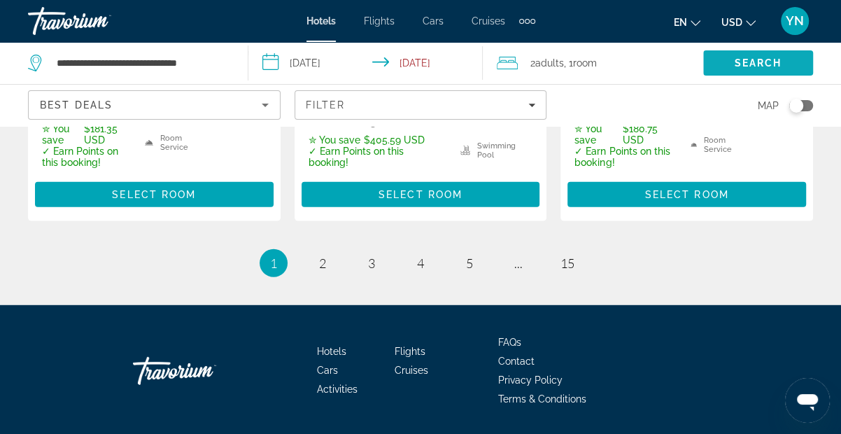
scroll to position [2299, 0]
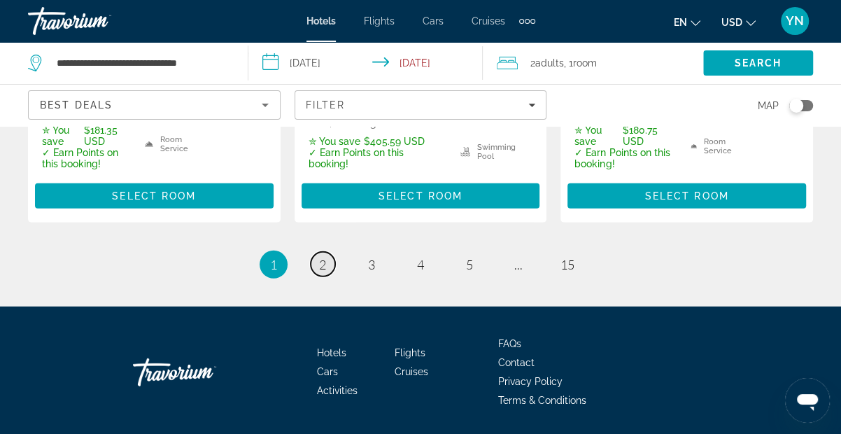
click at [323, 257] on span "2" at bounding box center [322, 264] width 7 height 15
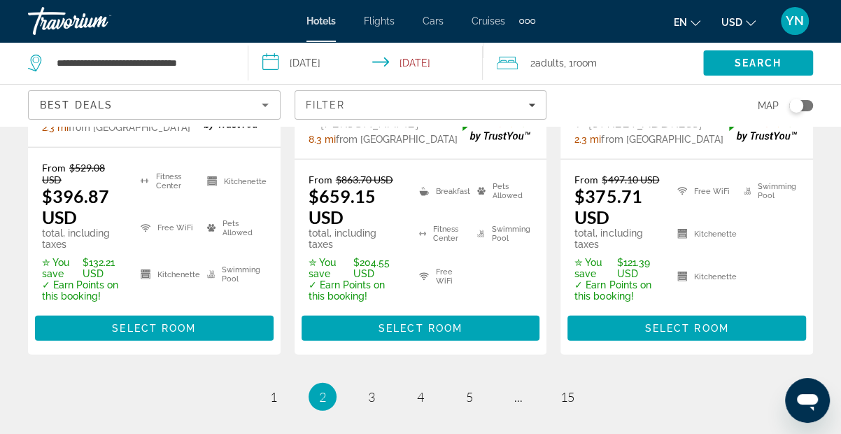
scroll to position [2235, 0]
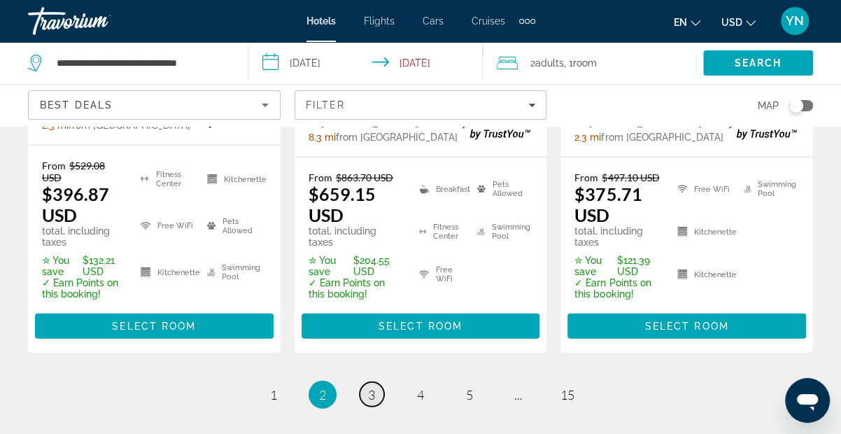
click at [364, 382] on link "page 3" at bounding box center [372, 394] width 24 height 24
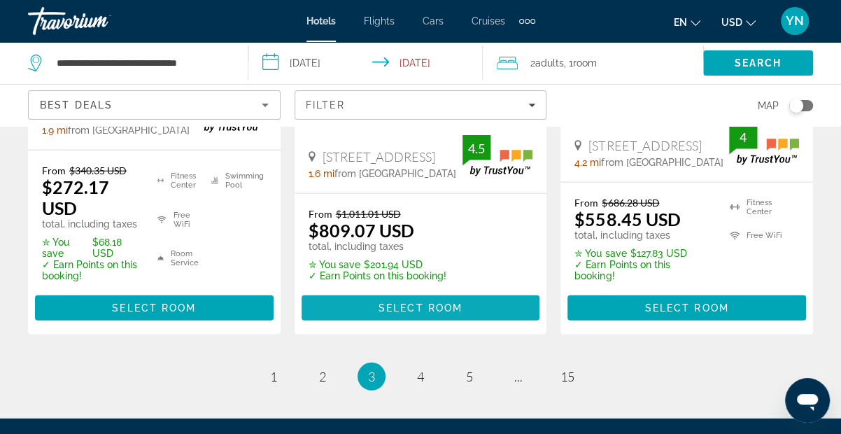
scroll to position [2141, 0]
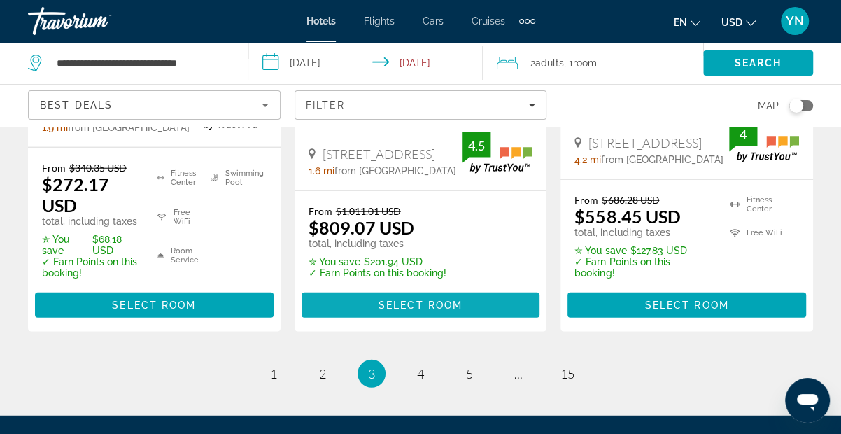
click at [406, 299] on span "Select Room" at bounding box center [420, 304] width 84 height 11
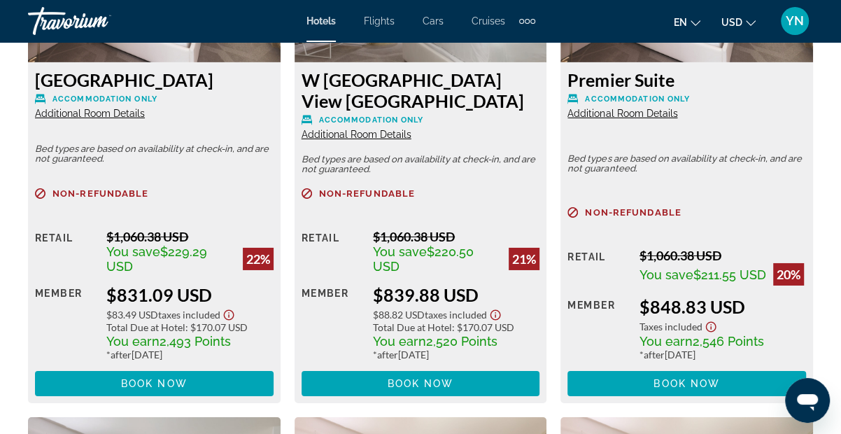
scroll to position [2779, 0]
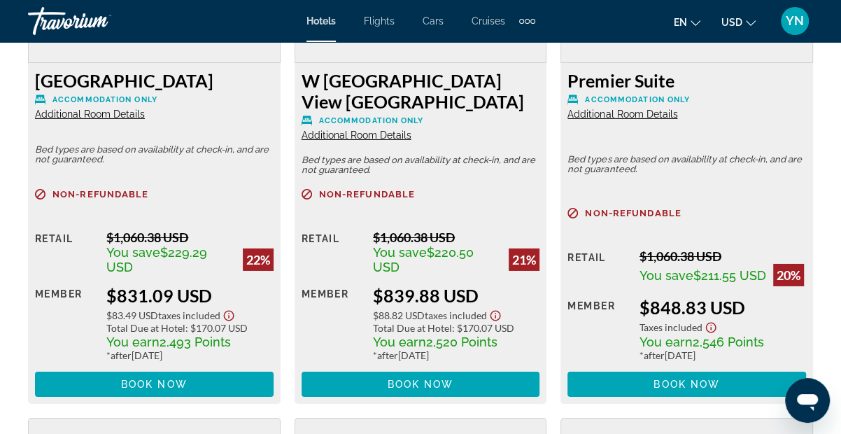
click at [648, 120] on span "Additional Room Details" at bounding box center [622, 113] width 110 height 11
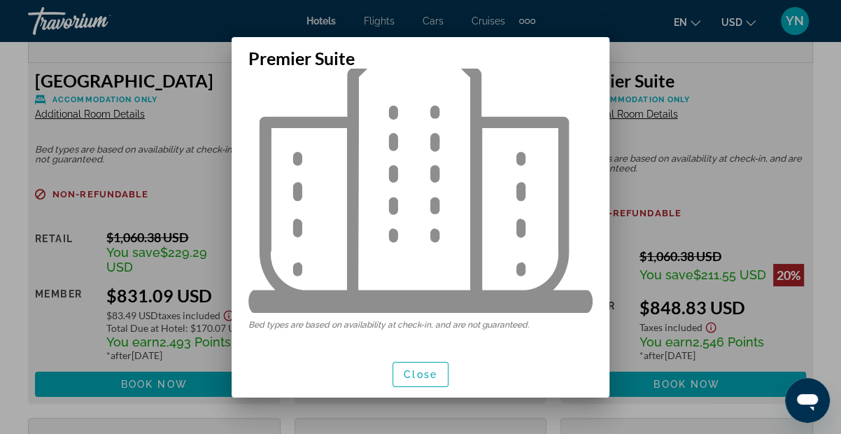
scroll to position [82, 0]
click at [423, 376] on span "Close" at bounding box center [421, 374] width 34 height 11
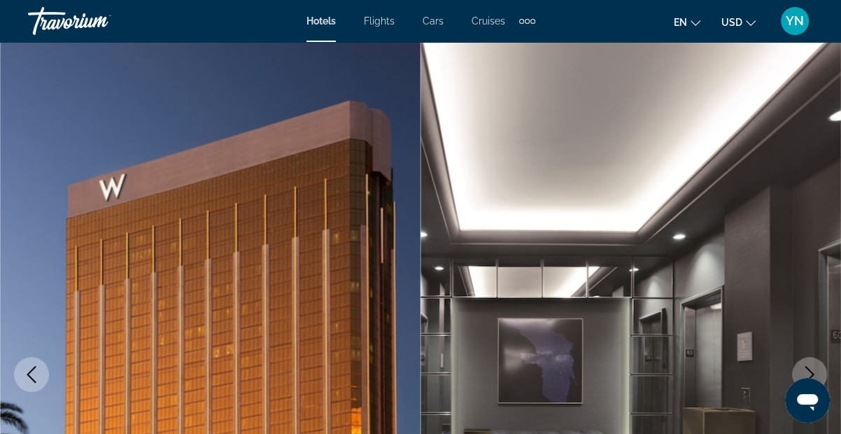
scroll to position [2778, 0]
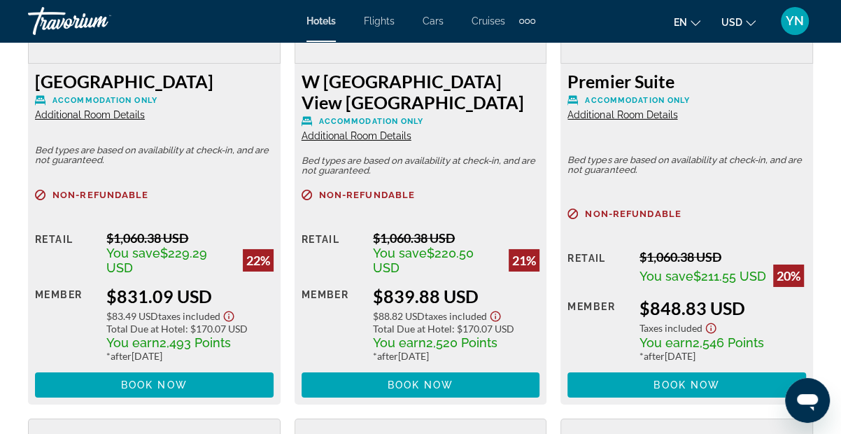
click at [375, 139] on span "Additional Room Details" at bounding box center [357, 135] width 110 height 11
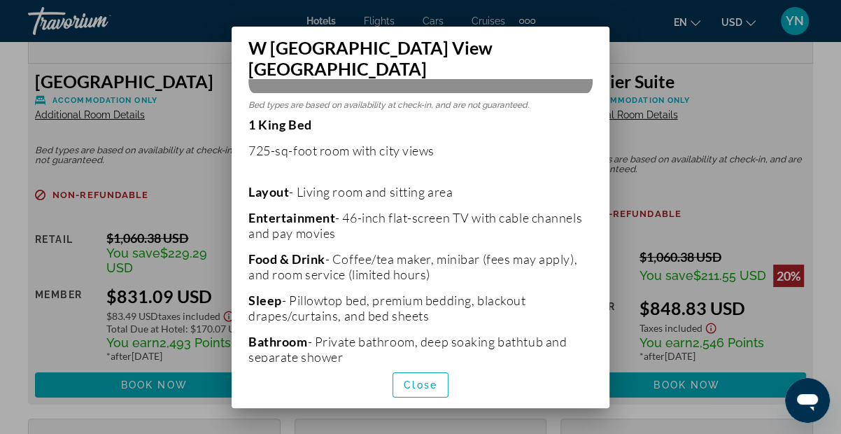
scroll to position [312, 0]
click at [421, 379] on span "Close" at bounding box center [421, 384] width 34 height 11
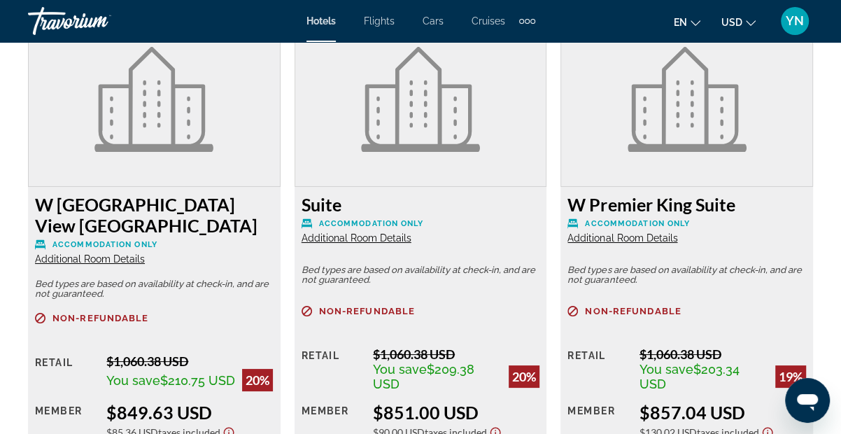
scroll to position [3184, 0]
click at [658, 244] on span "Additional Room Details" at bounding box center [622, 238] width 110 height 11
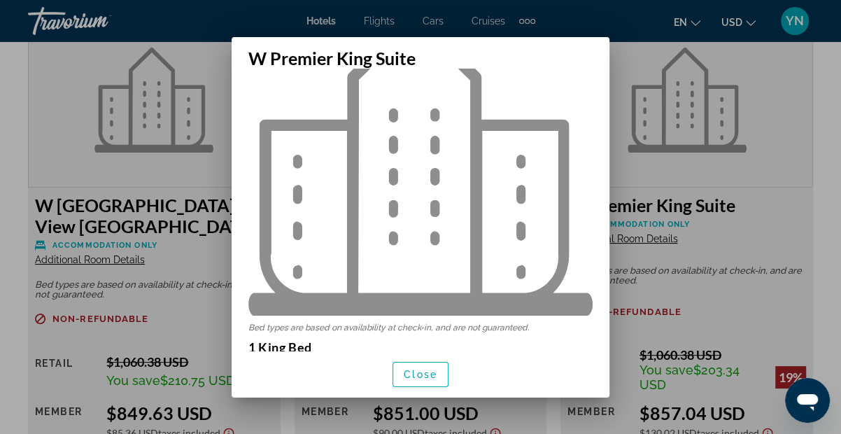
scroll to position [102, 0]
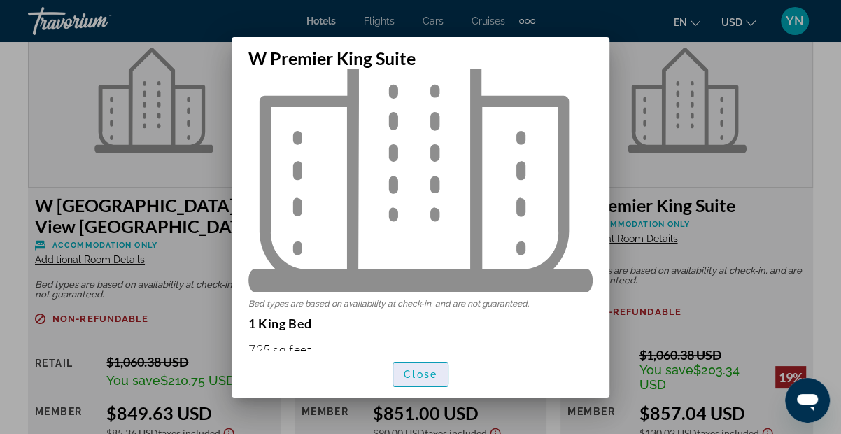
click at [420, 366] on span "button" at bounding box center [420, 375] width 55 height 34
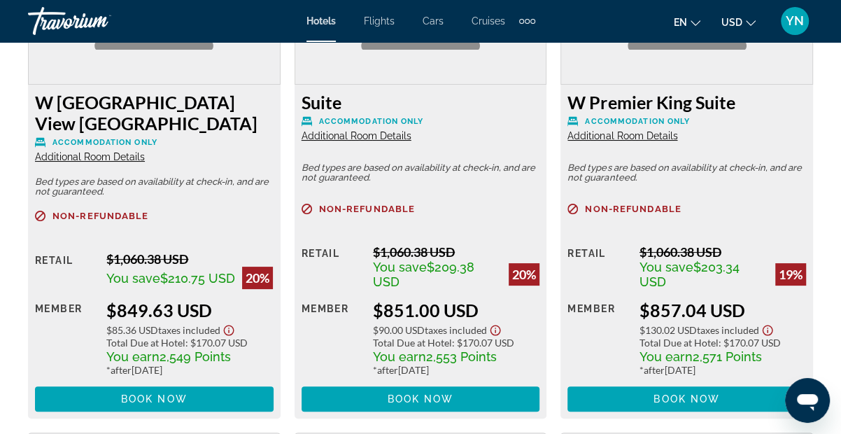
scroll to position [3288, 0]
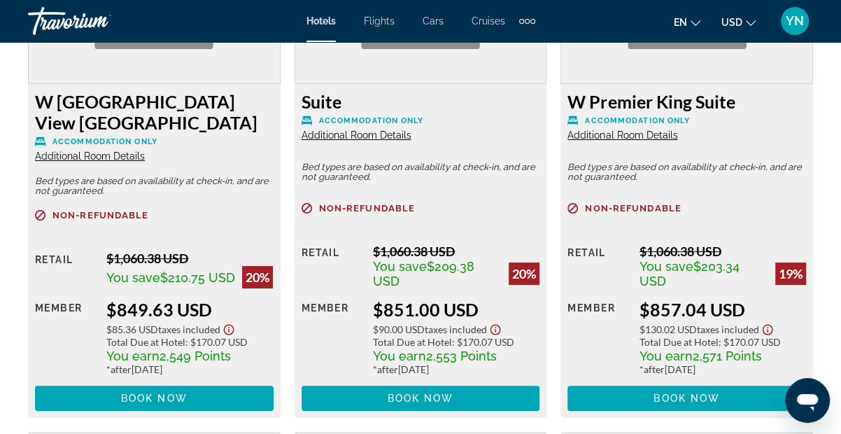
click at [593, 141] on span "Additional Room Details" at bounding box center [622, 134] width 110 height 11
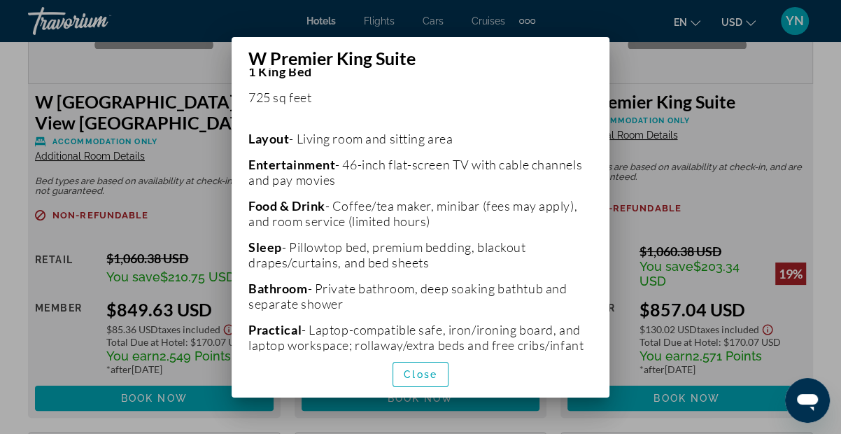
scroll to position [365, 0]
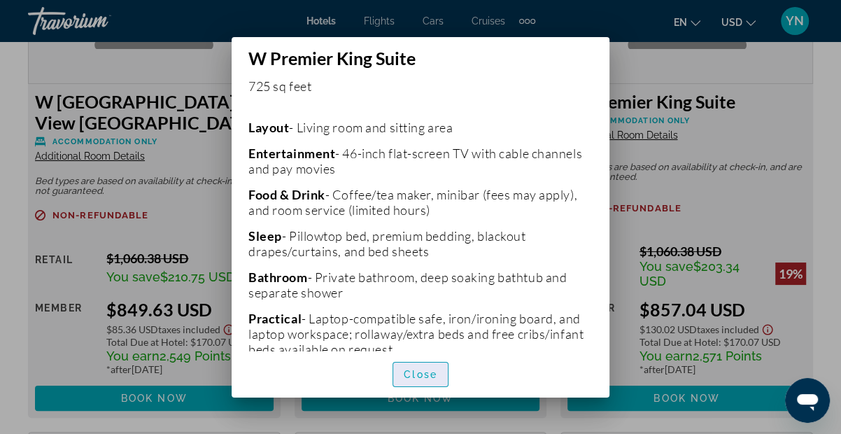
click at [427, 365] on span "button" at bounding box center [420, 375] width 55 height 34
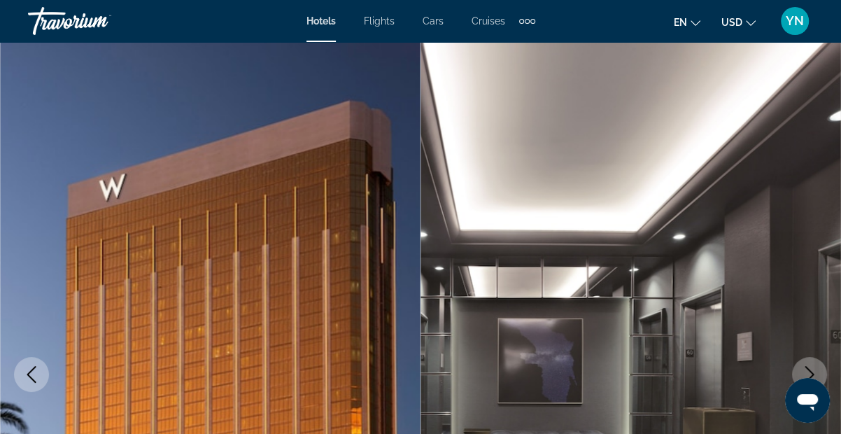
scroll to position [3287, 0]
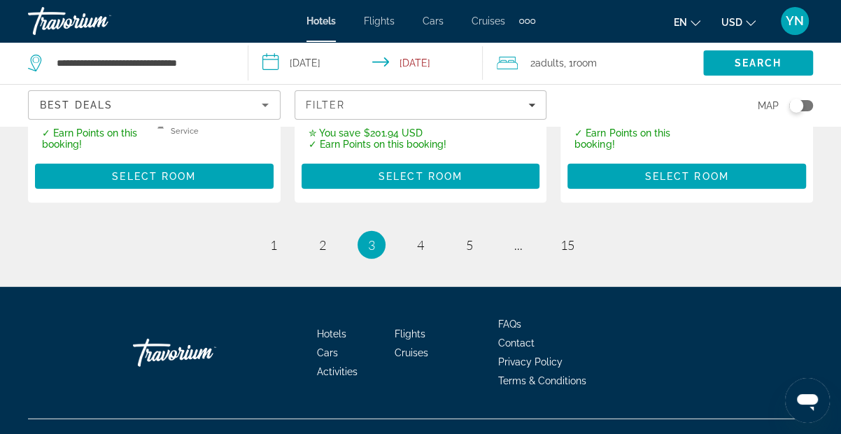
scroll to position [2269, 0]
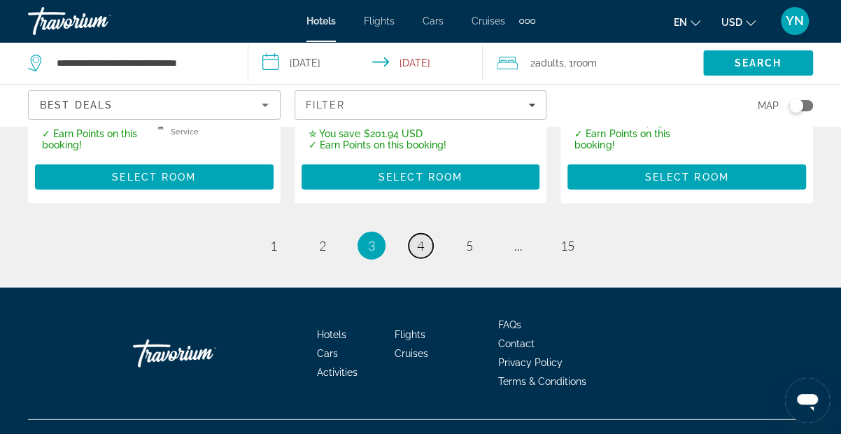
click at [417, 238] on span "4" at bounding box center [420, 245] width 7 height 15
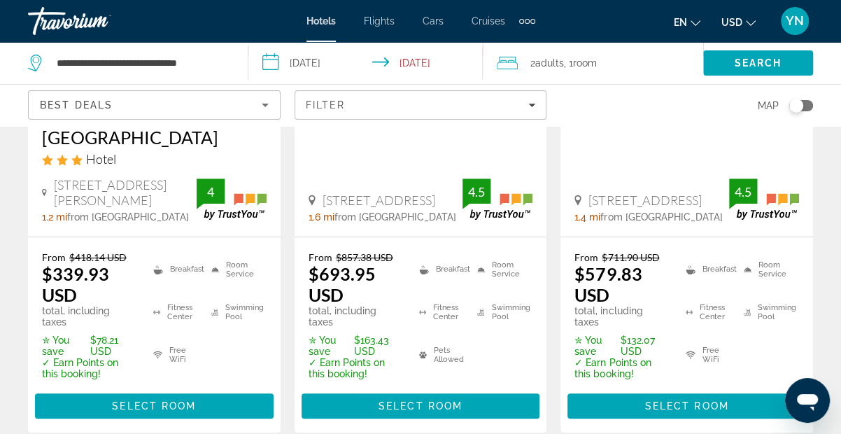
scroll to position [330, 0]
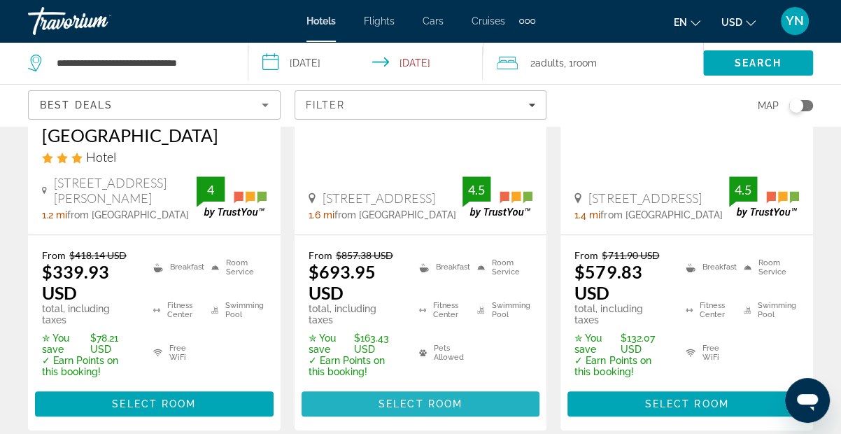
click at [450, 398] on span "Select Room" at bounding box center [420, 403] width 84 height 11
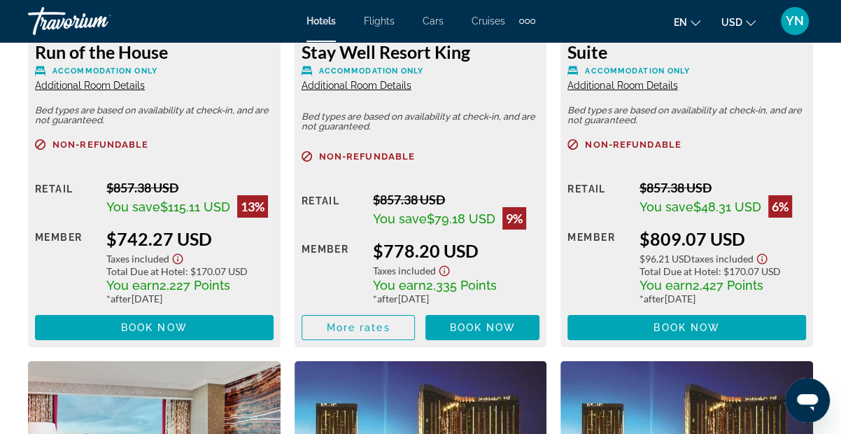
scroll to position [2880, 0]
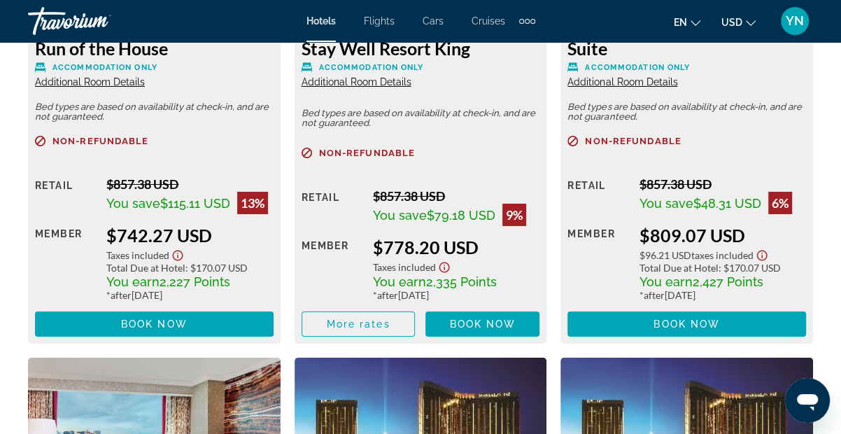
click at [628, 87] on span "Additional Room Details" at bounding box center [622, 81] width 110 height 11
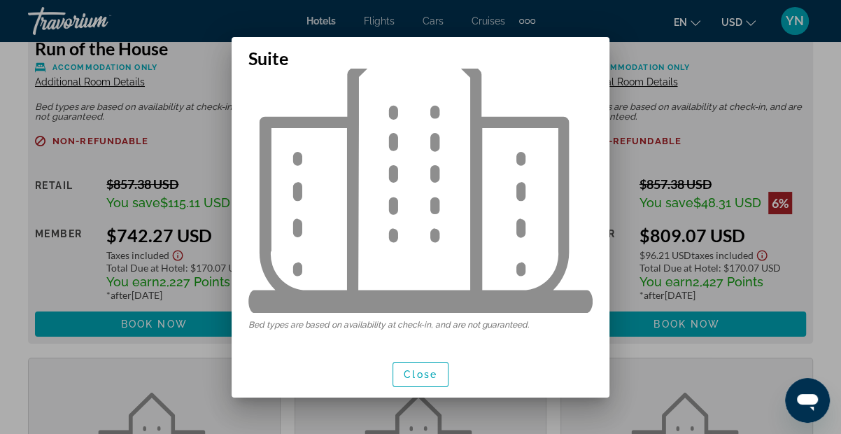
scroll to position [82, 0]
click at [410, 383] on span "button" at bounding box center [420, 375] width 55 height 34
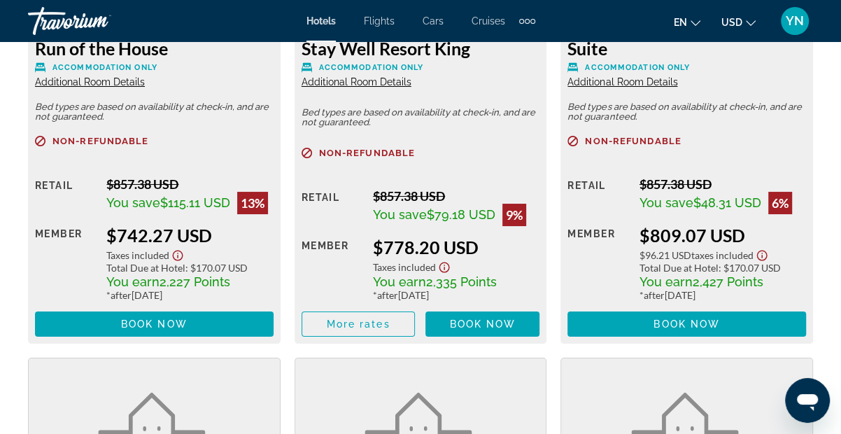
scroll to position [2880, 0]
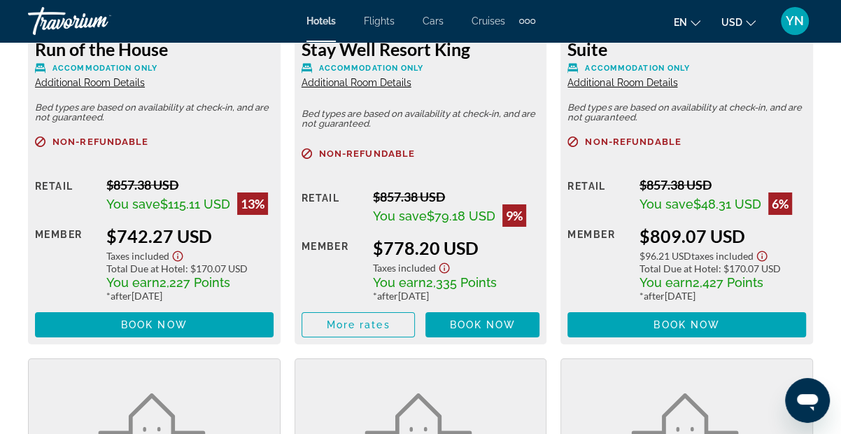
click at [372, 87] on span "Additional Room Details" at bounding box center [357, 82] width 110 height 11
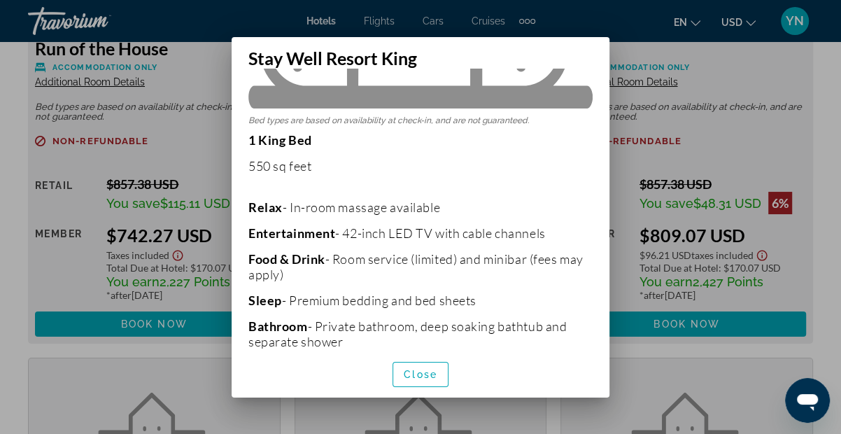
scroll to position [286, 0]
click at [430, 373] on span "Close" at bounding box center [421, 374] width 34 height 11
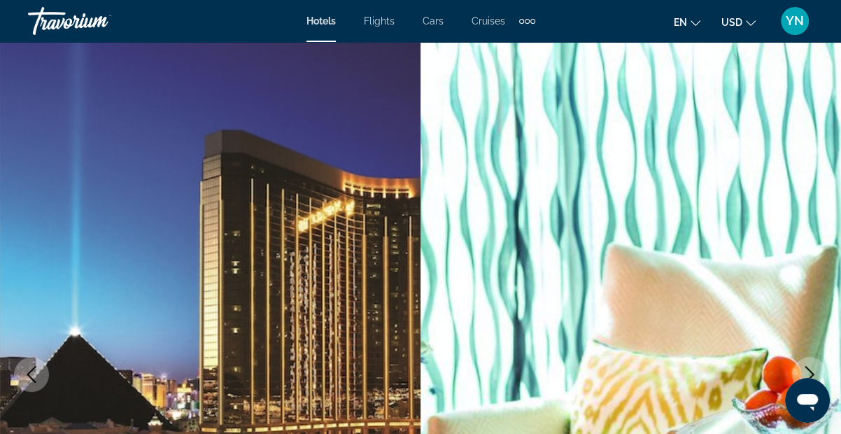
scroll to position [2879, 0]
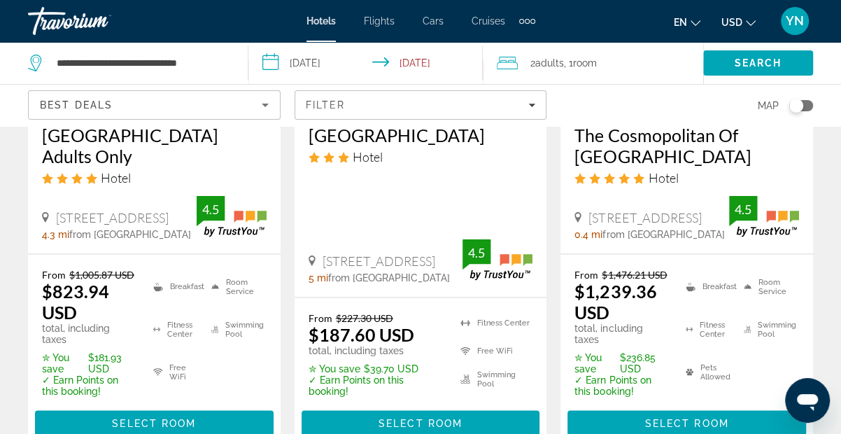
scroll to position [1538, 0]
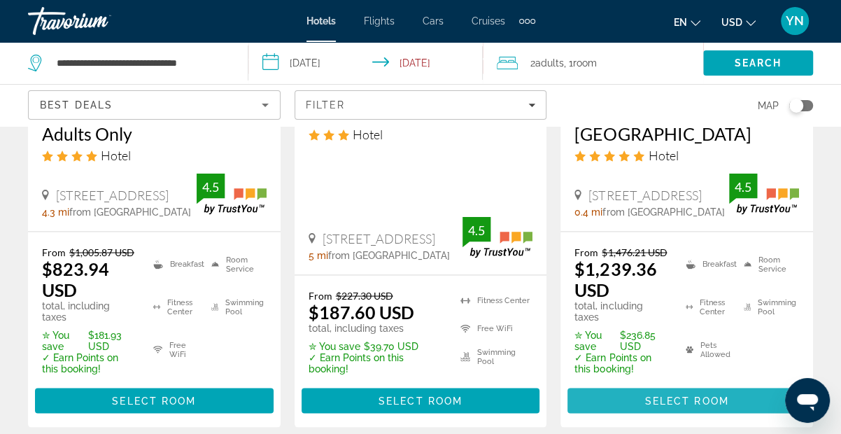
click at [689, 395] on span "Select Room" at bounding box center [687, 400] width 84 height 11
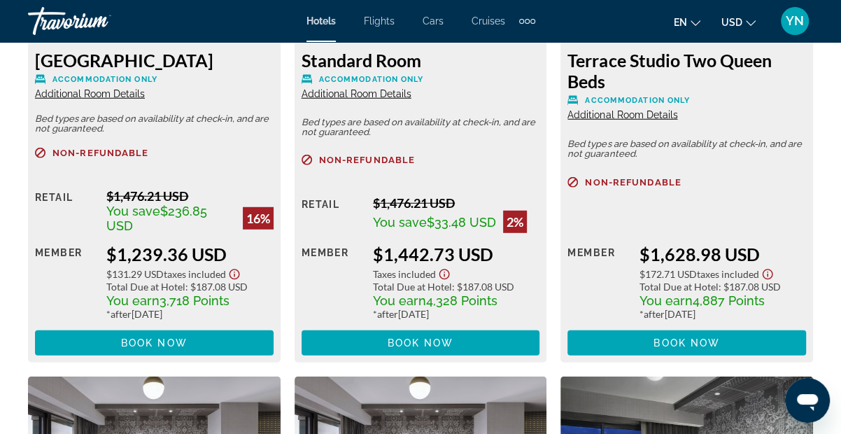
scroll to position [2291, 0]
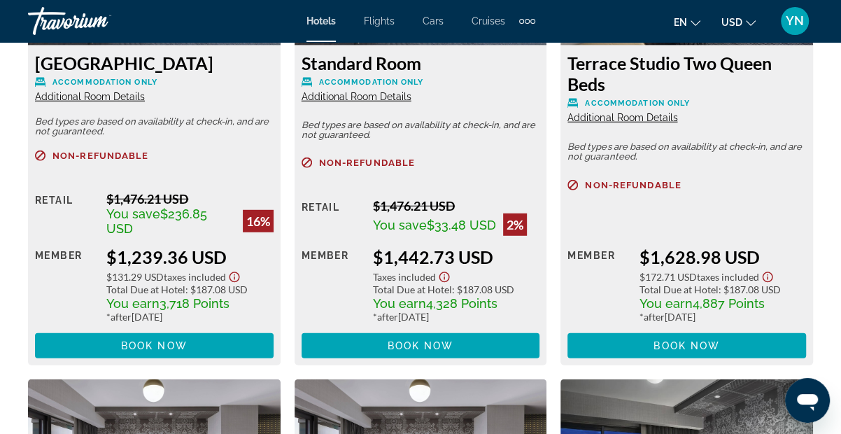
click at [116, 97] on span "Additional Room Details" at bounding box center [90, 96] width 110 height 11
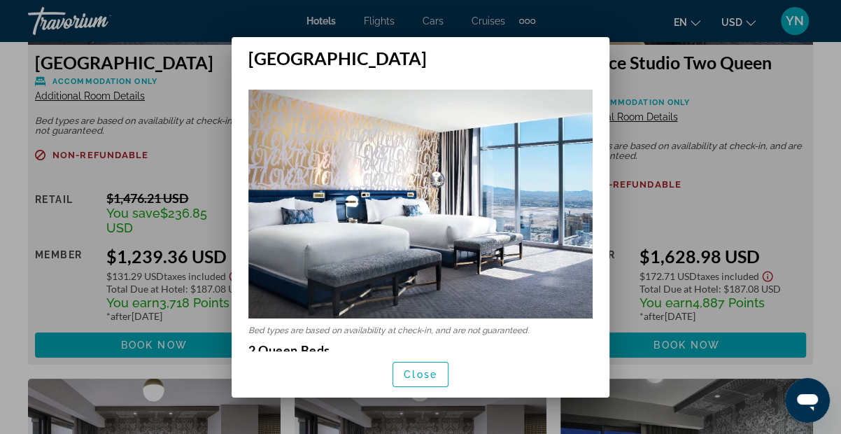
scroll to position [0, 0]
click at [431, 374] on span "Close" at bounding box center [421, 374] width 34 height 11
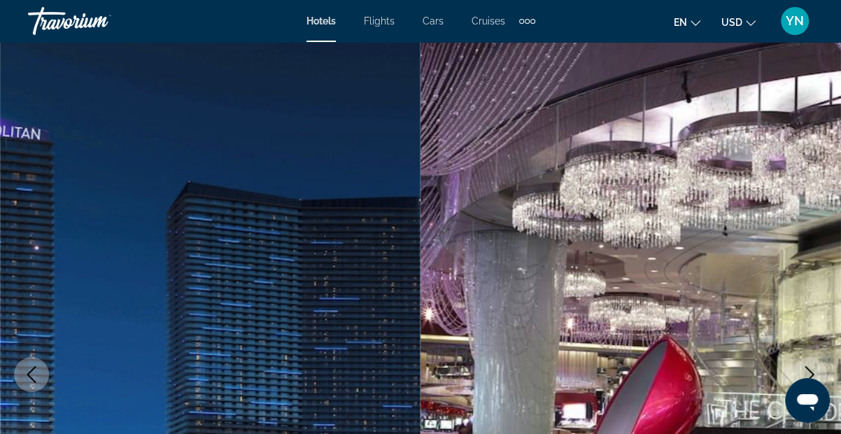
scroll to position [2290, 0]
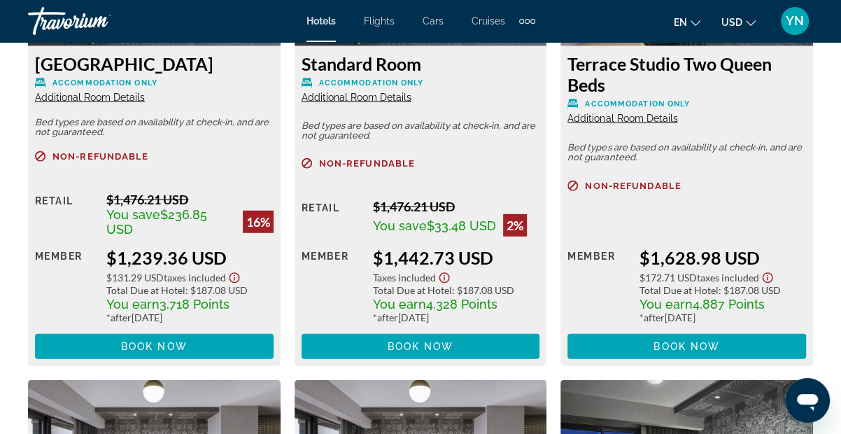
click at [645, 101] on span "Accommodation Only" at bounding box center [637, 103] width 105 height 9
click at [637, 115] on span "Additional Room Details" at bounding box center [622, 118] width 110 height 11
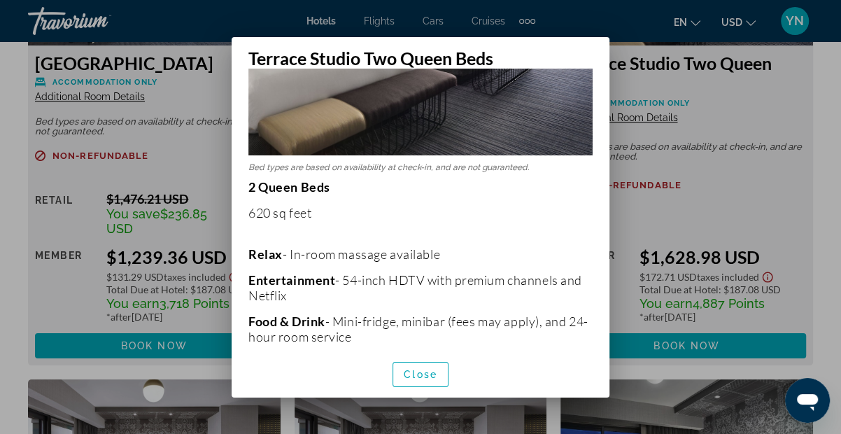
scroll to position [257, 0]
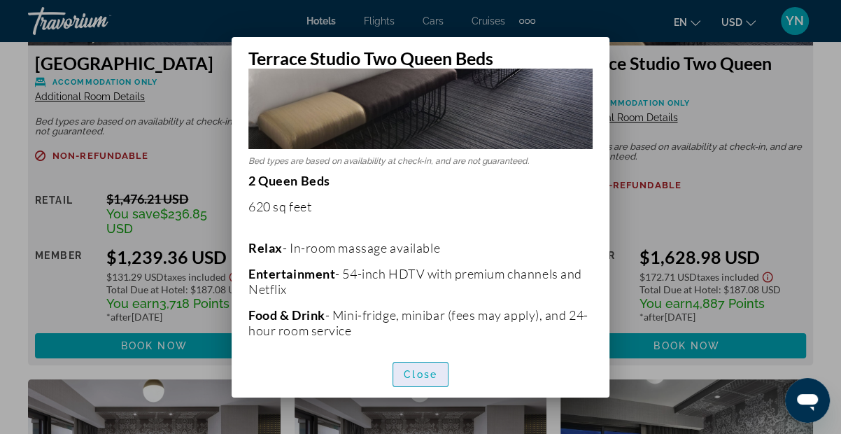
click at [427, 382] on span "button" at bounding box center [420, 375] width 55 height 34
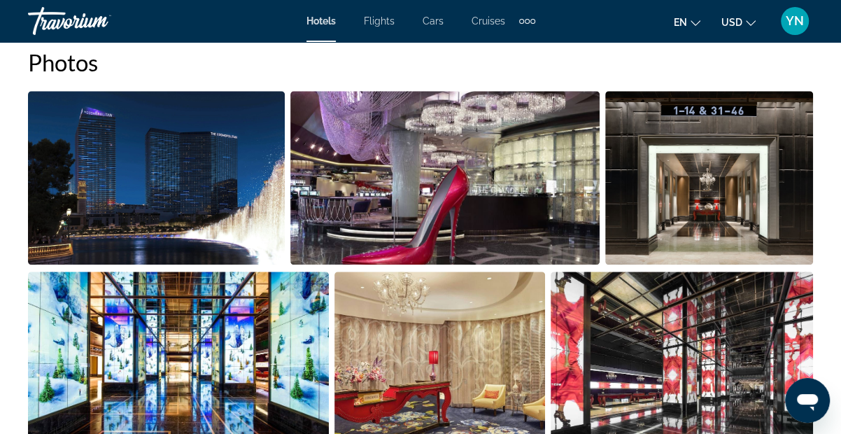
scroll to position [835, 0]
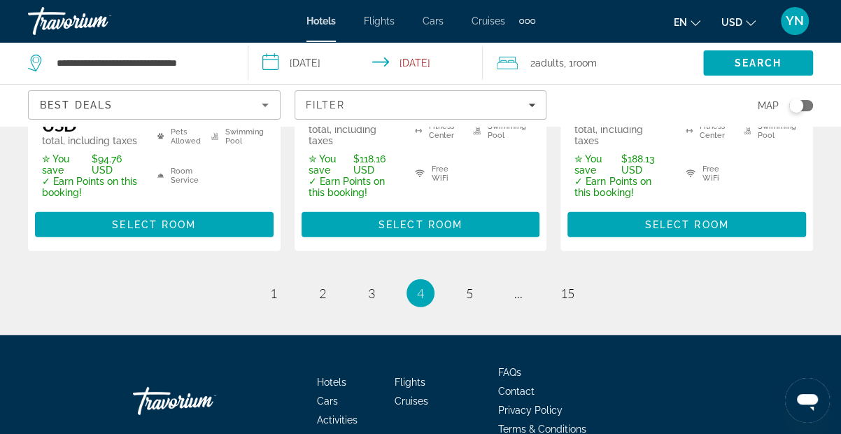
scroll to position [2327, 0]
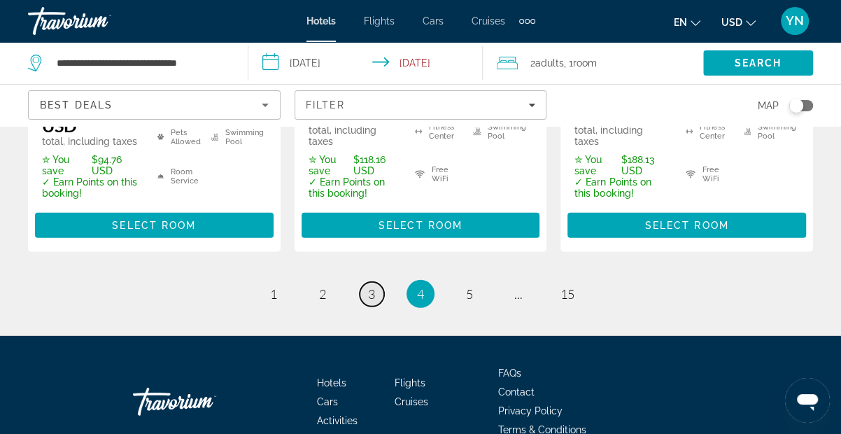
click at [377, 282] on link "page 3" at bounding box center [372, 294] width 24 height 24
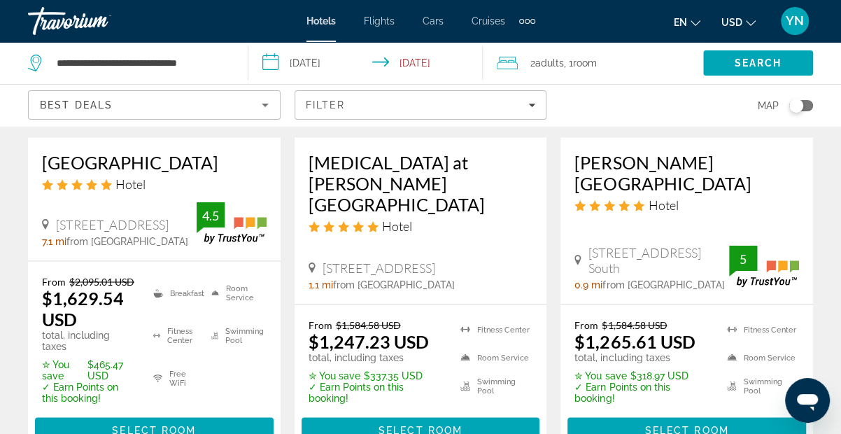
scroll to position [1460, 0]
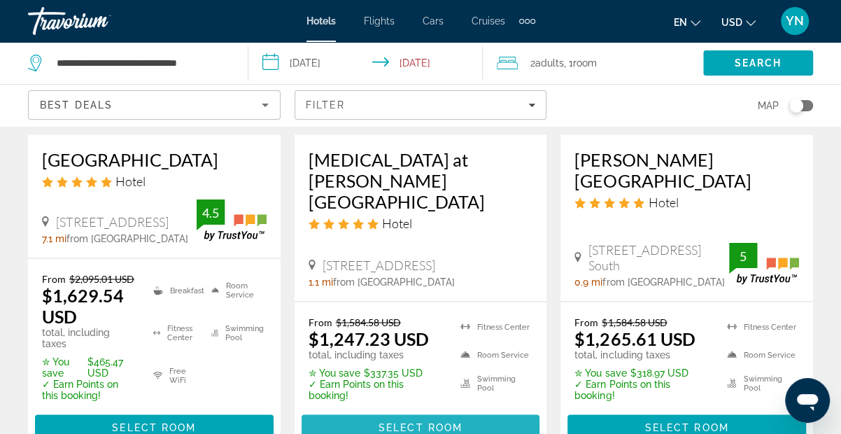
click at [409, 421] on span "Select Room" at bounding box center [420, 426] width 84 height 11
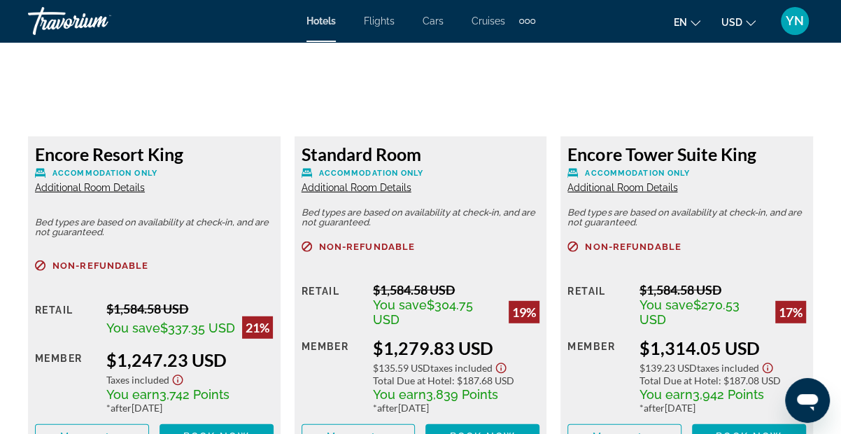
scroll to position [2253, 0]
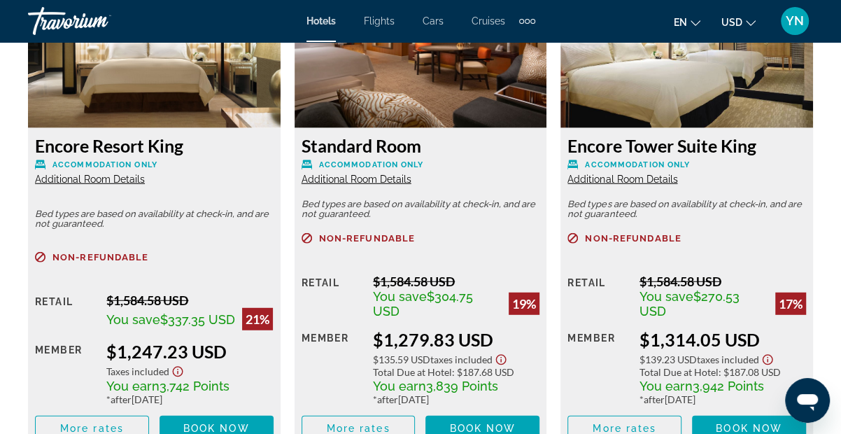
click at [646, 174] on span "Additional Room Details" at bounding box center [622, 179] width 110 height 11
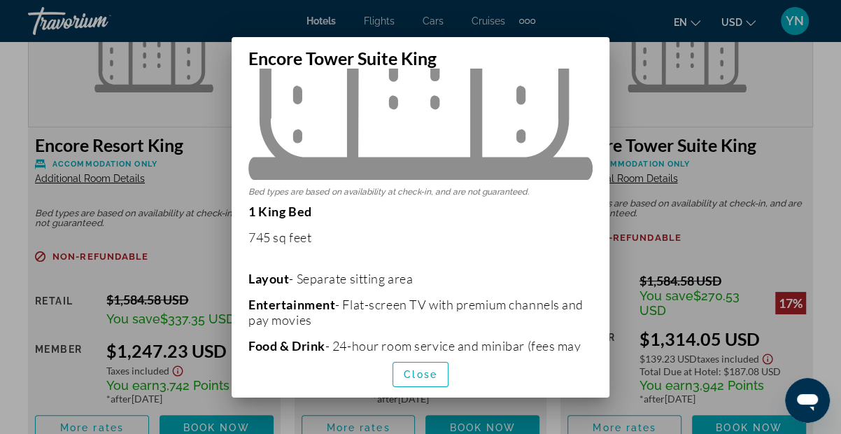
scroll to position [235, 0]
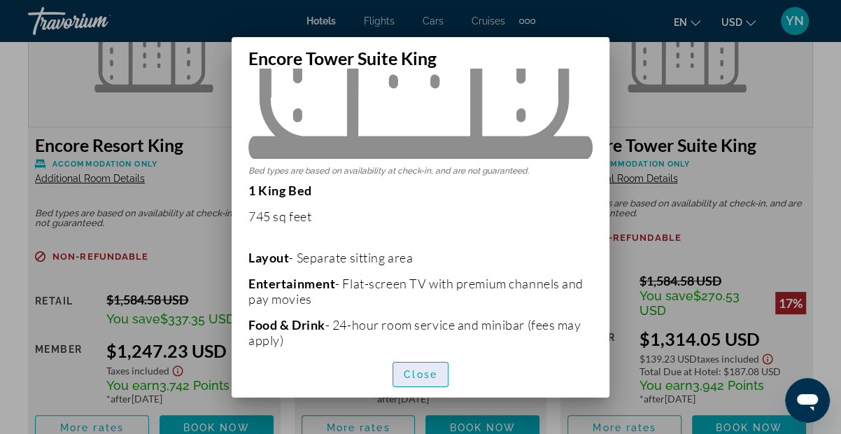
click at [432, 379] on span "button" at bounding box center [420, 375] width 55 height 34
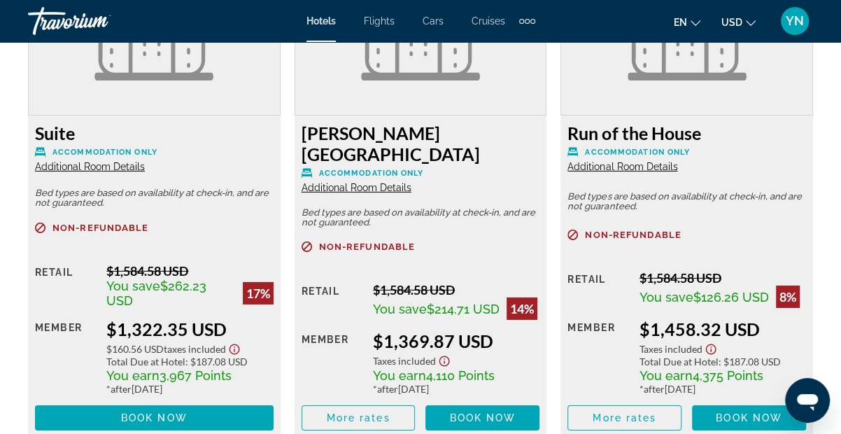
scroll to position [2771, 0]
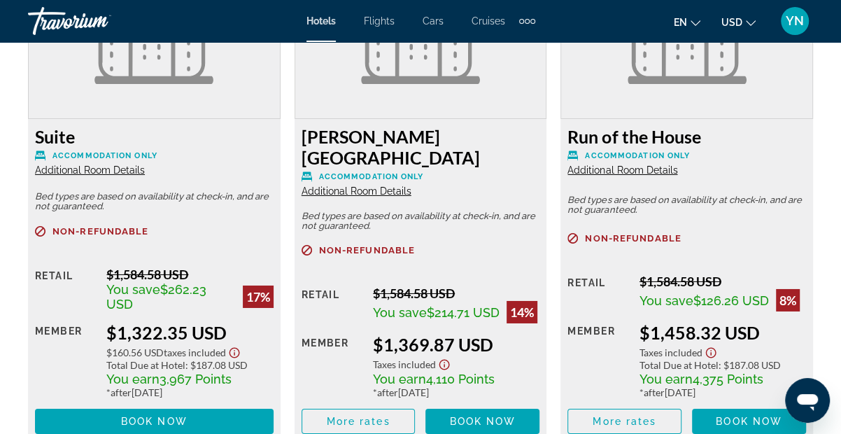
click at [619, 164] on span "Additional Room Details" at bounding box center [622, 169] width 110 height 11
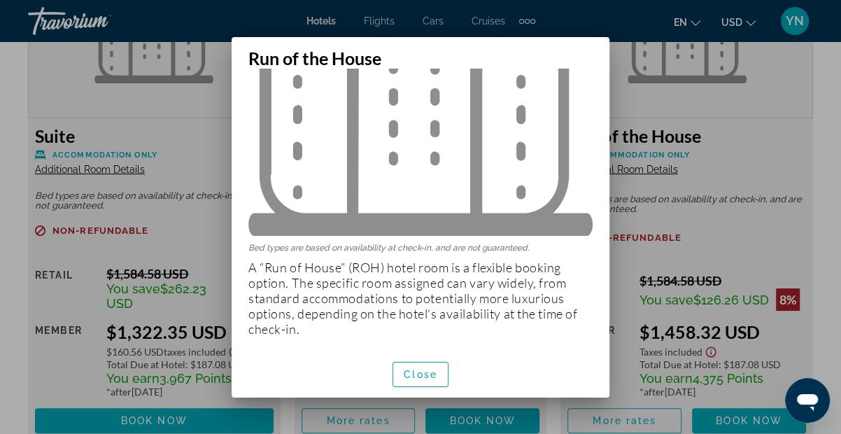
scroll to position [158, 0]
click at [432, 366] on span "button" at bounding box center [420, 375] width 55 height 34
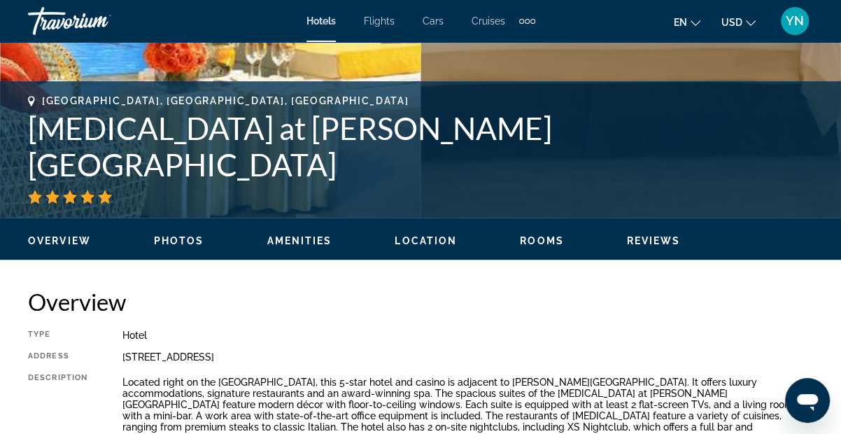
scroll to position [487, 0]
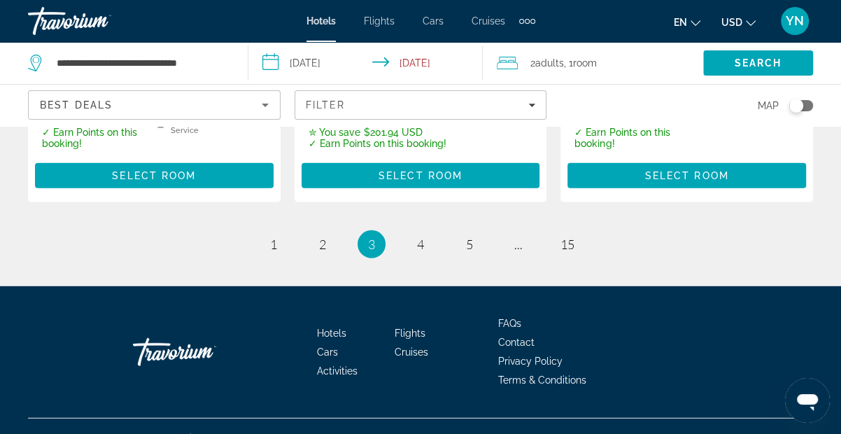
scroll to position [2269, 0]
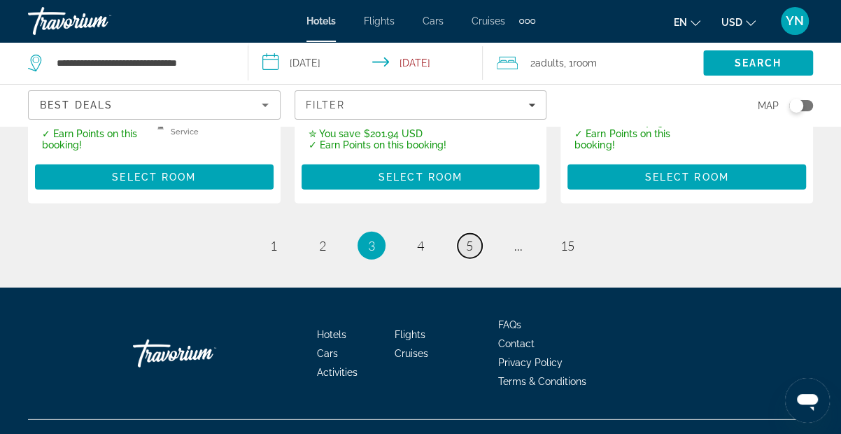
click at [477, 234] on link "page 5" at bounding box center [470, 246] width 24 height 24
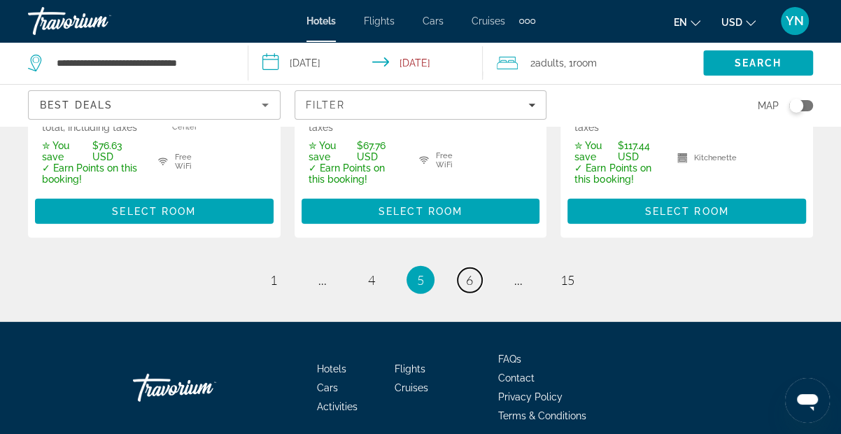
scroll to position [2323, 0]
click at [478, 268] on link "page 6" at bounding box center [470, 280] width 24 height 24
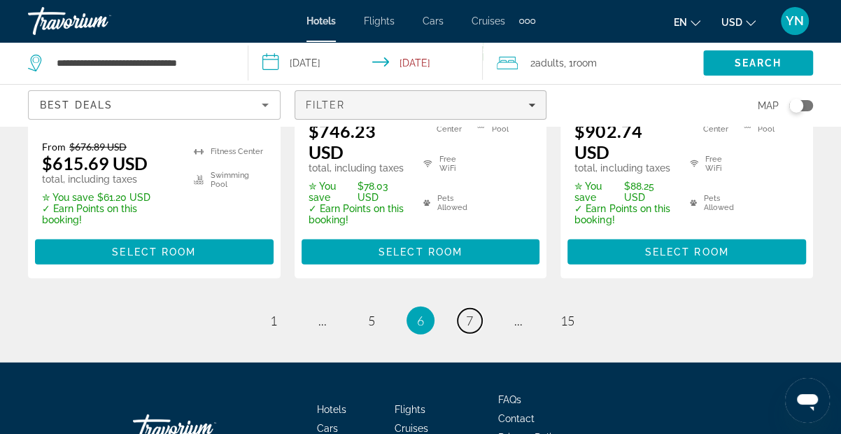
scroll to position [2321, 0]
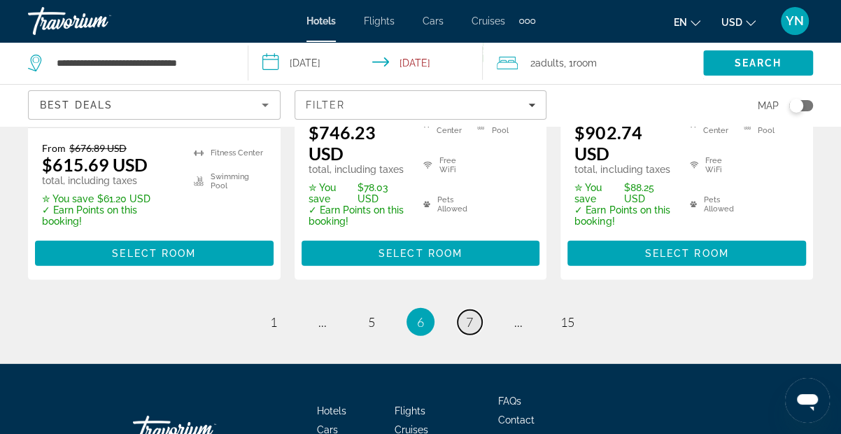
click at [476, 310] on link "page 7" at bounding box center [470, 322] width 24 height 24
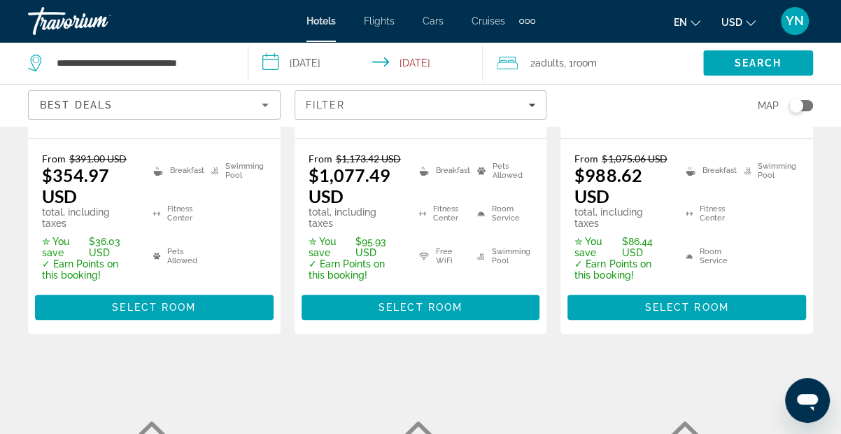
scroll to position [392, 0]
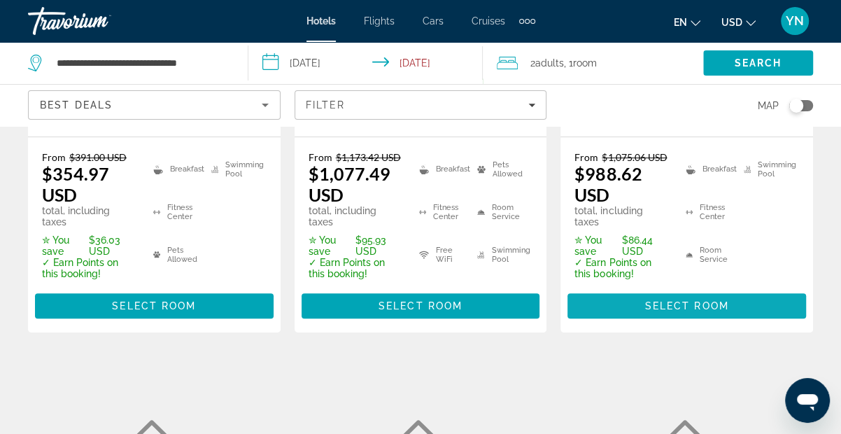
click at [684, 311] on span "Select Room" at bounding box center [687, 305] width 84 height 11
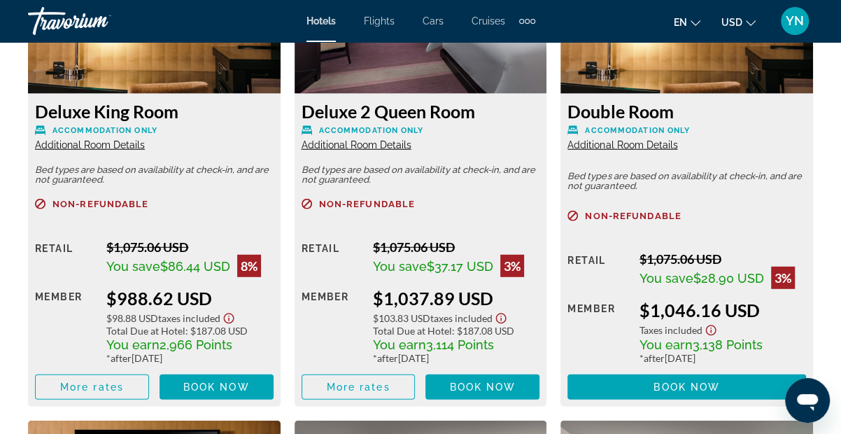
scroll to position [2277, 0]
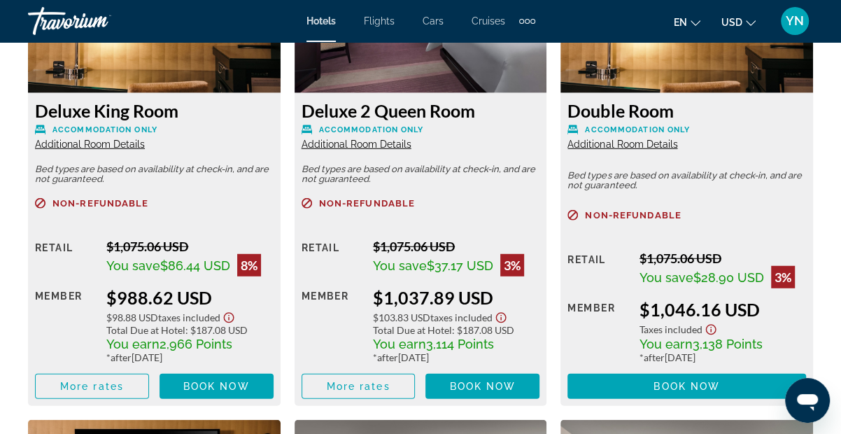
click at [600, 143] on span "Additional Room Details" at bounding box center [622, 144] width 110 height 11
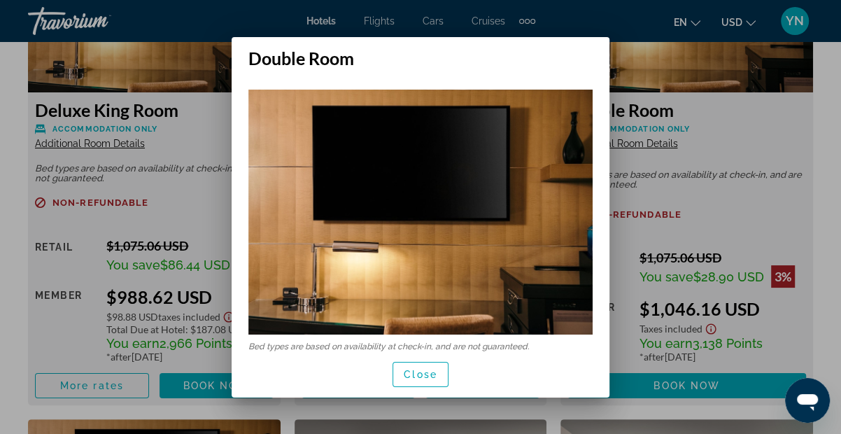
scroll to position [0, 0]
click at [418, 369] on span "Close" at bounding box center [421, 374] width 34 height 11
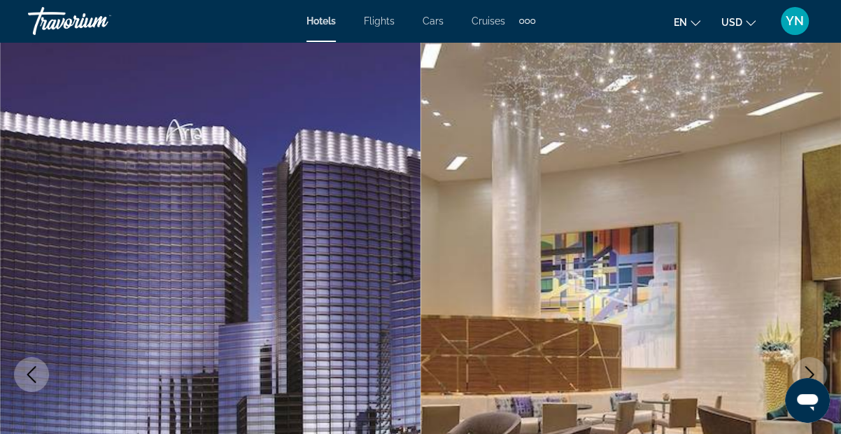
scroll to position [2276, 0]
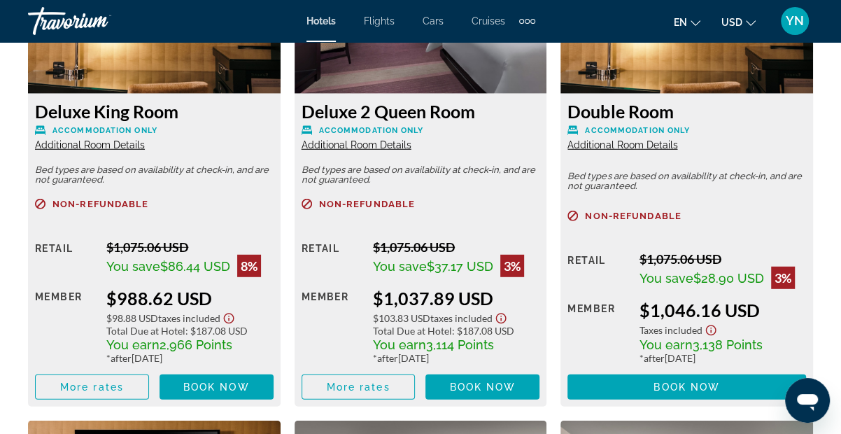
click at [611, 140] on span "Additional Room Details" at bounding box center [622, 144] width 110 height 11
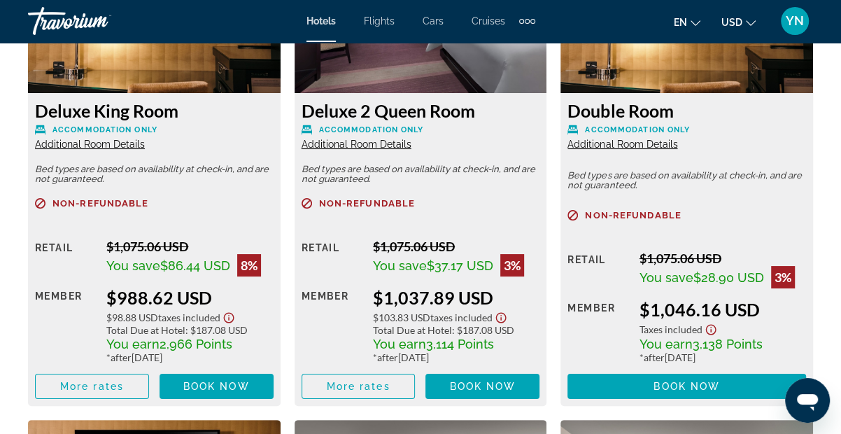
scroll to position [0, 0]
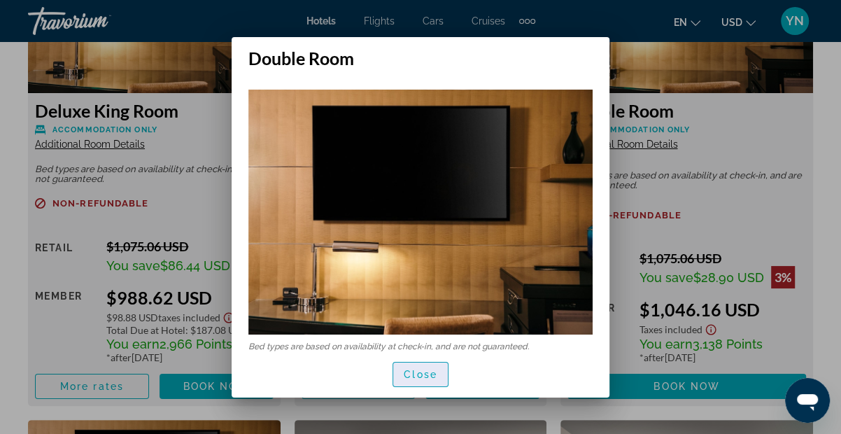
click at [427, 358] on span "button" at bounding box center [420, 375] width 55 height 34
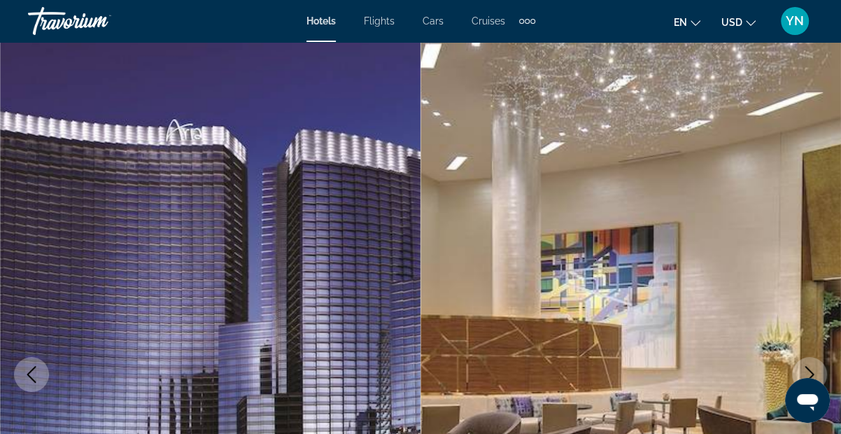
scroll to position [2275, 0]
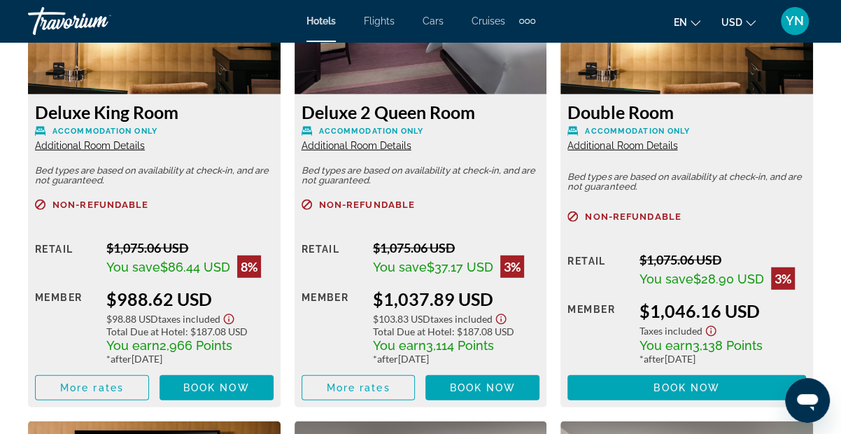
click at [378, 150] on div "Deluxe 2 Queen Room Accommodation Only Additional Room Details Bed types are ba…" at bounding box center [421, 250] width 253 height 313
click at [378, 146] on span "Additional Room Details" at bounding box center [357, 145] width 110 height 11
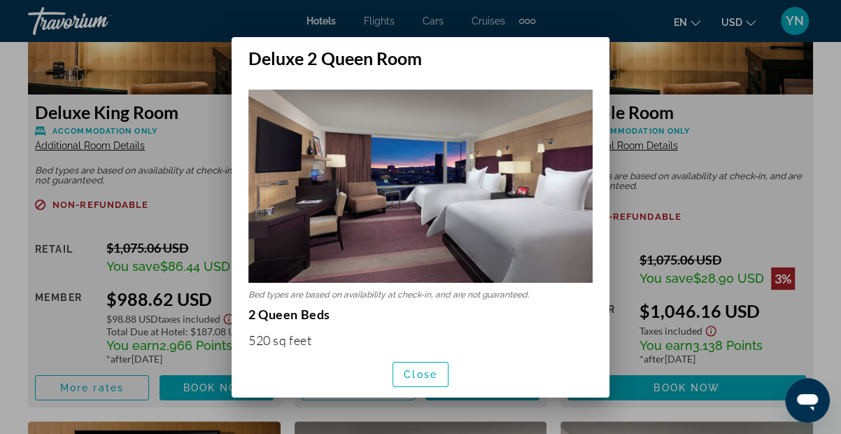
scroll to position [0, 0]
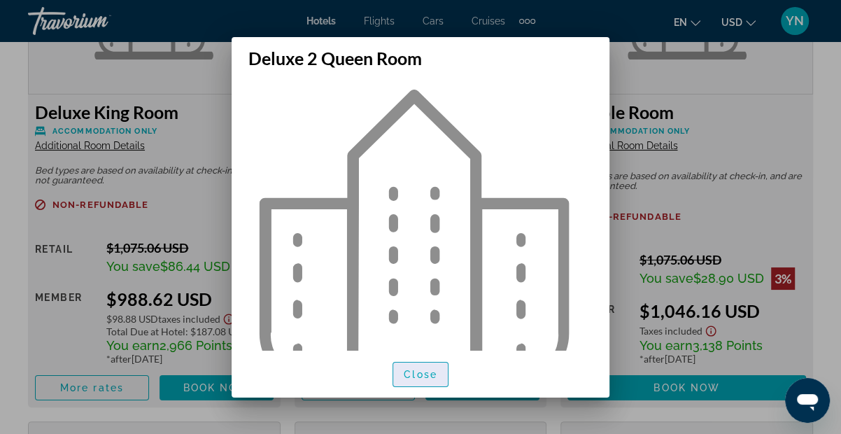
click at [424, 365] on span "button" at bounding box center [420, 375] width 55 height 34
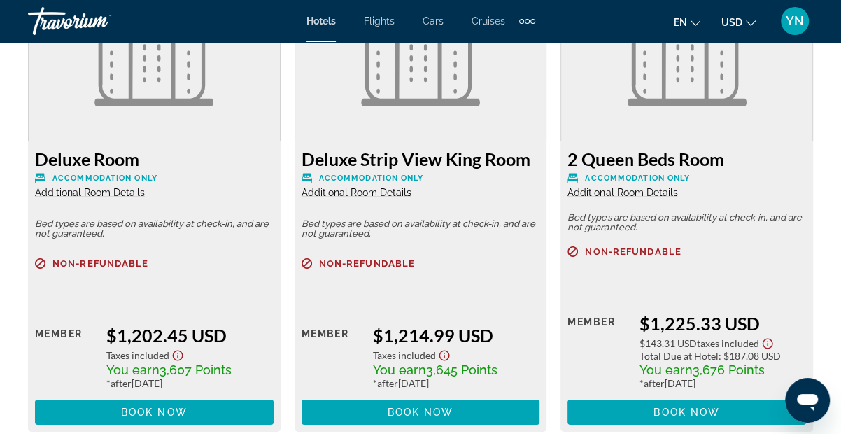
scroll to position [2731, 0]
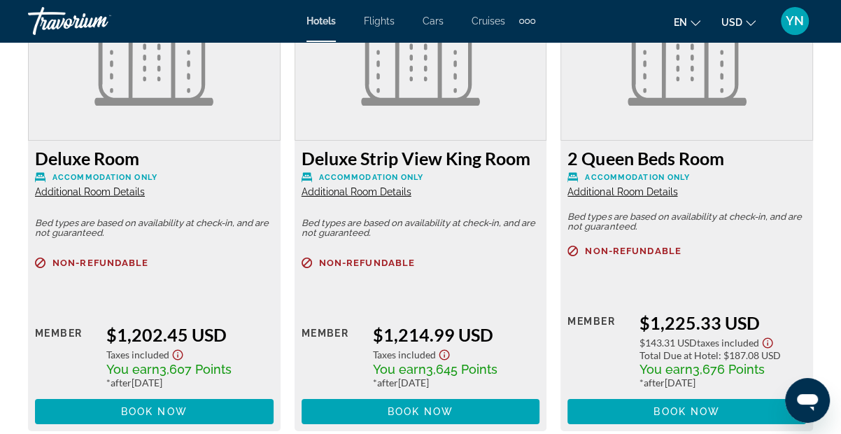
click at [405, 190] on span "Additional Room Details" at bounding box center [357, 191] width 110 height 11
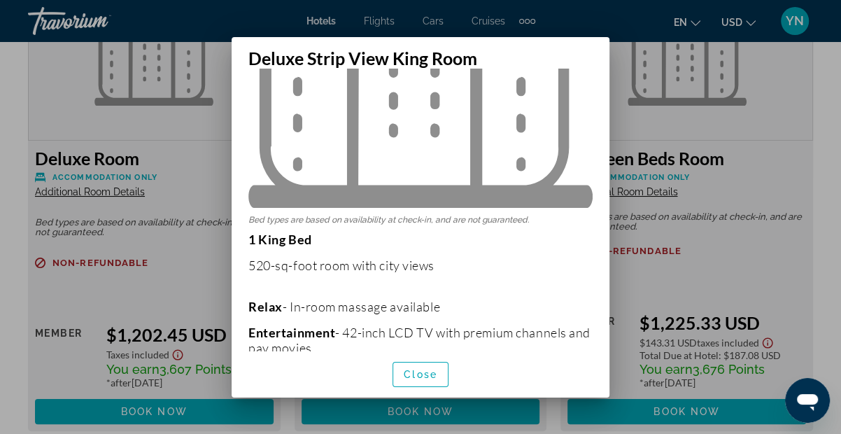
scroll to position [187, 0]
click at [419, 378] on span "Close" at bounding box center [421, 374] width 34 height 11
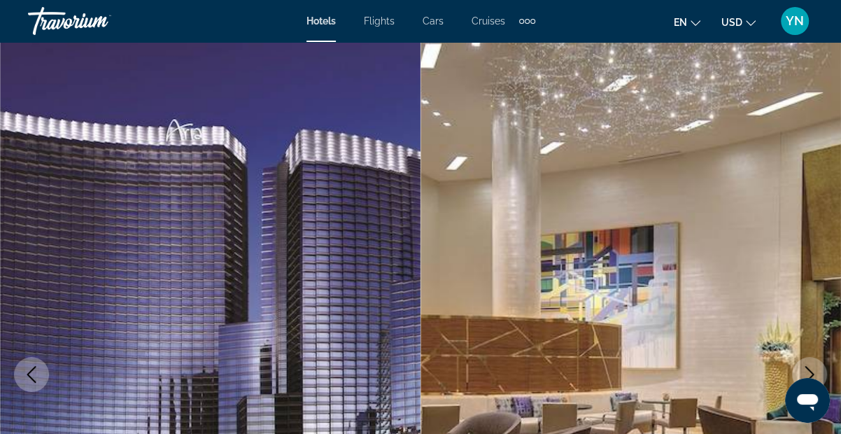
scroll to position [0, 0]
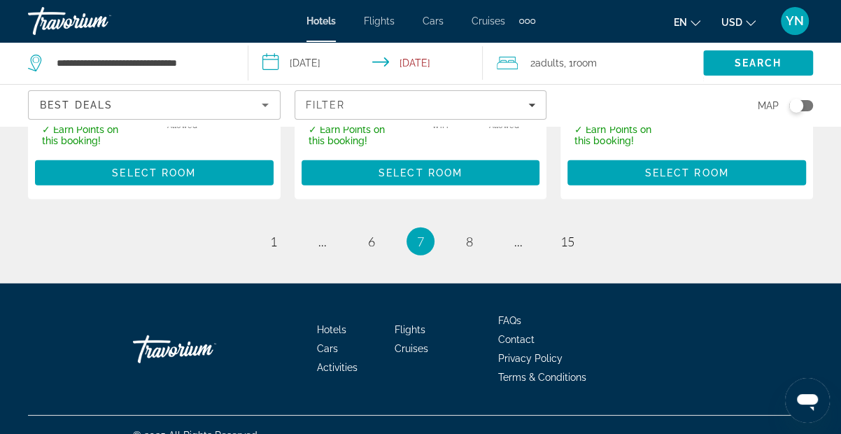
scroll to position [2363, 0]
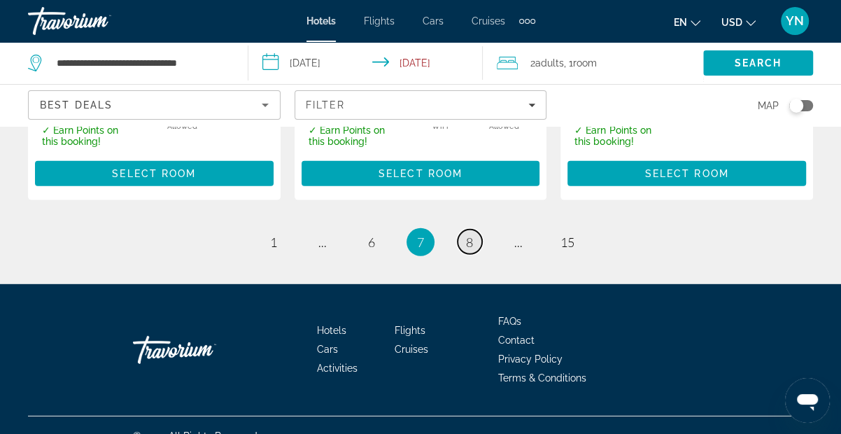
click at [470, 230] on link "page 8" at bounding box center [470, 241] width 24 height 24
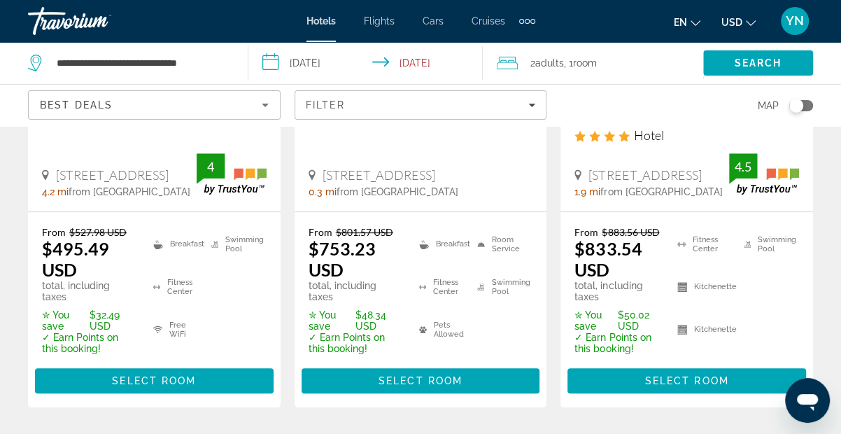
scroll to position [353, 0]
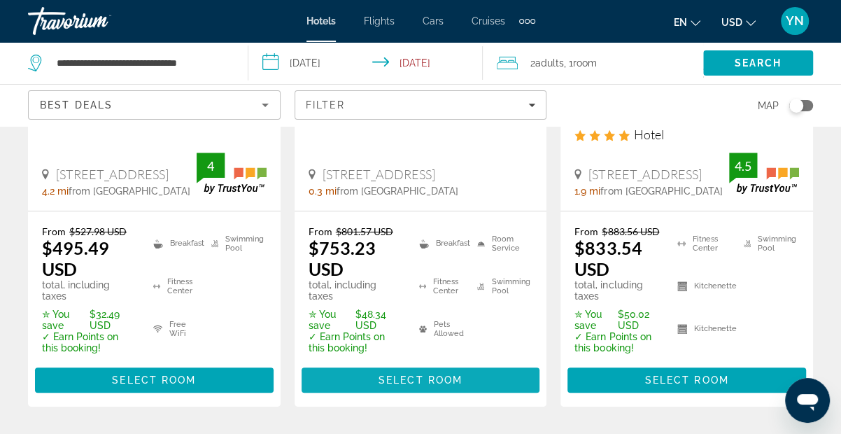
click at [420, 374] on span "Select Room" at bounding box center [420, 379] width 84 height 11
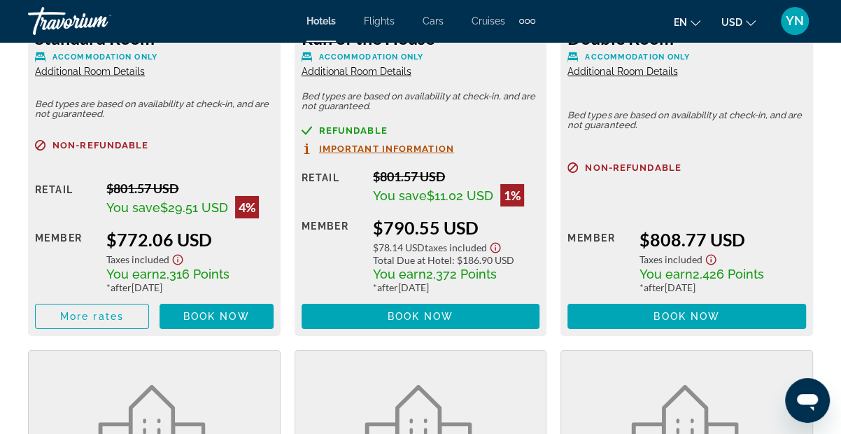
scroll to position [2840, 0]
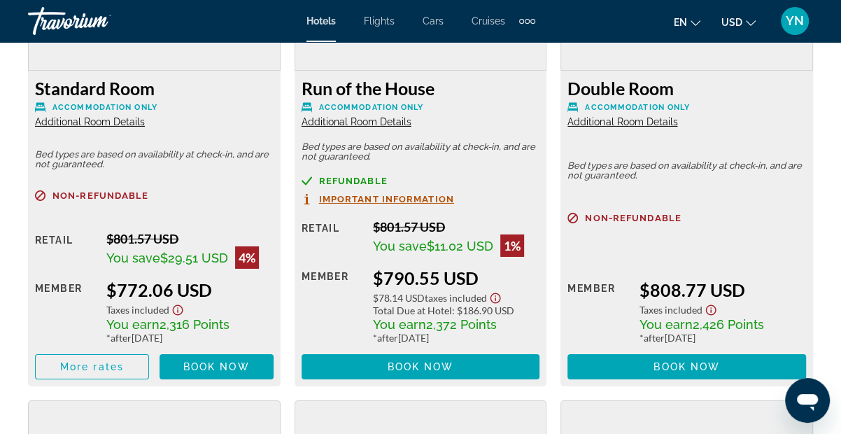
click at [625, 125] on span "Additional Room Details" at bounding box center [622, 121] width 110 height 11
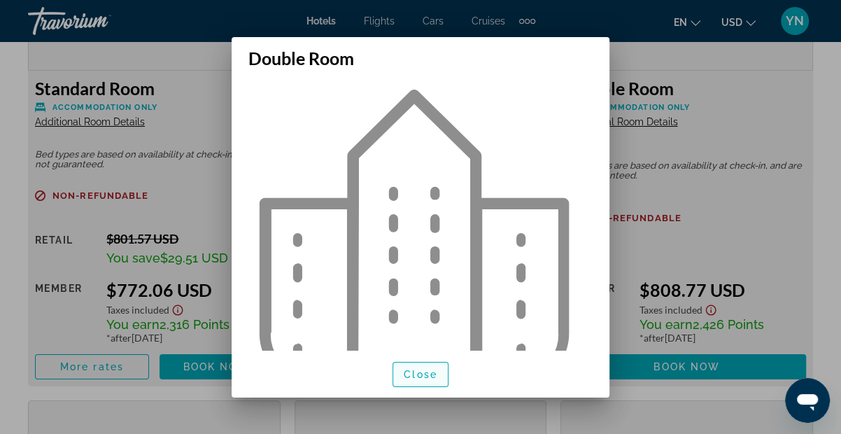
scroll to position [0, 0]
click at [427, 376] on span "Close" at bounding box center [421, 374] width 34 height 11
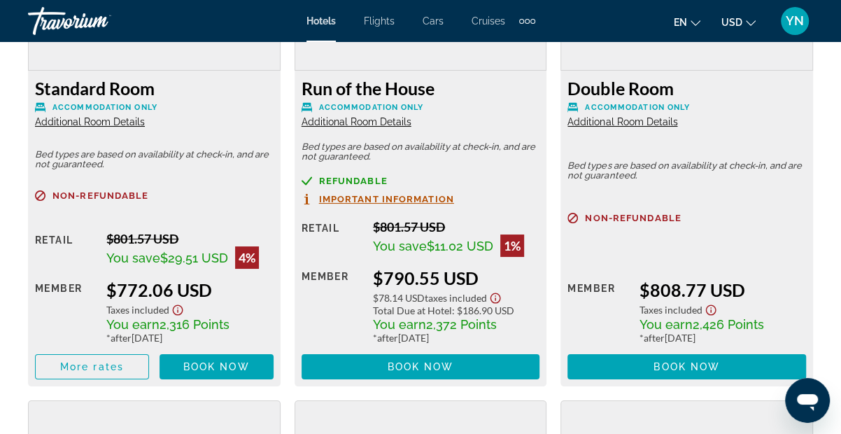
scroll to position [2840, 0]
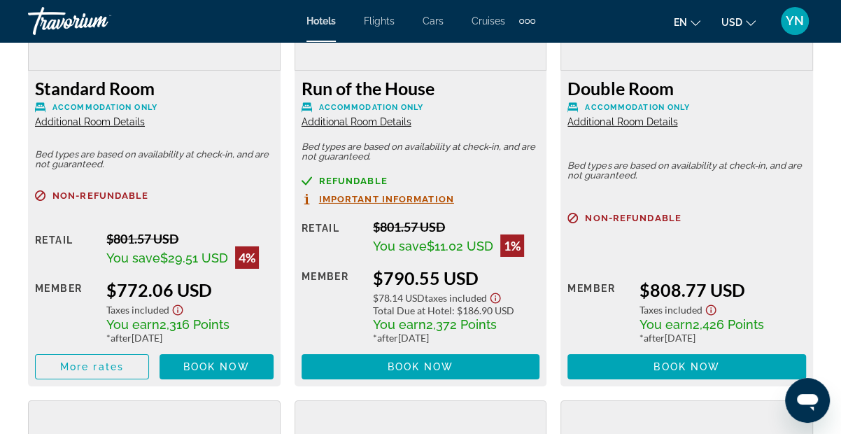
click at [380, 122] on span "Additional Room Details" at bounding box center [357, 121] width 110 height 11
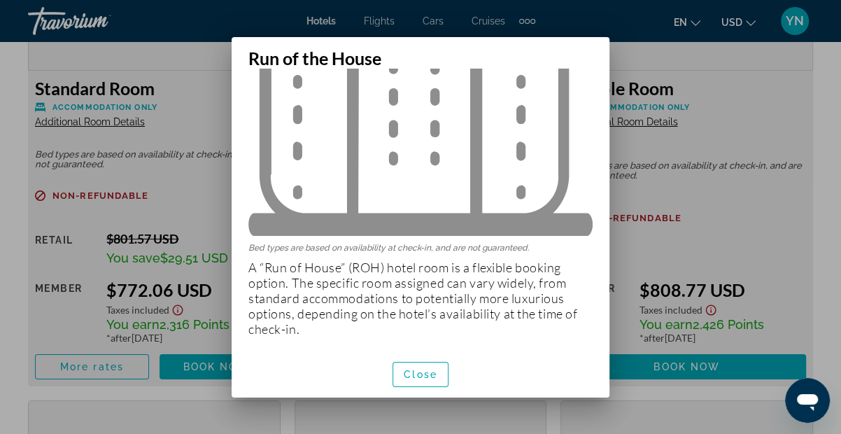
scroll to position [158, 0]
click at [430, 369] on span "Close" at bounding box center [421, 374] width 34 height 11
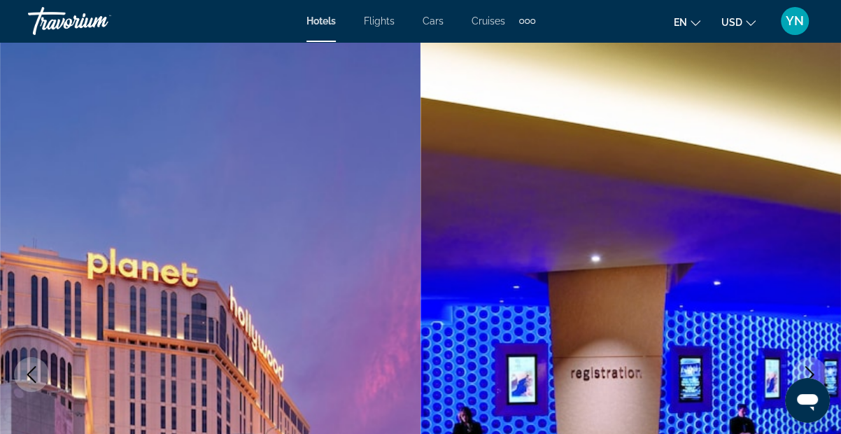
scroll to position [2840, 0]
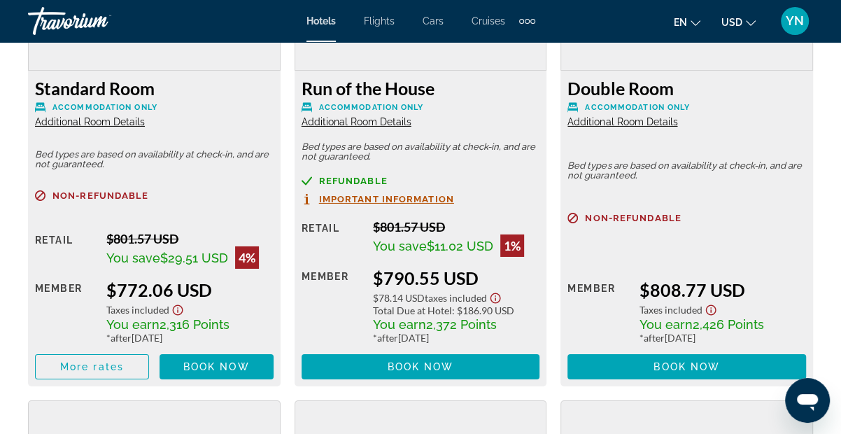
click at [629, 118] on span "Additional Room Details" at bounding box center [622, 121] width 110 height 11
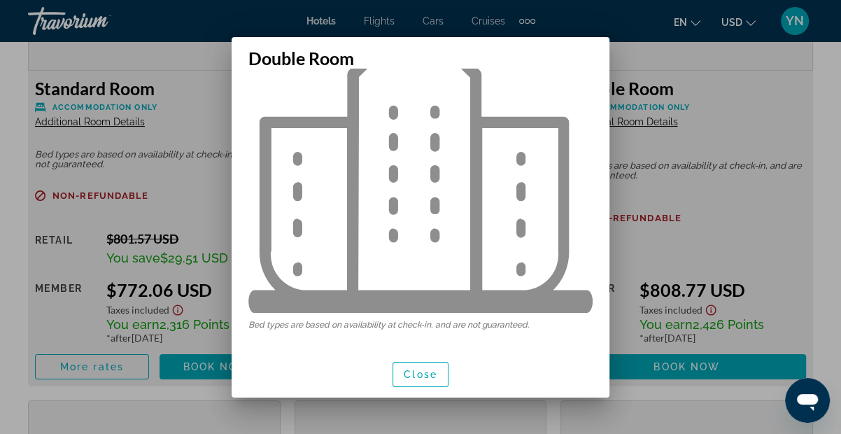
scroll to position [82, 0]
click at [433, 377] on span "Close" at bounding box center [421, 374] width 34 height 11
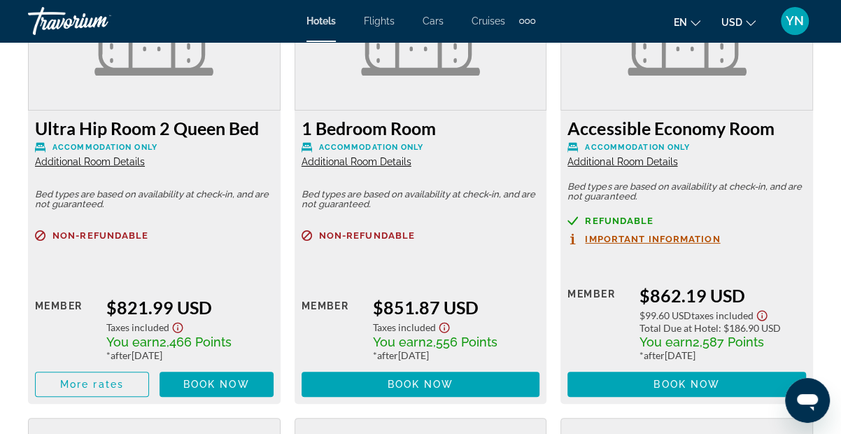
scroll to position [3309, 0]
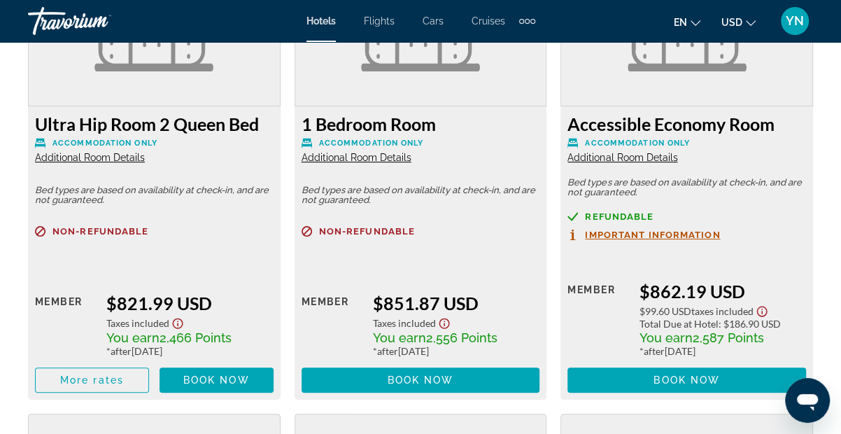
click at [140, 154] on span "Additional Room Details" at bounding box center [90, 157] width 110 height 11
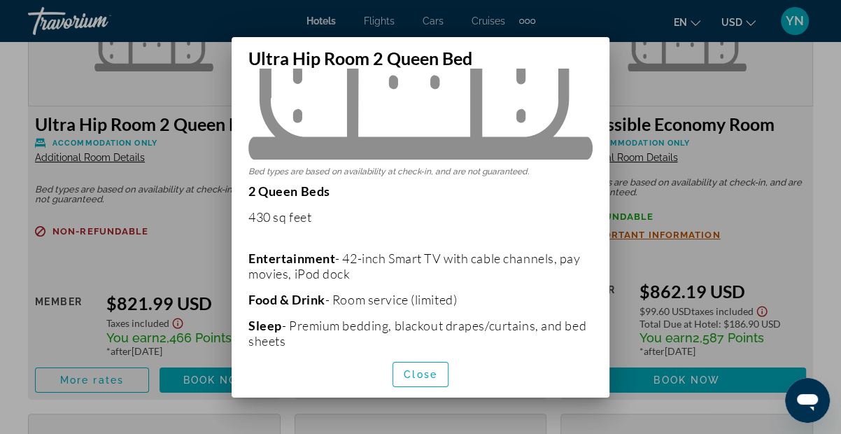
scroll to position [246, 0]
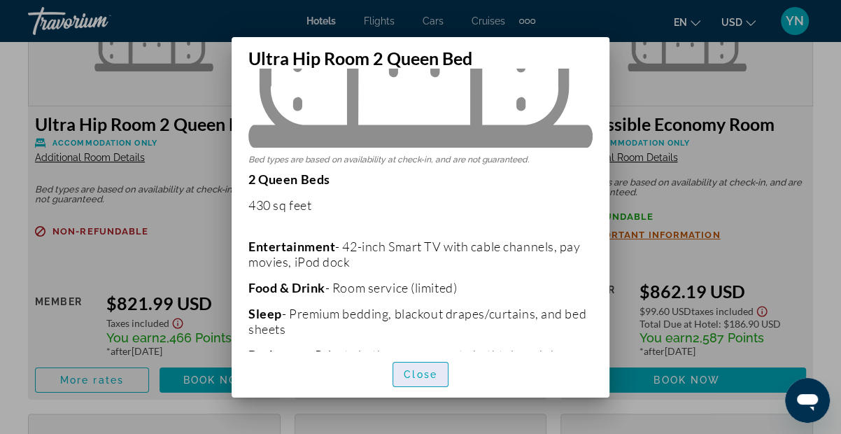
click at [433, 365] on span "button" at bounding box center [420, 375] width 55 height 34
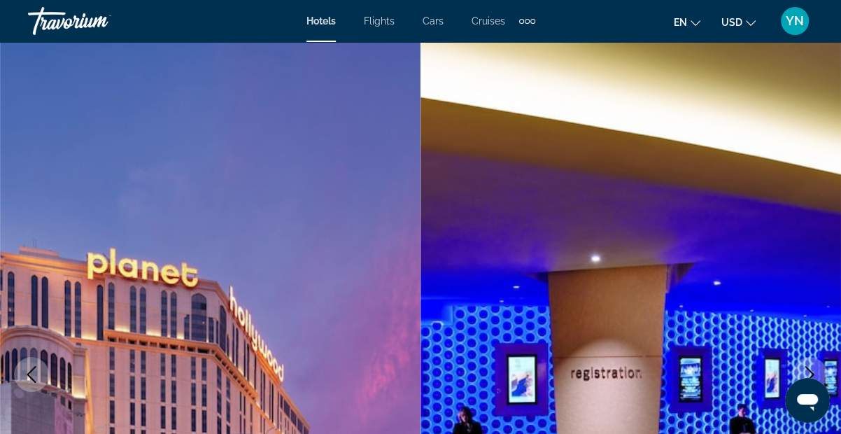
scroll to position [3309, 0]
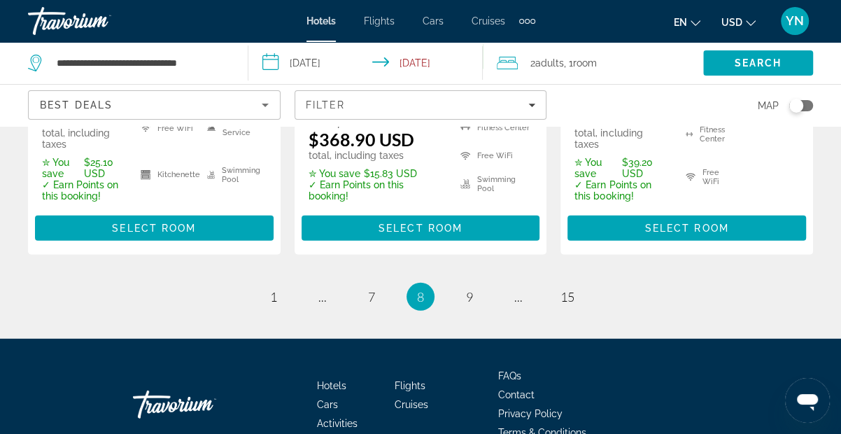
scroll to position [2323, 0]
click at [466, 289] on span "9" at bounding box center [469, 296] width 7 height 15
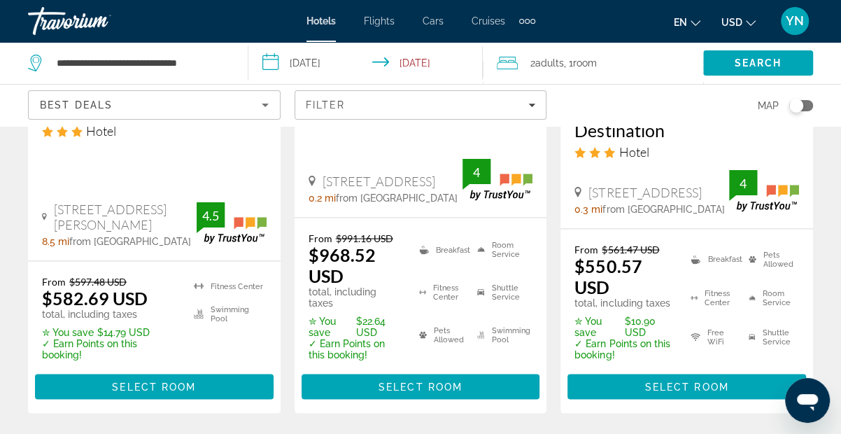
scroll to position [1579, 0]
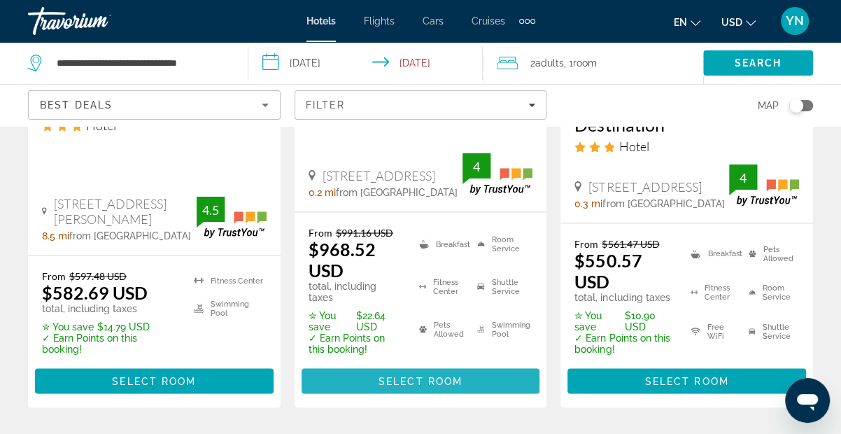
click at [442, 375] on span "Select Room" at bounding box center [420, 380] width 84 height 11
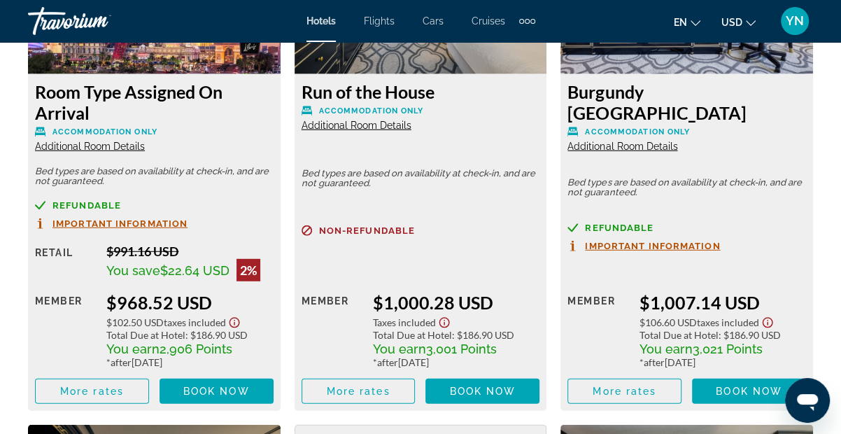
scroll to position [2332, 0]
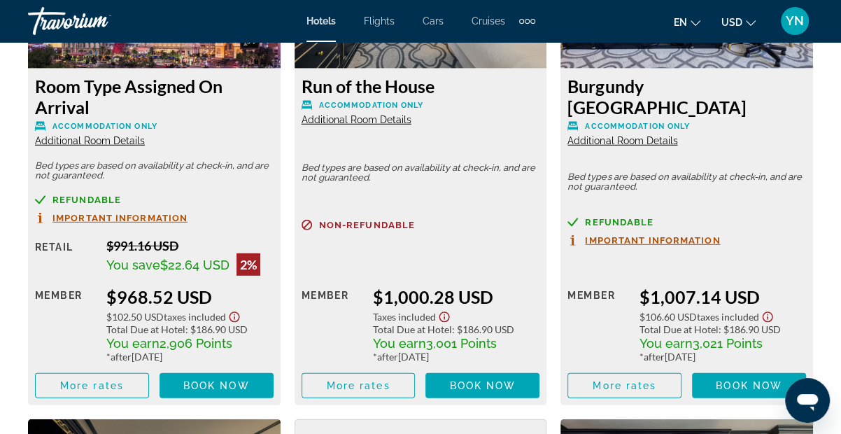
click at [388, 116] on span "Additional Room Details" at bounding box center [357, 119] width 110 height 11
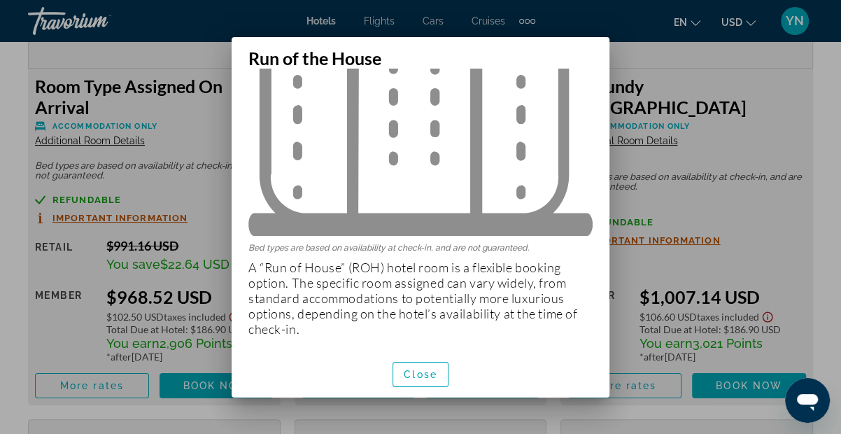
scroll to position [158, 0]
click at [430, 378] on span "Close" at bounding box center [421, 374] width 34 height 11
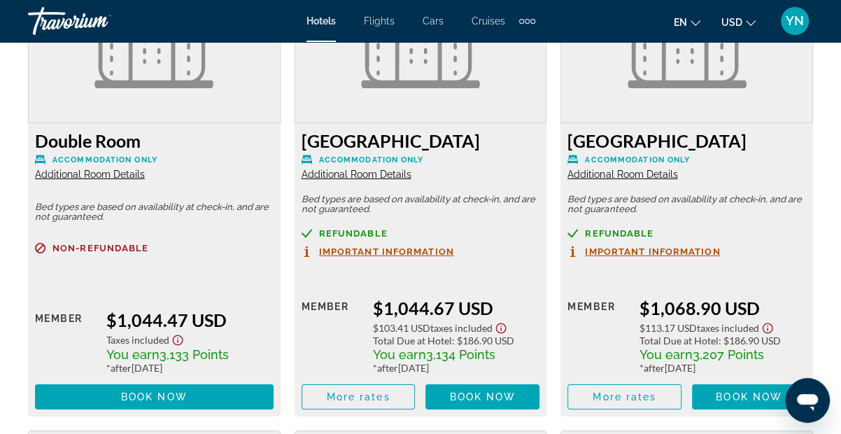
scroll to position [2813, 0]
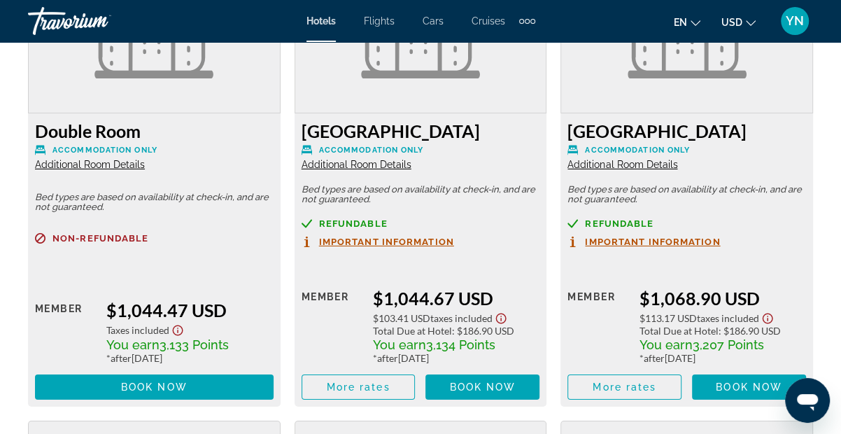
click at [622, 170] on span "Additional Room Details" at bounding box center [622, 164] width 110 height 11
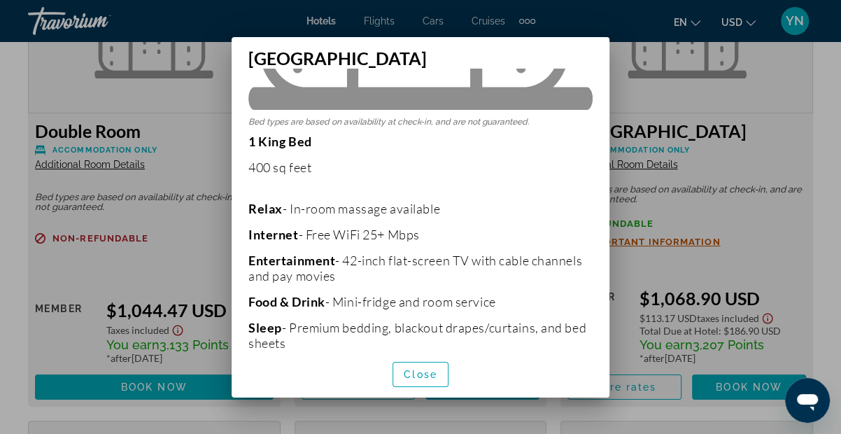
scroll to position [285, 0]
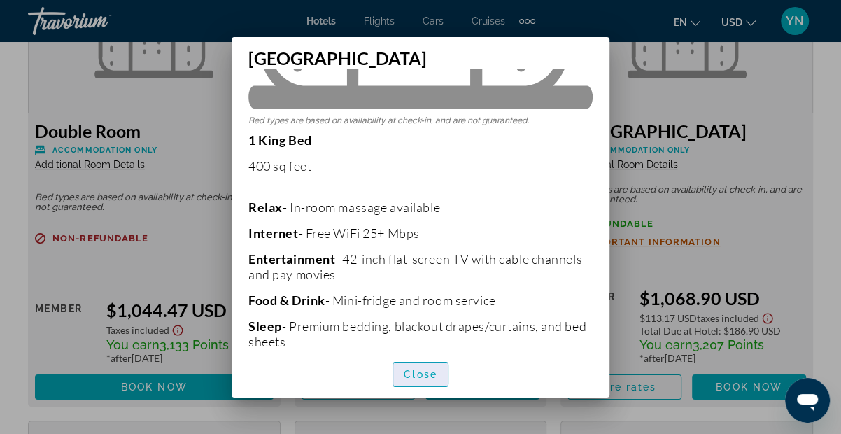
click at [429, 380] on span "button" at bounding box center [420, 375] width 55 height 34
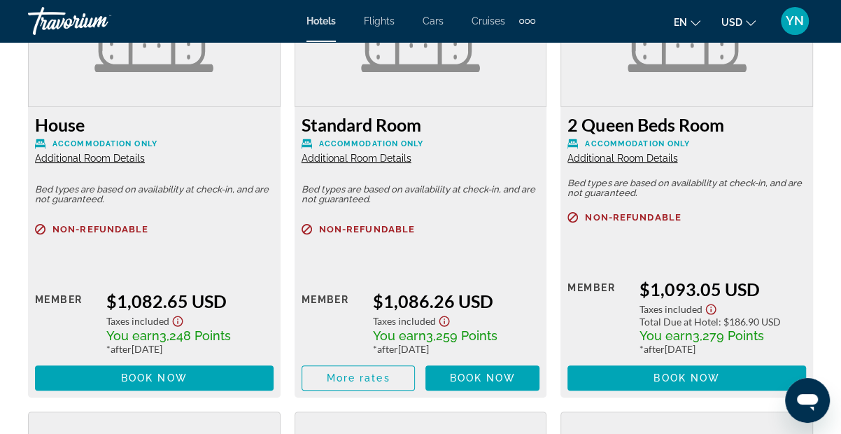
scroll to position [3302, 0]
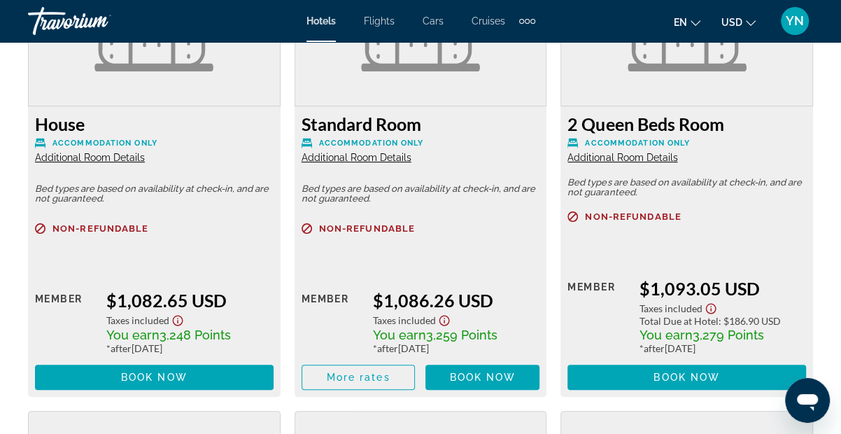
click at [625, 163] on span "Additional Room Details" at bounding box center [622, 157] width 110 height 11
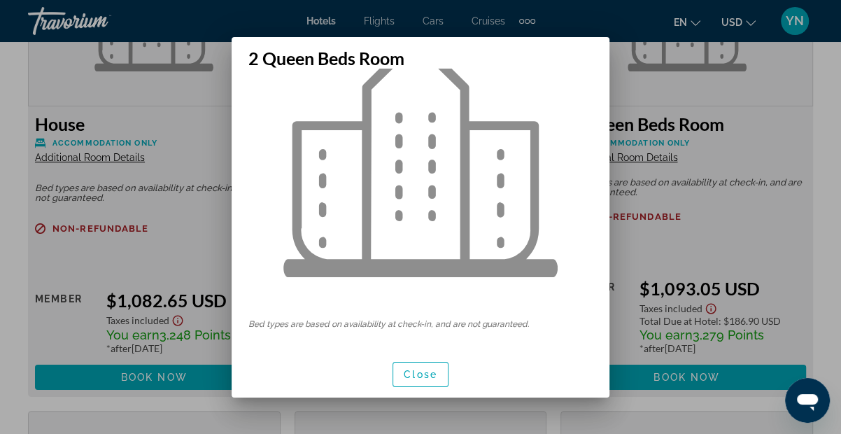
scroll to position [90, 0]
click at [432, 371] on span "Close" at bounding box center [421, 374] width 34 height 11
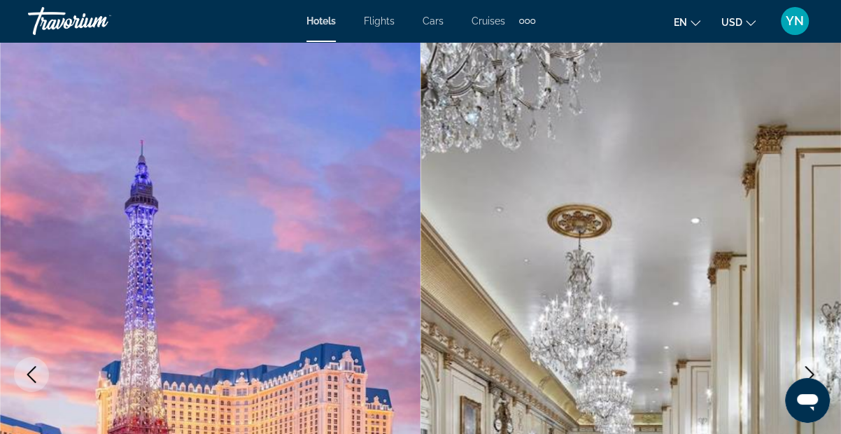
scroll to position [3301, 0]
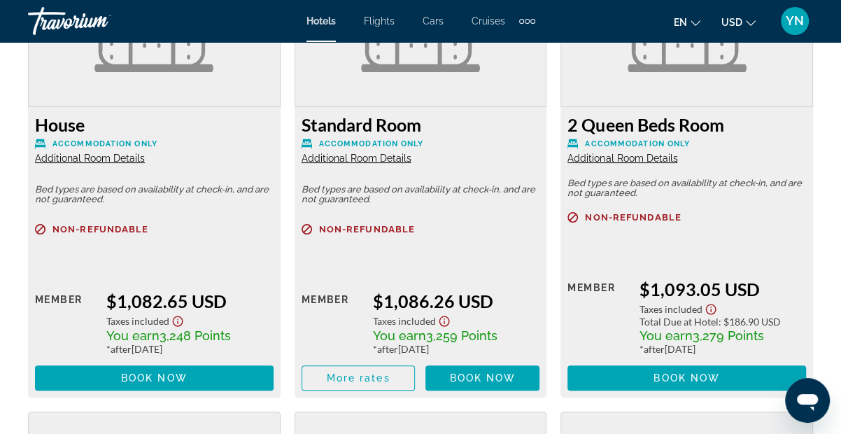
click at [621, 160] on span "Additional Room Details" at bounding box center [622, 158] width 110 height 11
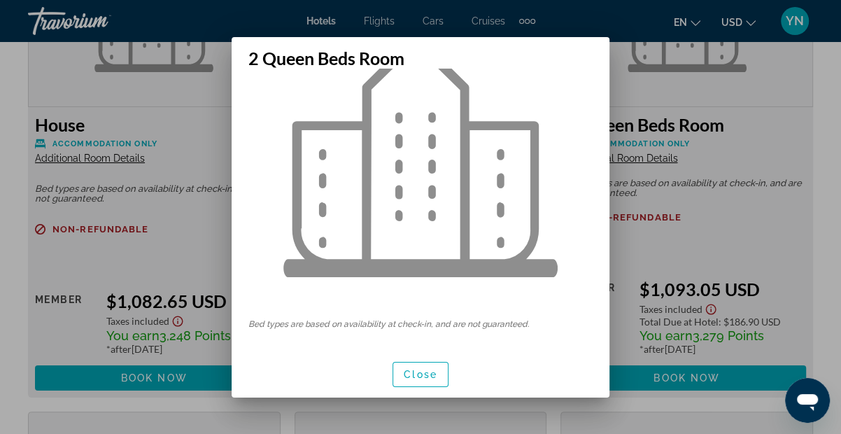
scroll to position [90, 0]
click at [425, 372] on span "Close" at bounding box center [421, 374] width 34 height 11
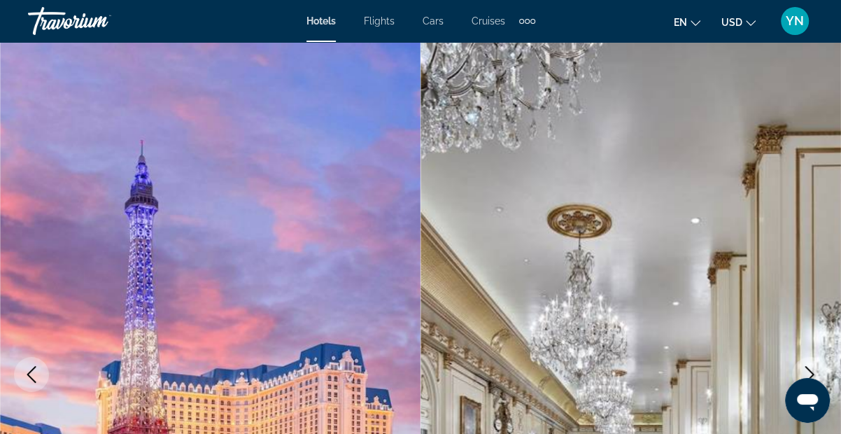
scroll to position [3300, 0]
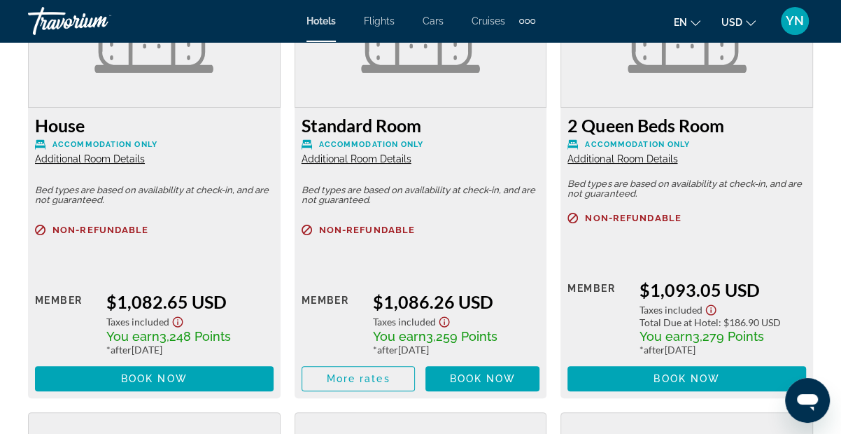
click at [628, 164] on span "Additional Room Details" at bounding box center [622, 158] width 110 height 11
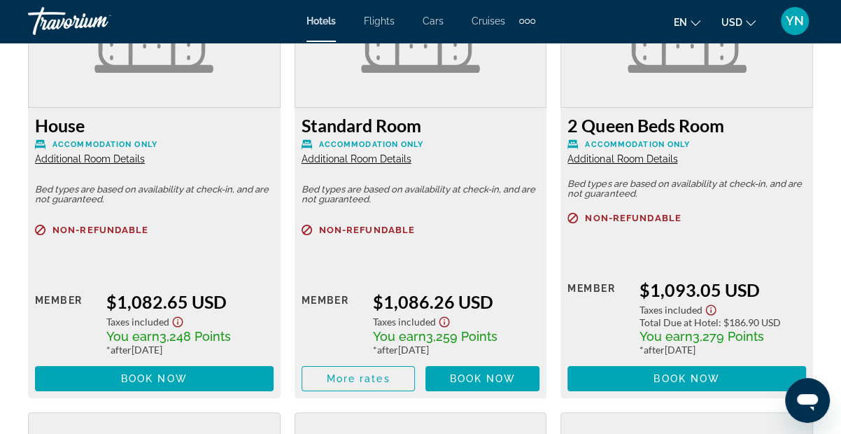
scroll to position [0, 0]
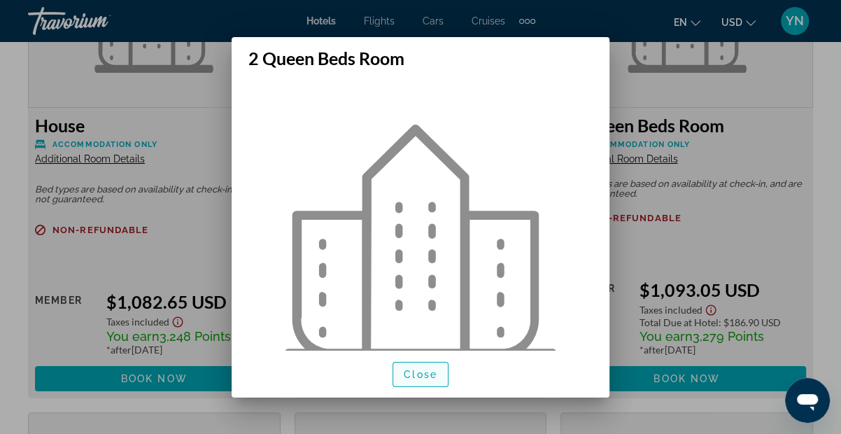
click at [420, 379] on span "button" at bounding box center [420, 375] width 55 height 34
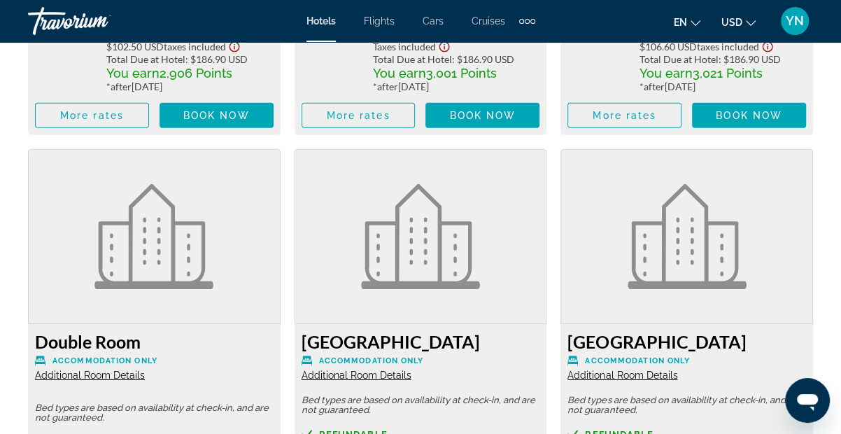
scroll to position [2601, 0]
